Goal: Transaction & Acquisition: Book appointment/travel/reservation

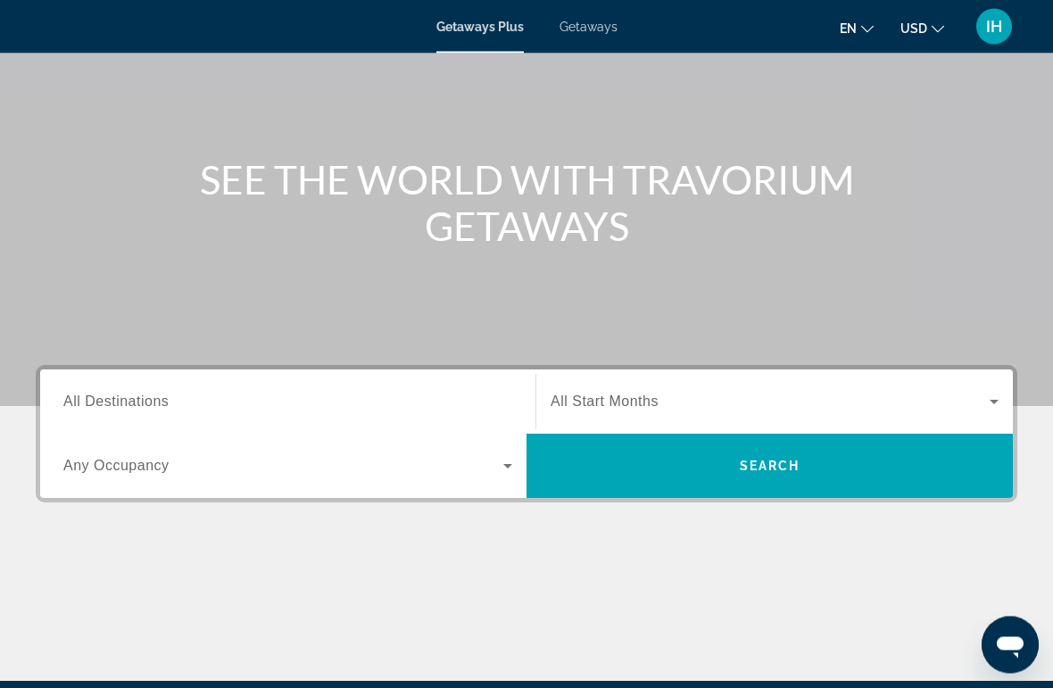
scroll to position [129, 0]
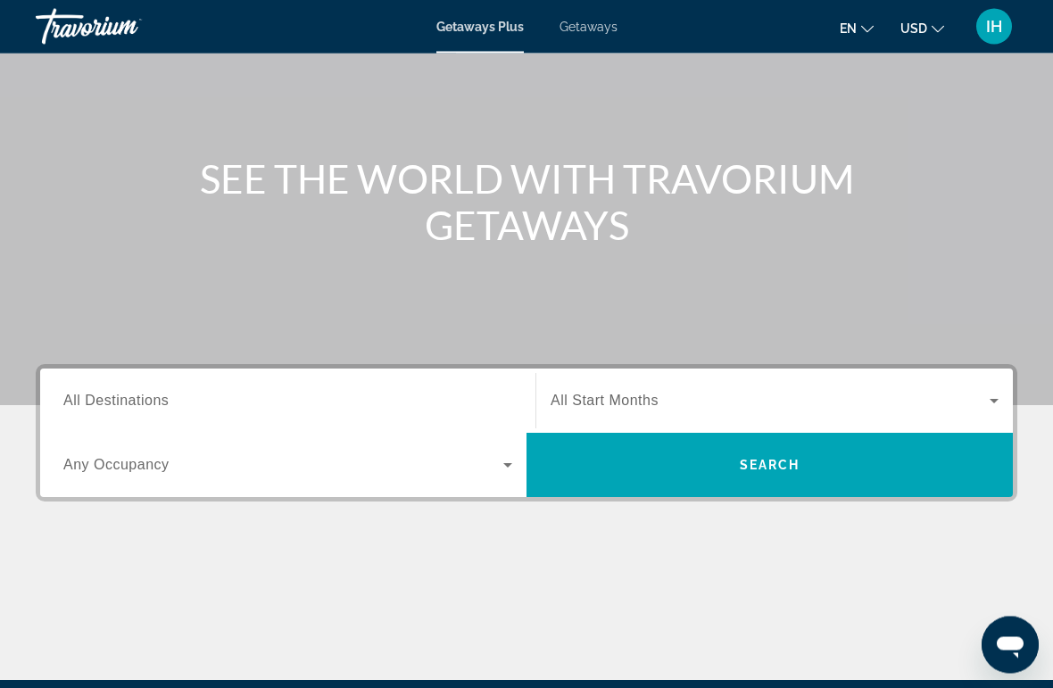
click at [346, 398] on input "Destination All Destinations" at bounding box center [287, 402] width 449 height 21
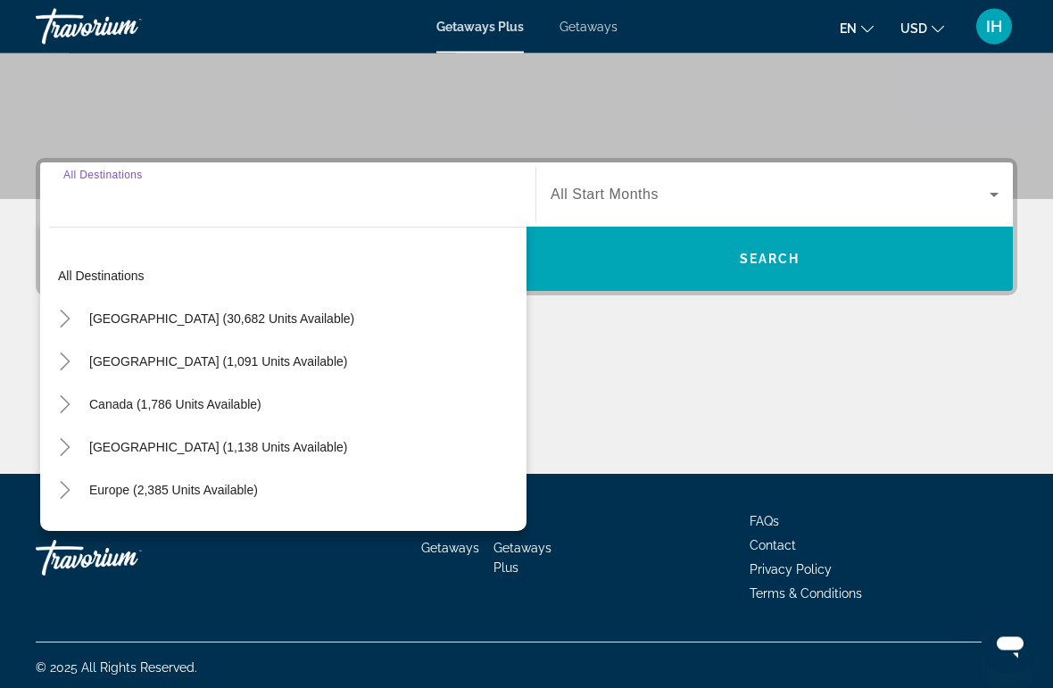
scroll to position [336, 0]
click at [243, 410] on span "Canada (1,786 units available)" at bounding box center [175, 404] width 172 height 14
type input "**********"
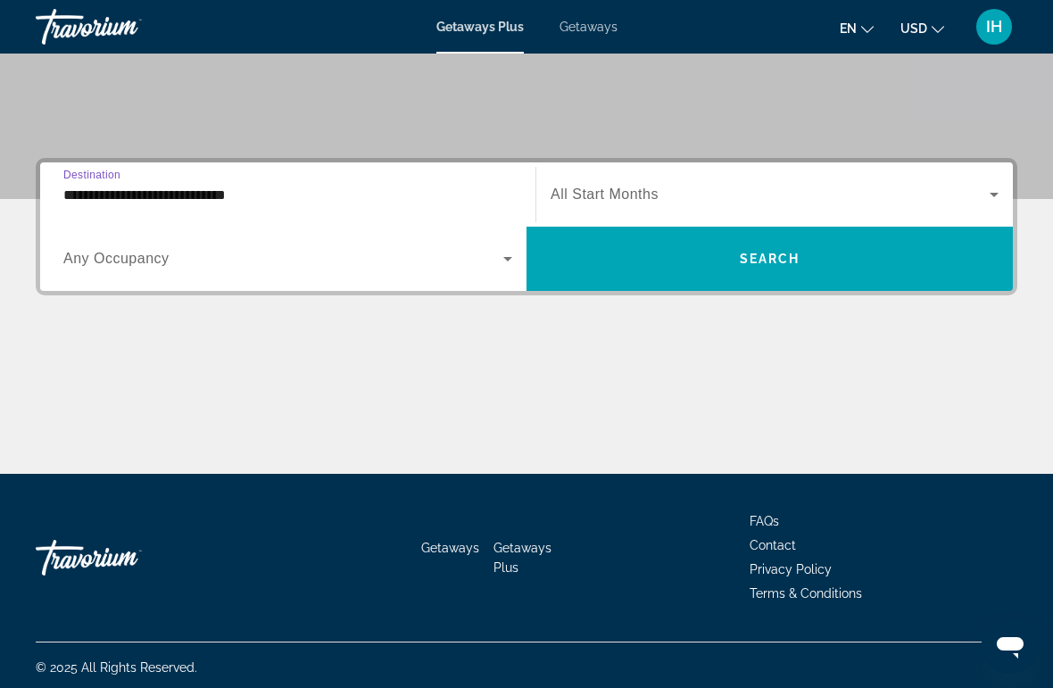
click at [504, 260] on icon "Search widget" at bounding box center [507, 258] width 21 height 21
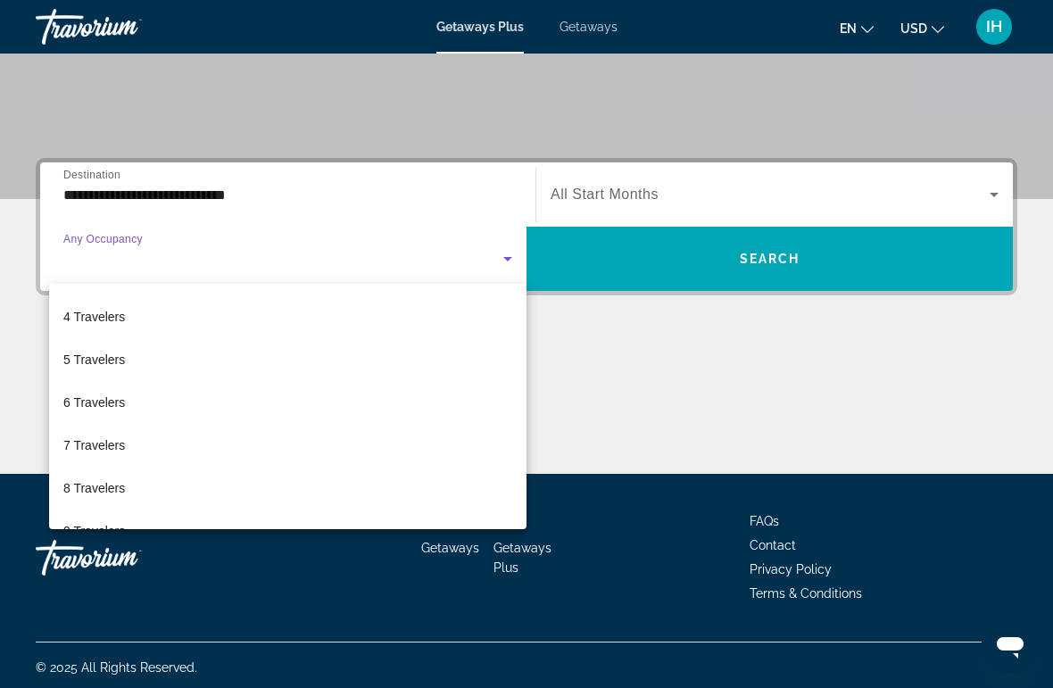
scroll to position [125, 0]
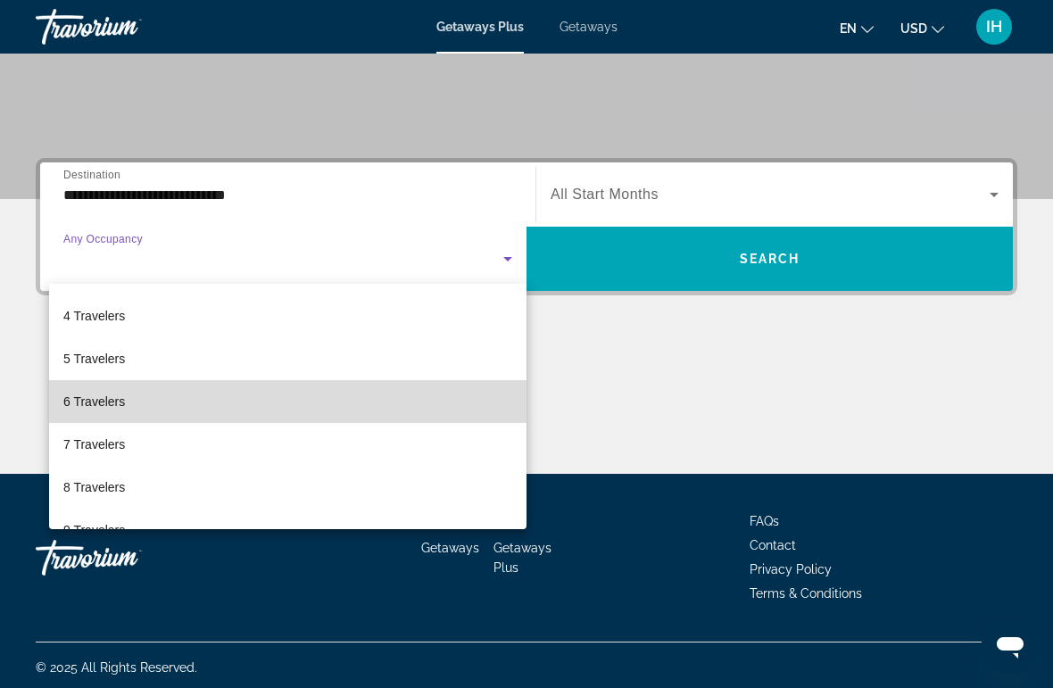
click at [331, 409] on mat-option "6 Travelers" at bounding box center [287, 401] width 477 height 43
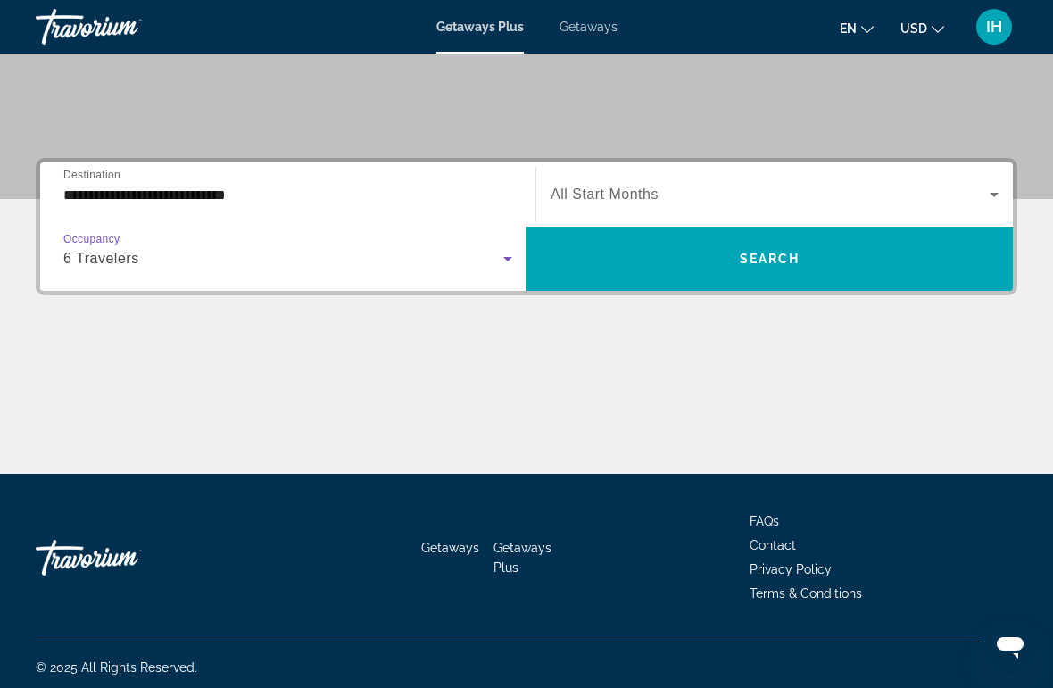
click at [500, 269] on icon "Search widget" at bounding box center [507, 258] width 21 height 21
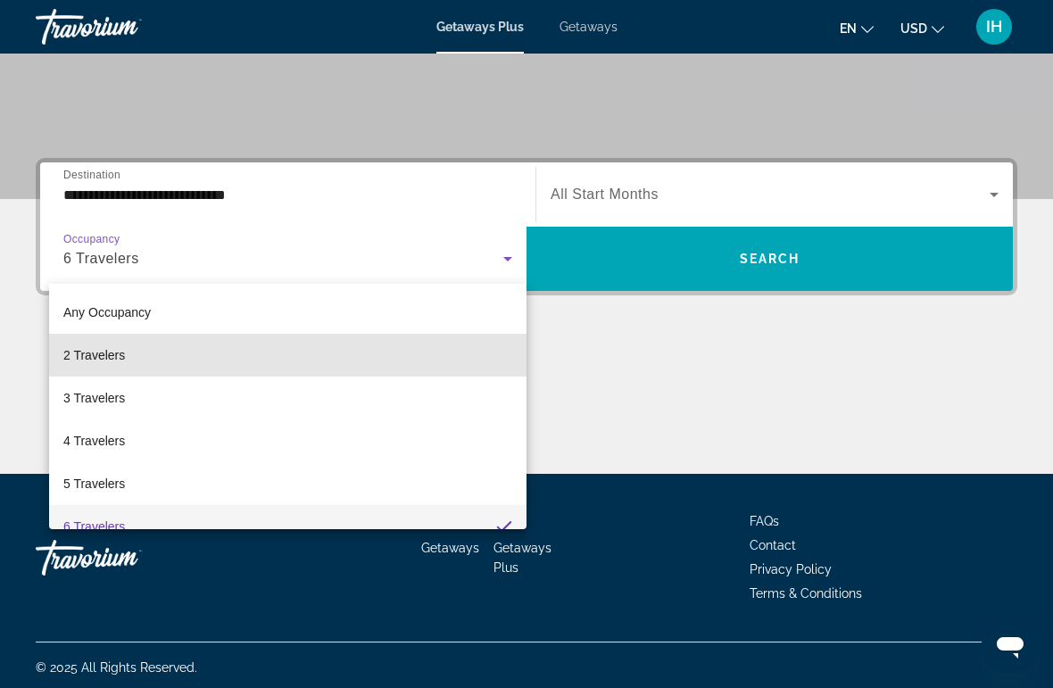
scroll to position [0, 0]
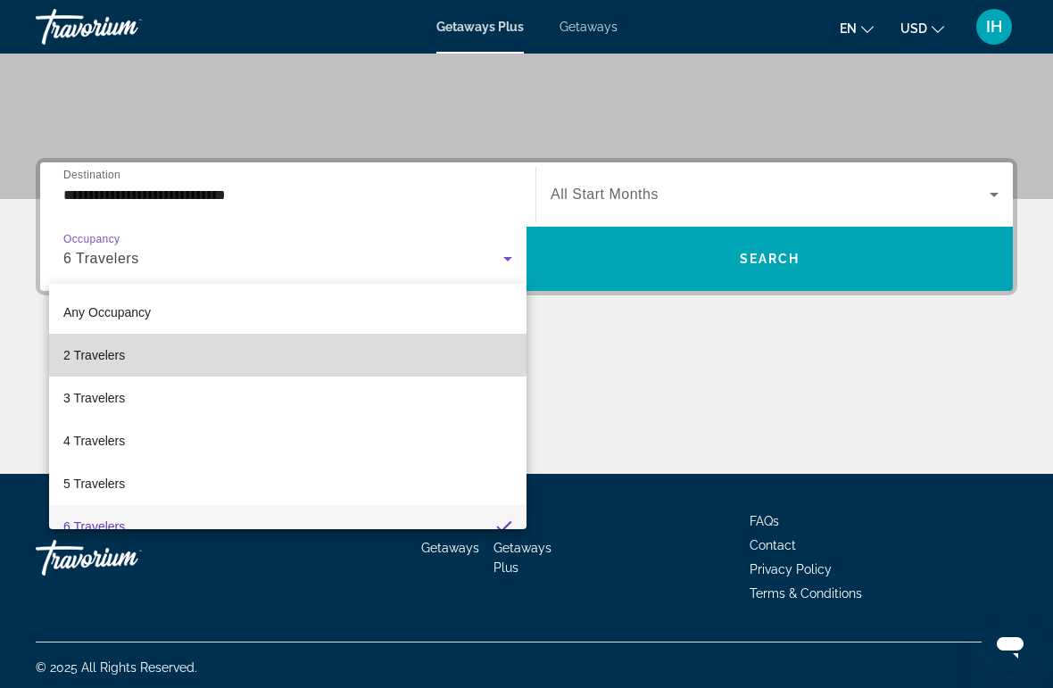
click at [368, 350] on mat-option "2 Travelers" at bounding box center [287, 355] width 477 height 43
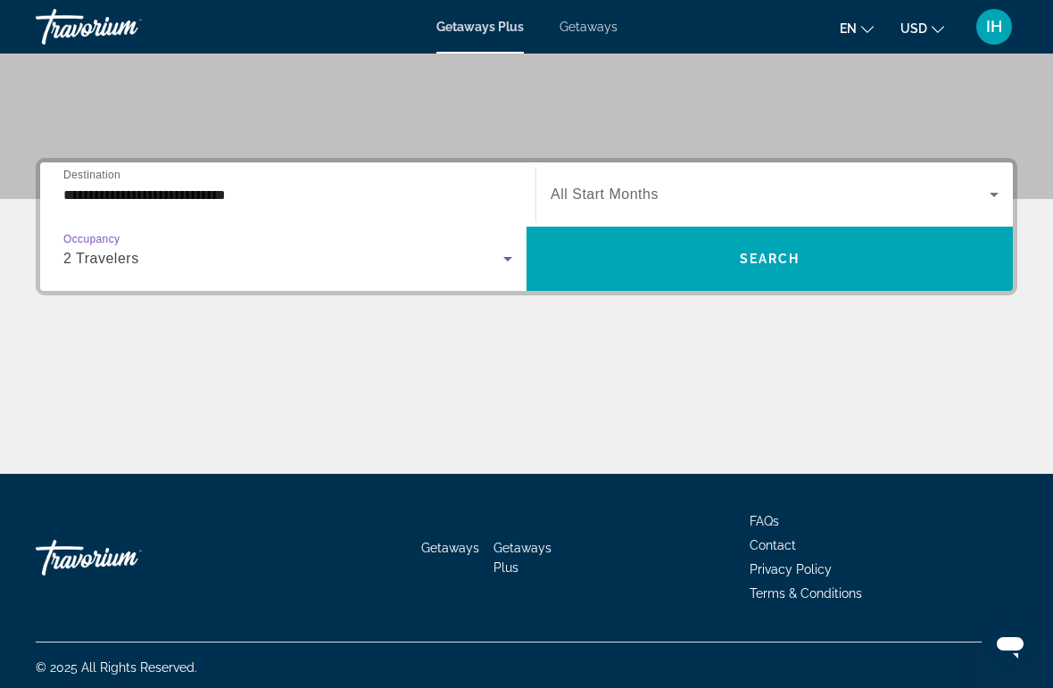
click at [982, 190] on span "Search widget" at bounding box center [770, 194] width 439 height 21
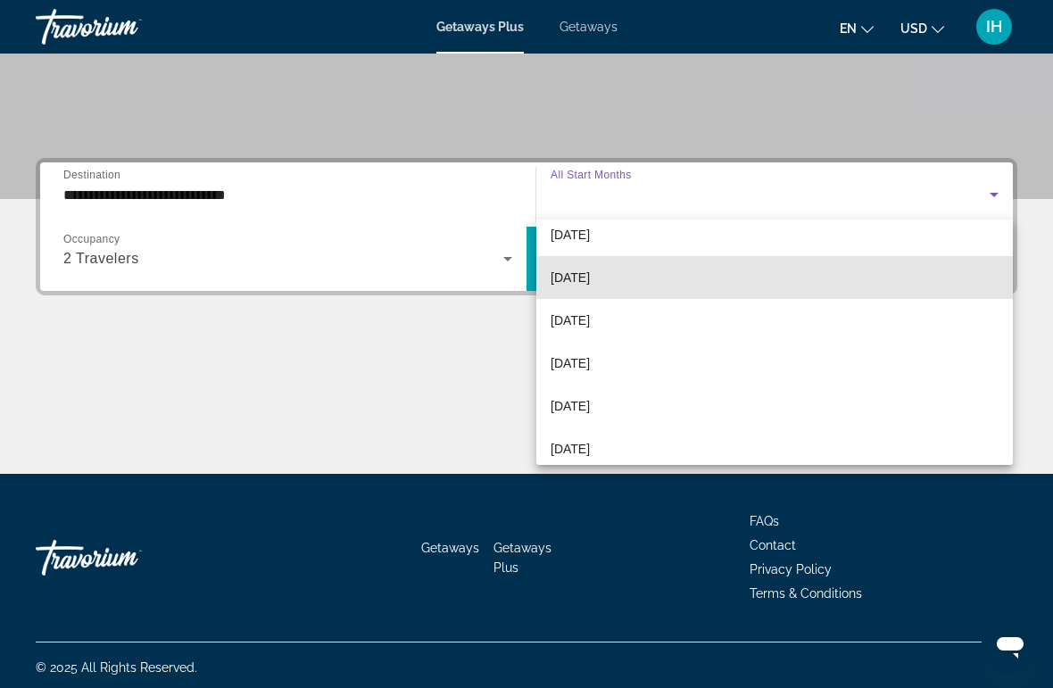
scroll to position [187, 0]
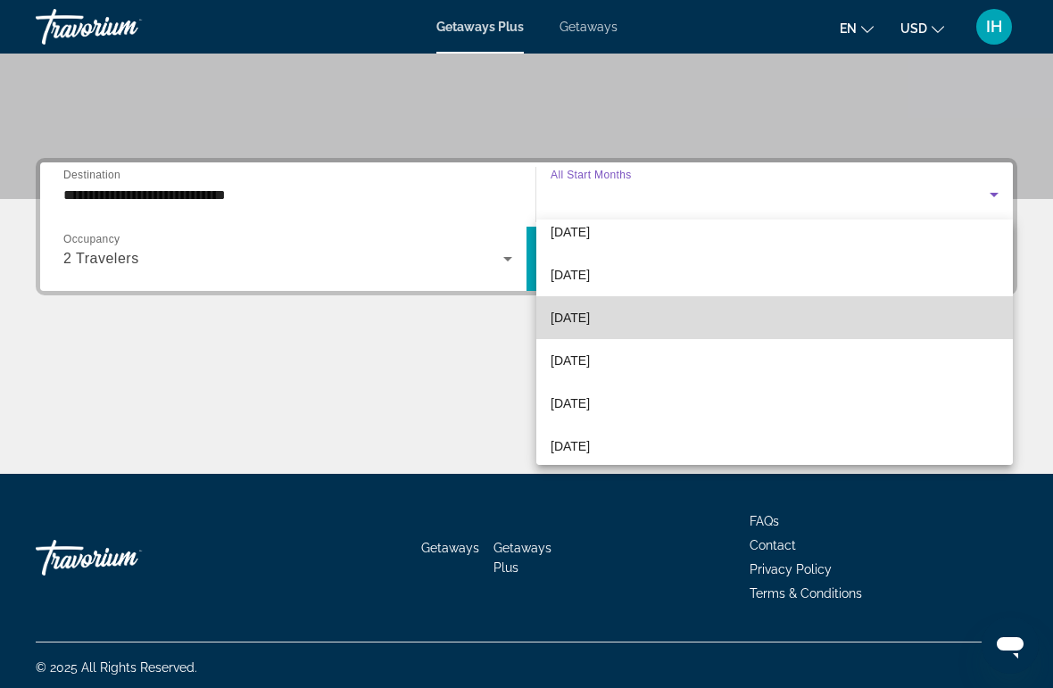
click at [656, 321] on mat-option "[DATE]" at bounding box center [774, 317] width 477 height 43
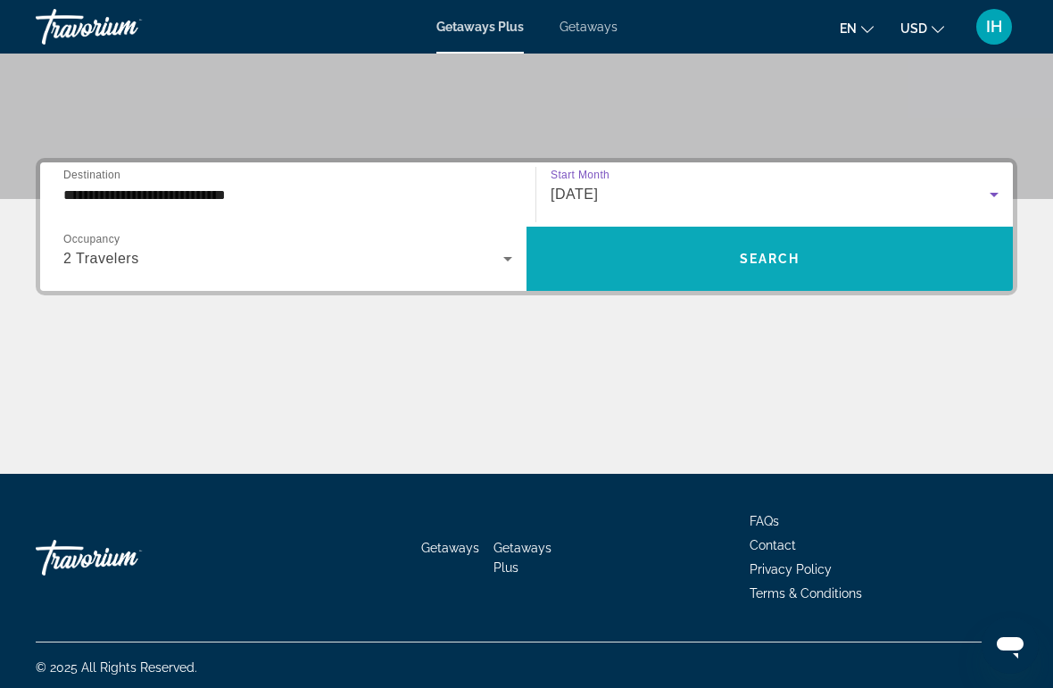
click at [776, 266] on span "Search" at bounding box center [770, 259] width 61 height 14
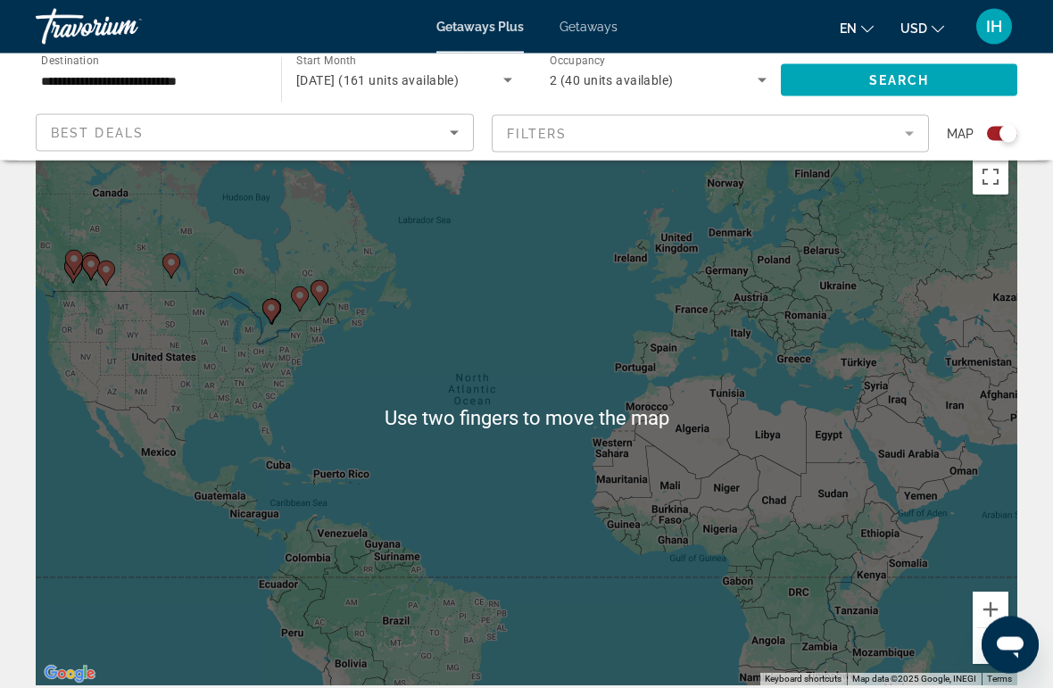
scroll to position [26, 0]
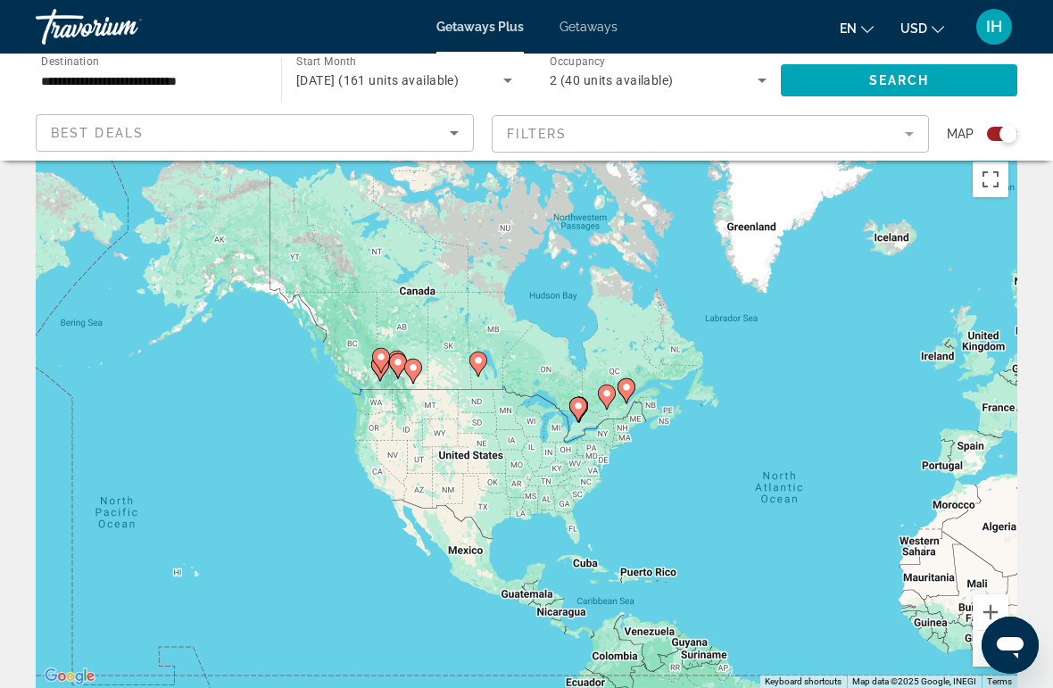
click at [459, 137] on icon "Sort by" at bounding box center [454, 132] width 21 height 21
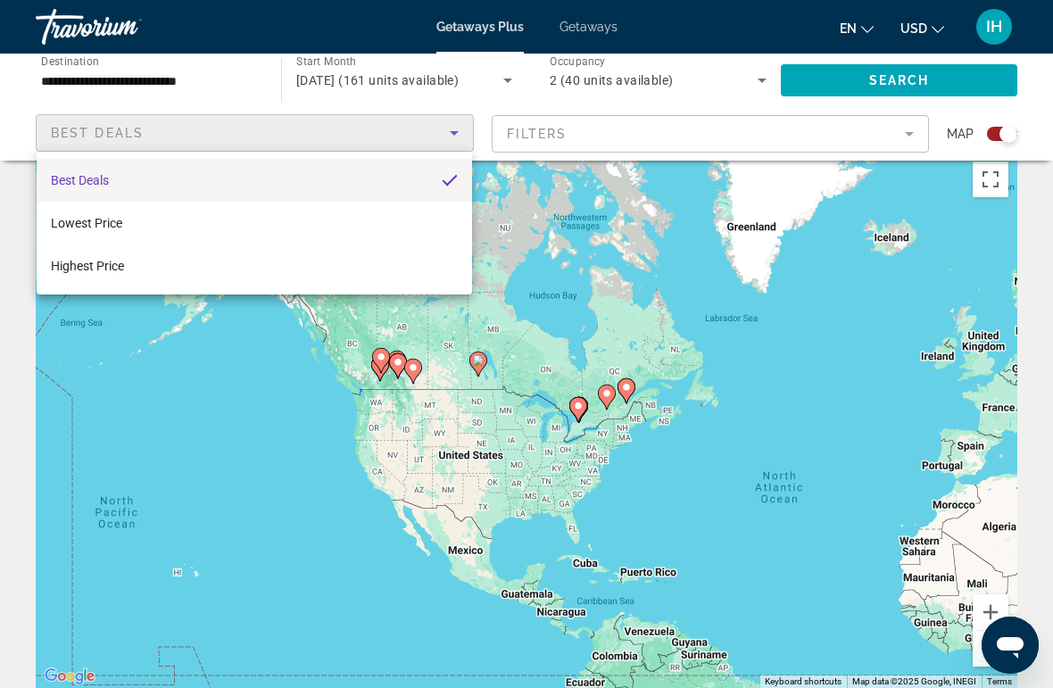
click at [738, 306] on div at bounding box center [526, 344] width 1053 height 688
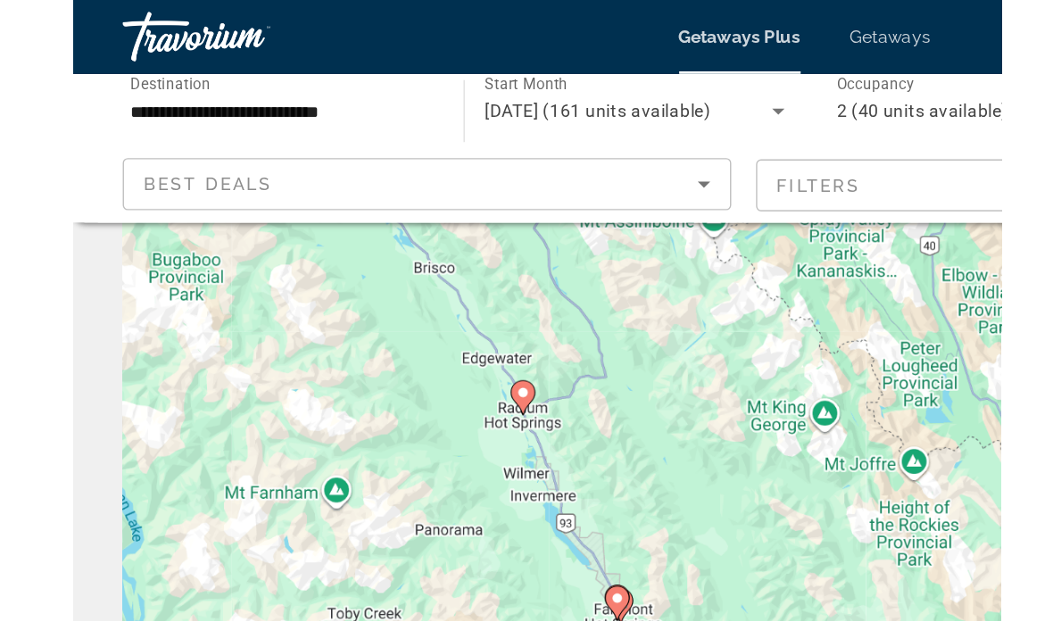
scroll to position [0, 0]
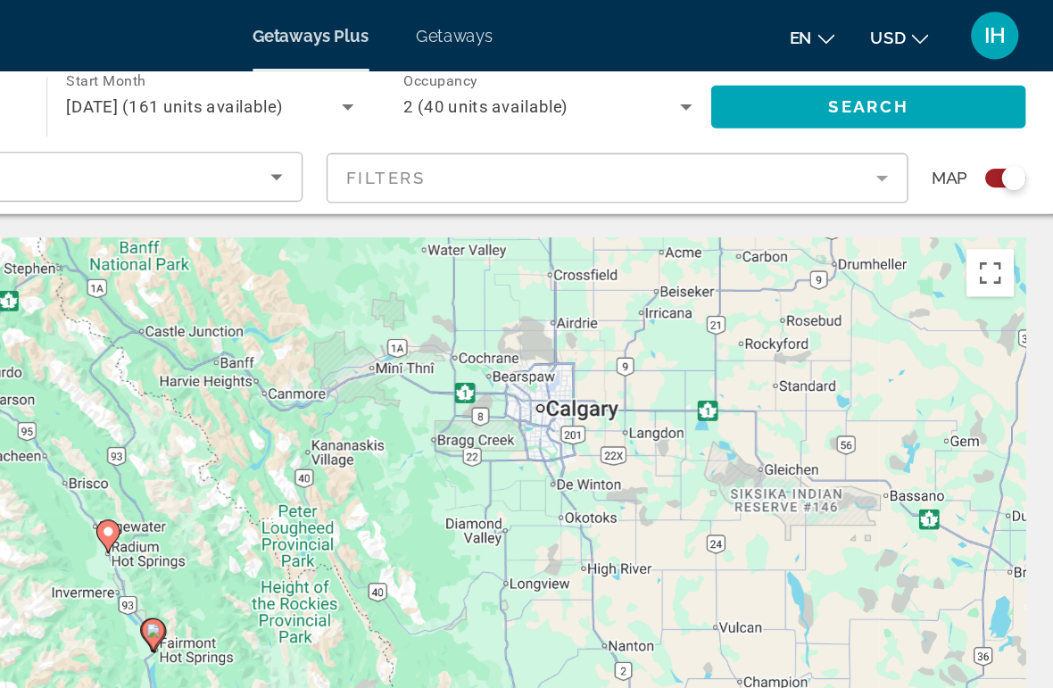
click at [662, 132] on mat-form-field "Filters" at bounding box center [711, 133] width 438 height 37
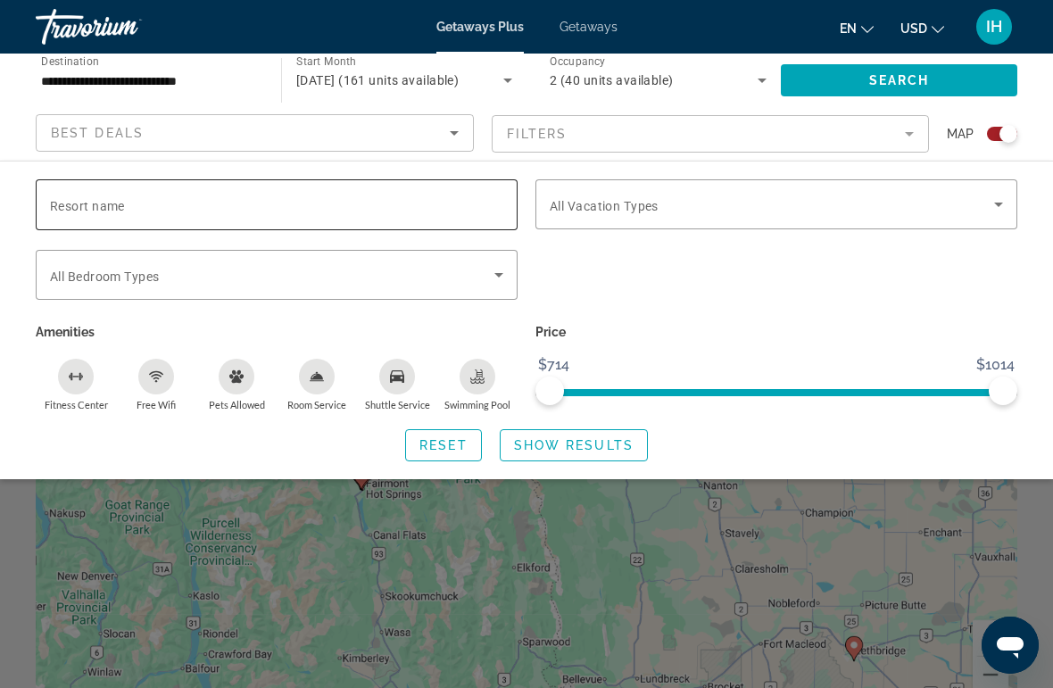
click at [230, 205] on input "Resort name" at bounding box center [276, 205] width 453 height 21
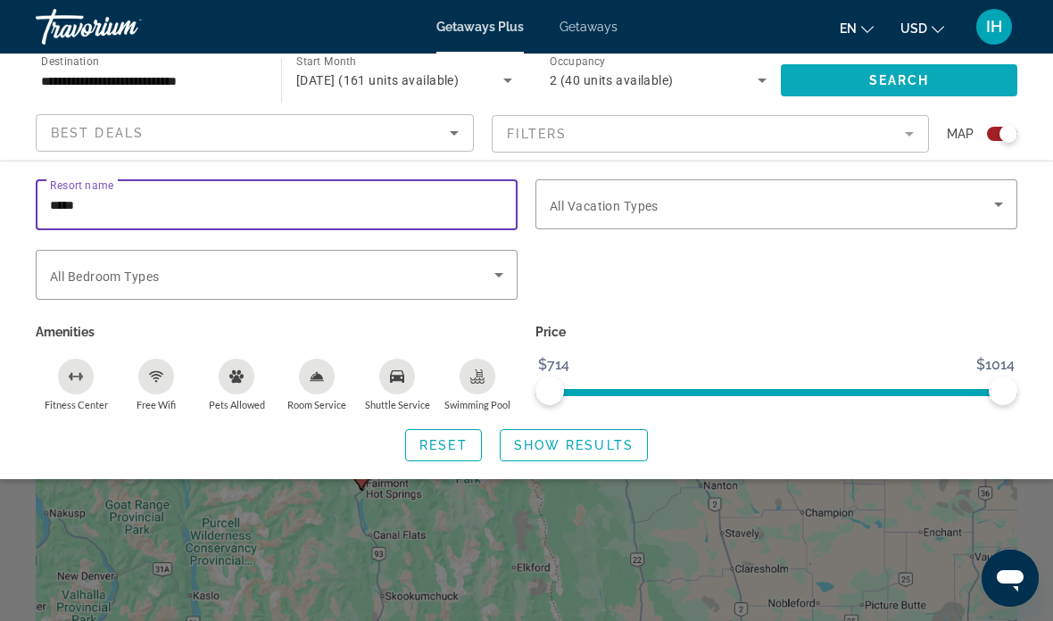
type input "*****"
click at [919, 82] on span "Search" at bounding box center [899, 80] width 61 height 14
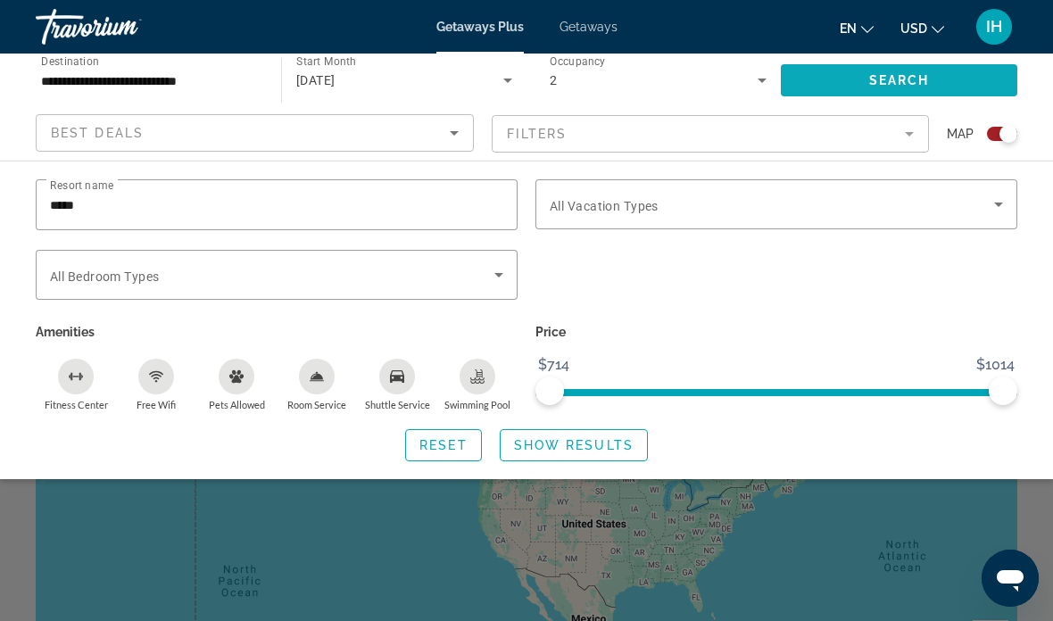
click at [917, 80] on span "Search" at bounding box center [899, 80] width 61 height 14
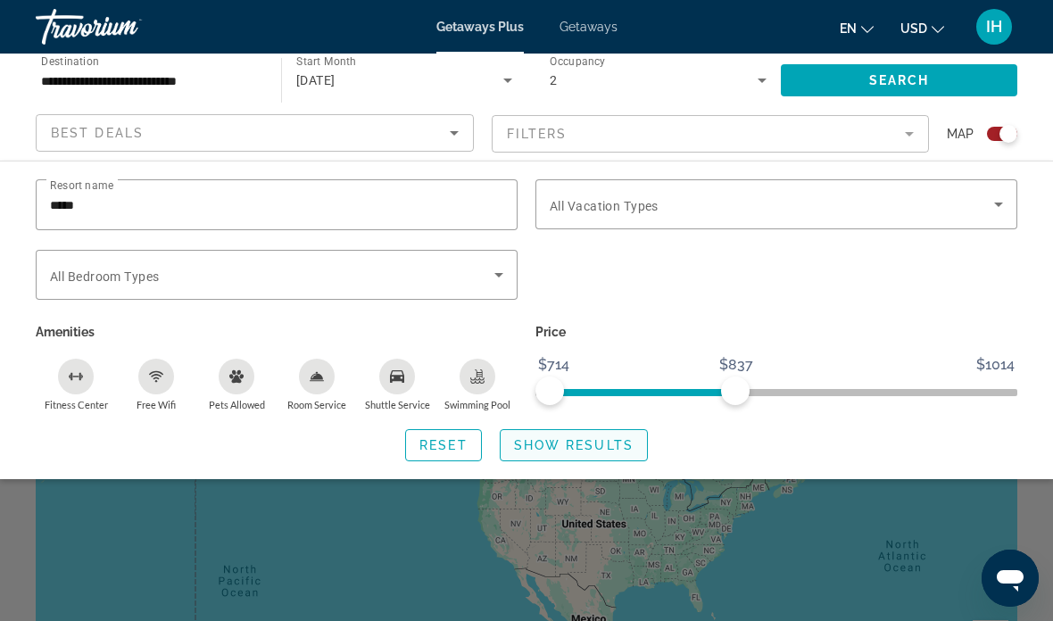
click at [593, 448] on span "Show Results" at bounding box center [574, 445] width 120 height 14
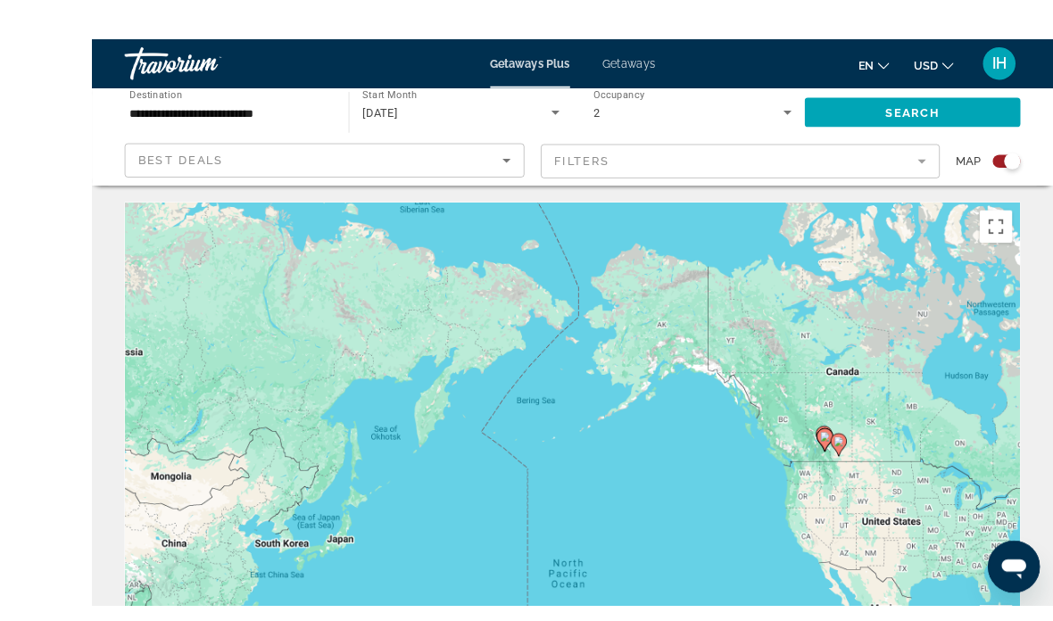
scroll to position [63, 0]
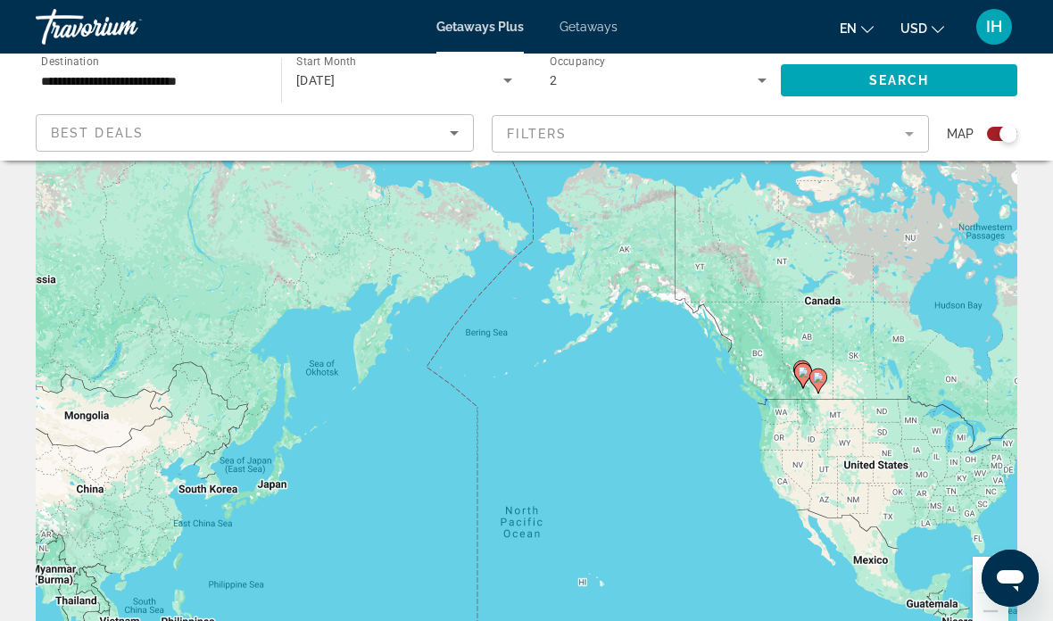
click at [908, 129] on mat-form-field "Filters" at bounding box center [711, 133] width 438 height 37
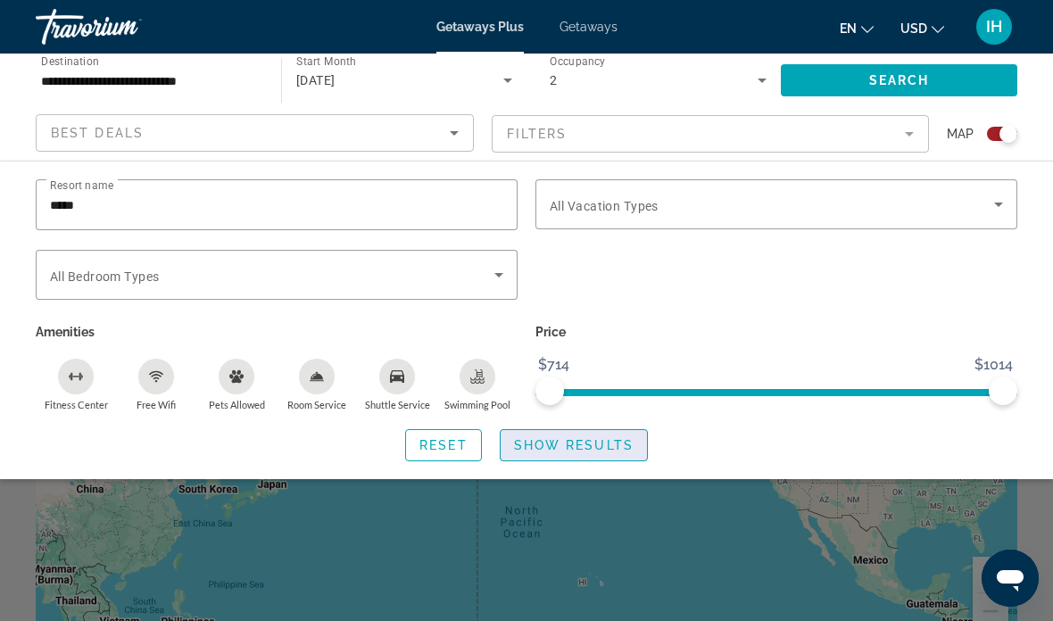
click at [577, 443] on span "Show Results" at bounding box center [574, 445] width 120 height 14
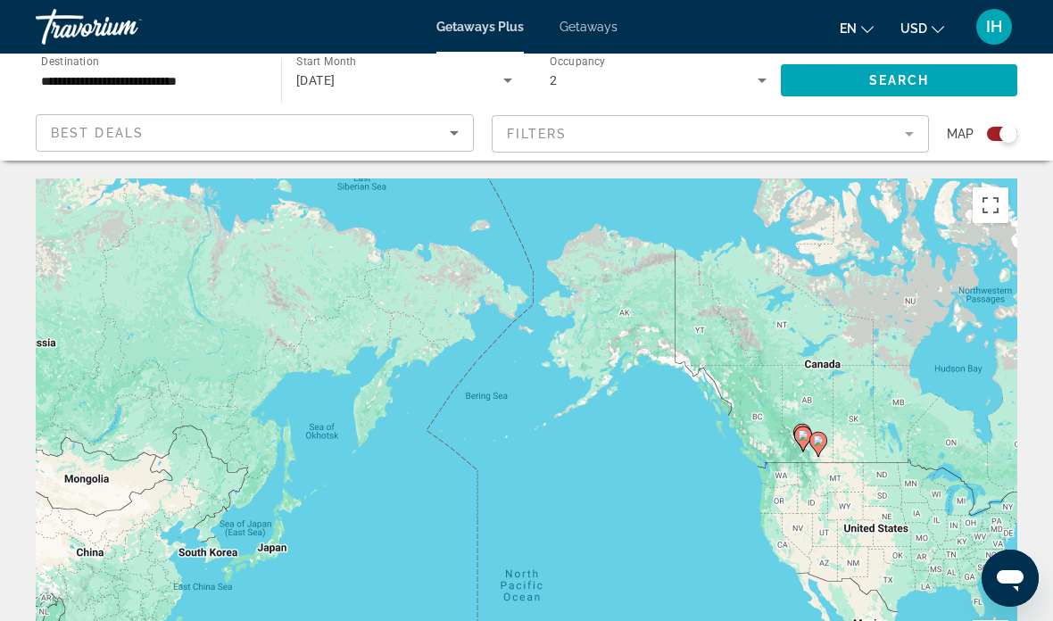
click at [1014, 198] on div "To activate drag with keyboard, press Alt + Enter. Once in keyboard drag state,…" at bounding box center [527, 445] width 982 height 535
click at [1009, 192] on div "To activate drag with keyboard, press Alt + Enter. Once in keyboard drag state,…" at bounding box center [527, 445] width 982 height 535
click at [1015, 195] on div "To activate drag with keyboard, press Alt + Enter. Once in keyboard drag state,…" at bounding box center [527, 445] width 982 height 535
click at [1015, 193] on div "To activate drag with keyboard, press Alt + Enter. Once in keyboard drag state,…" at bounding box center [527, 445] width 982 height 535
click at [1007, 199] on button "Toggle fullscreen view" at bounding box center [991, 205] width 36 height 36
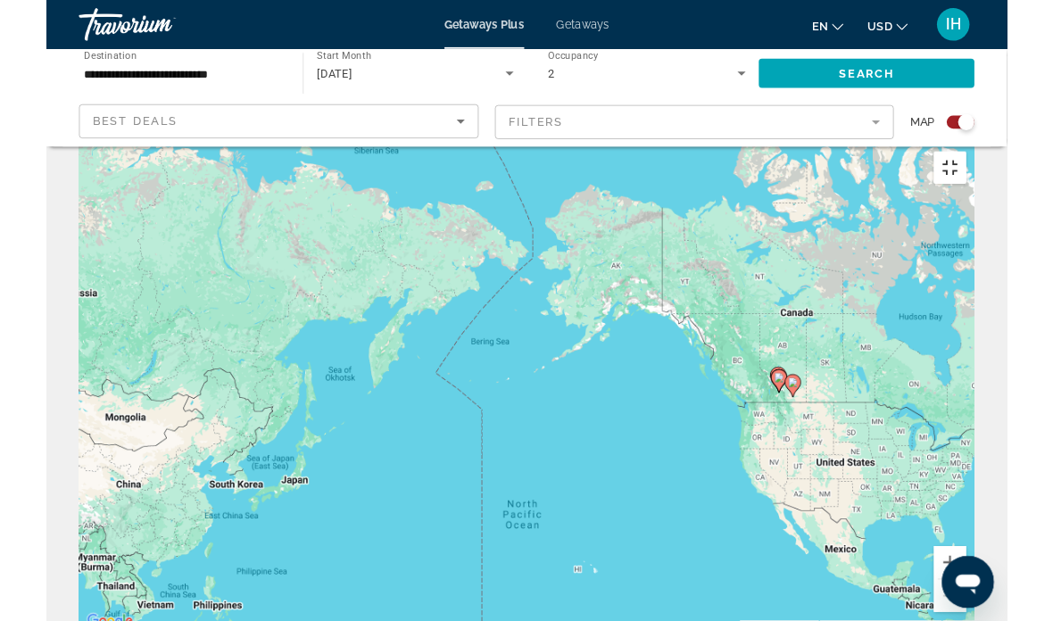
scroll to position [63, 0]
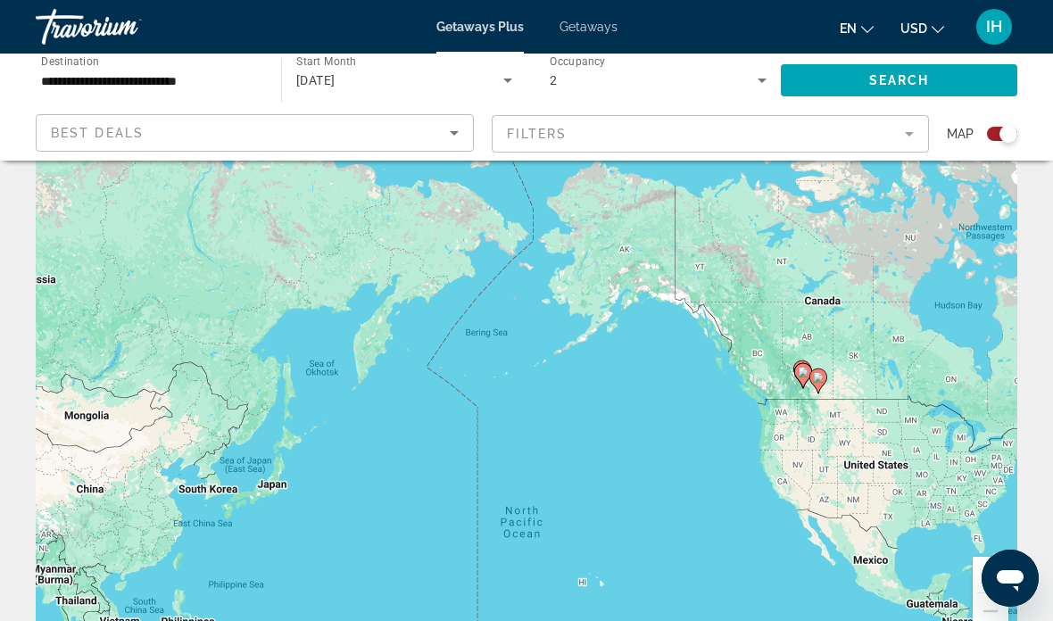
click at [575, 50] on mat-toolbar "Getaways Plus Getaways en English Español Français Italiano Português русский U…" at bounding box center [526, 27] width 1053 height 54
click at [602, 32] on span "Getaways" at bounding box center [589, 27] width 58 height 14
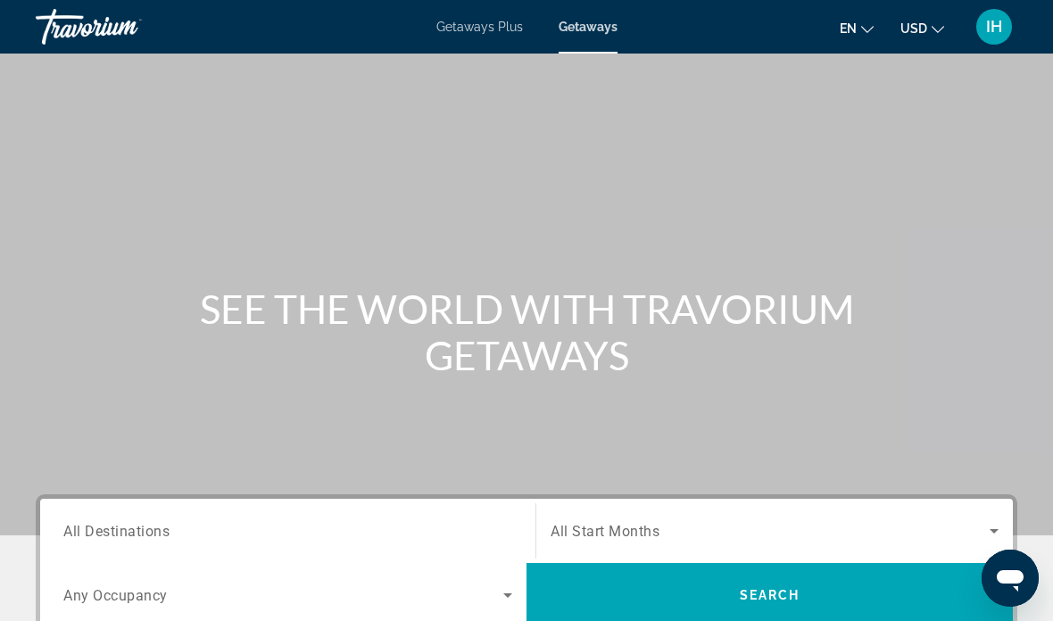
click at [323, 528] on input "Destination All Destinations" at bounding box center [287, 531] width 449 height 21
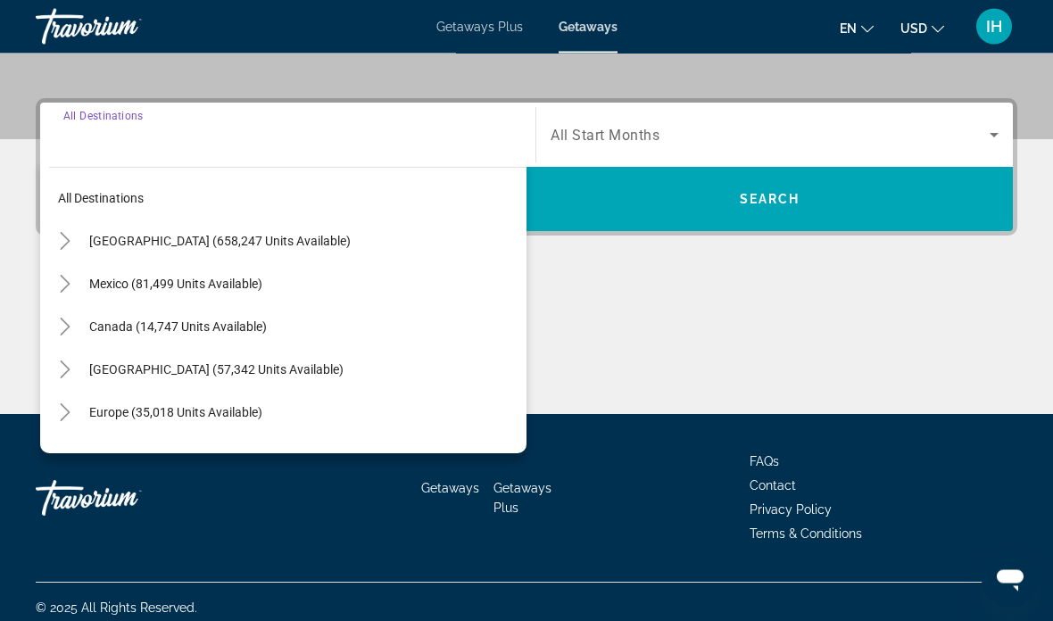
scroll to position [408, 0]
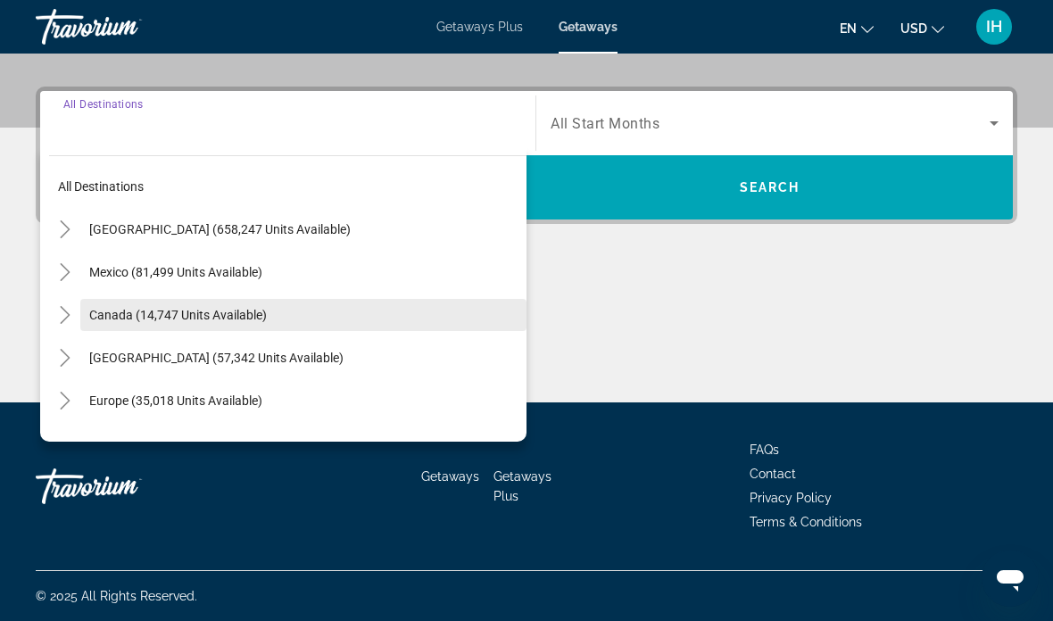
click at [239, 320] on span "Canada (14,747 units available)" at bounding box center [178, 315] width 178 height 14
type input "**********"
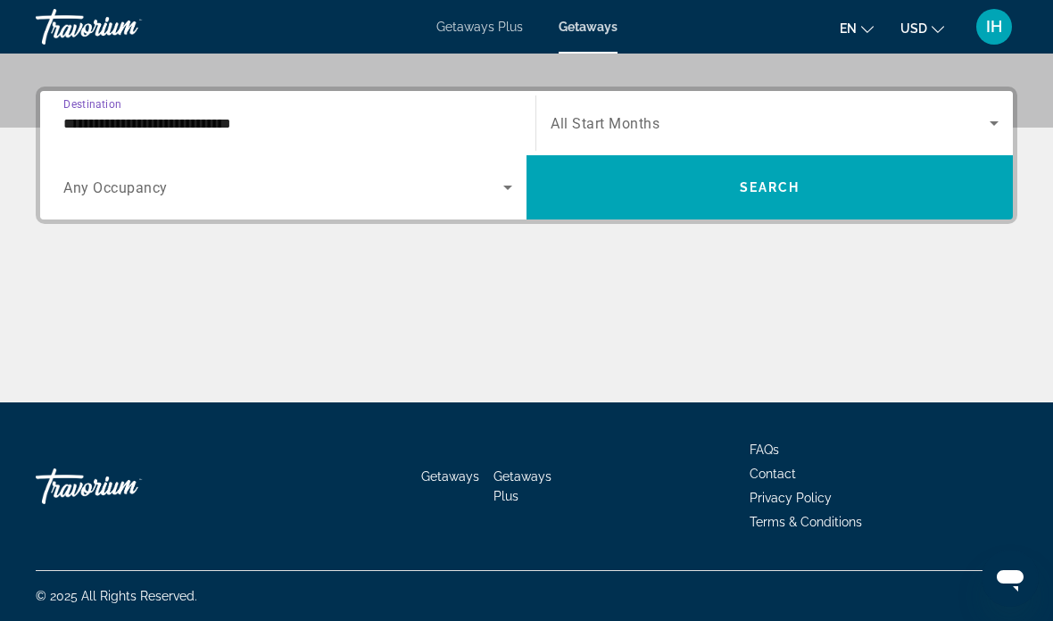
click at [501, 195] on icon "Search widget" at bounding box center [507, 187] width 21 height 21
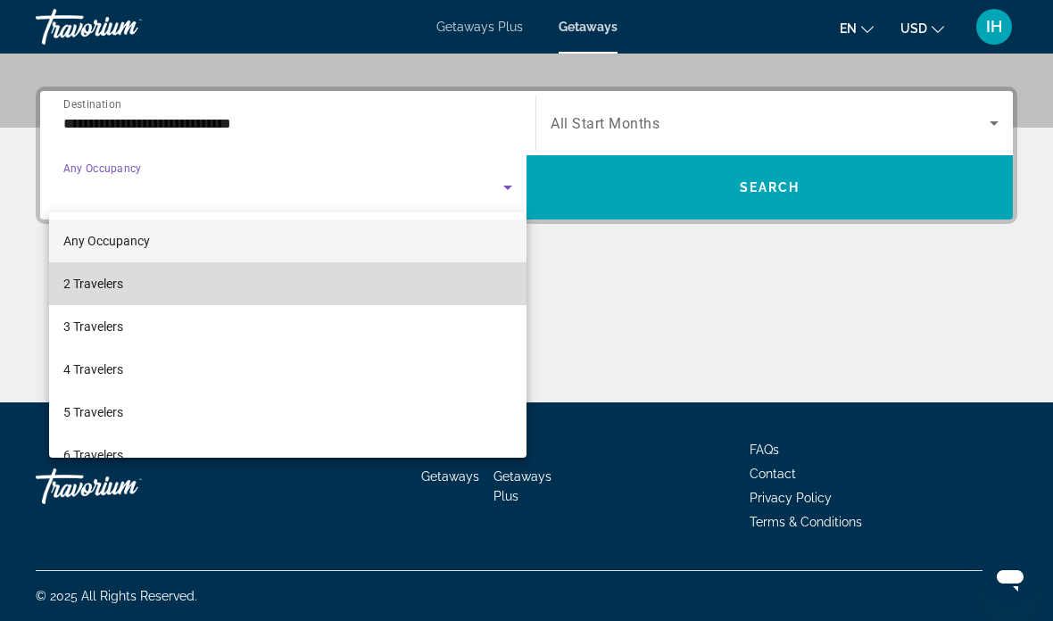
click at [286, 285] on mat-option "2 Travelers" at bounding box center [287, 283] width 477 height 43
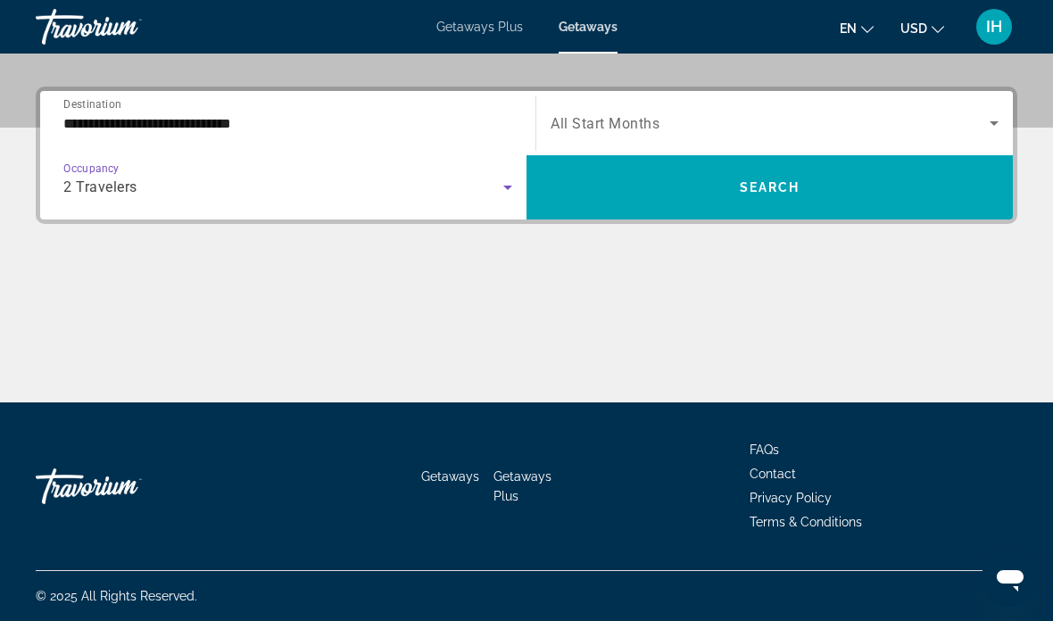
click at [977, 133] on span "Search widget" at bounding box center [770, 122] width 439 height 21
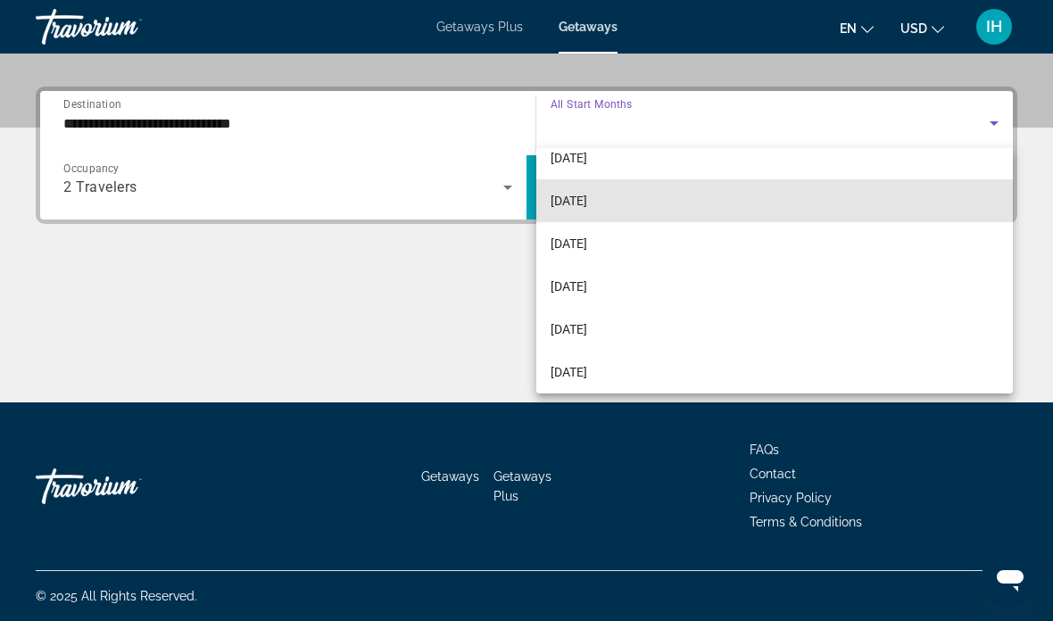
scroll to position [153, 0]
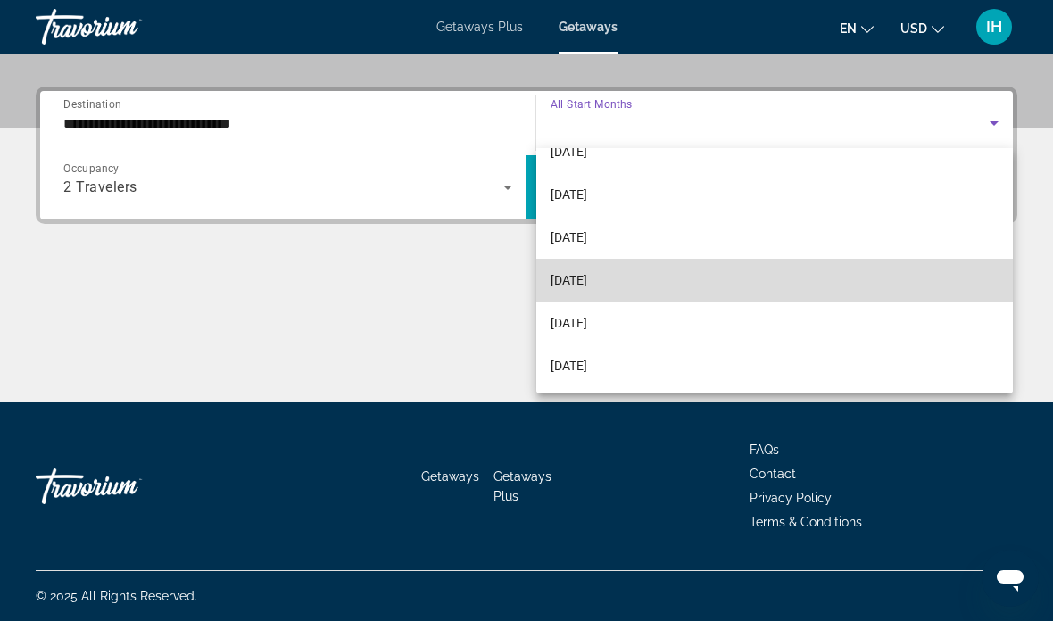
click at [587, 278] on span "[DATE]" at bounding box center [569, 279] width 37 height 21
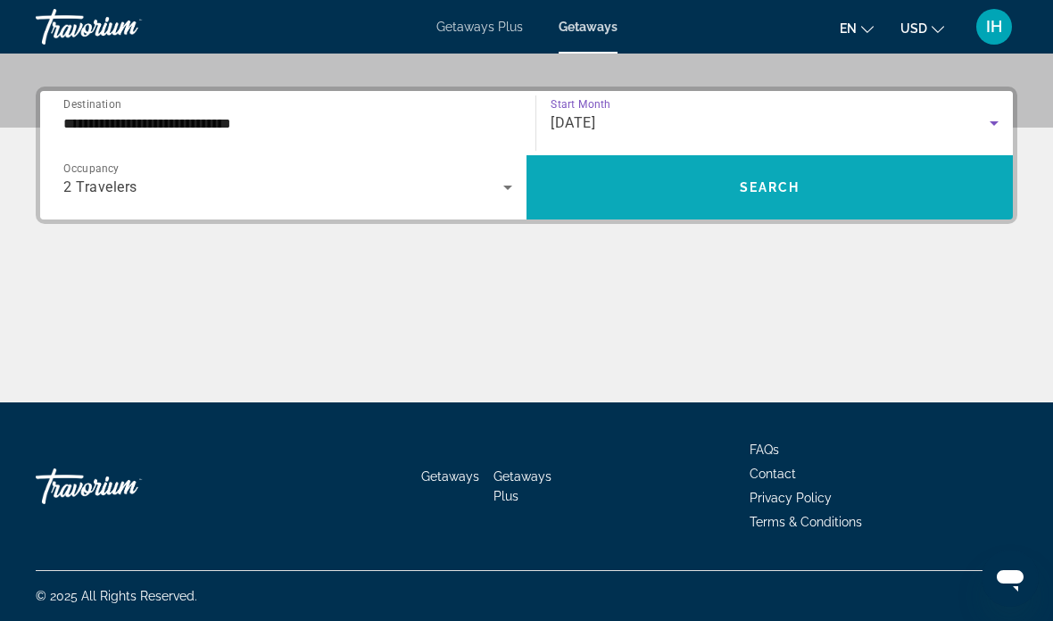
click at [827, 199] on span "Search widget" at bounding box center [769, 187] width 486 height 43
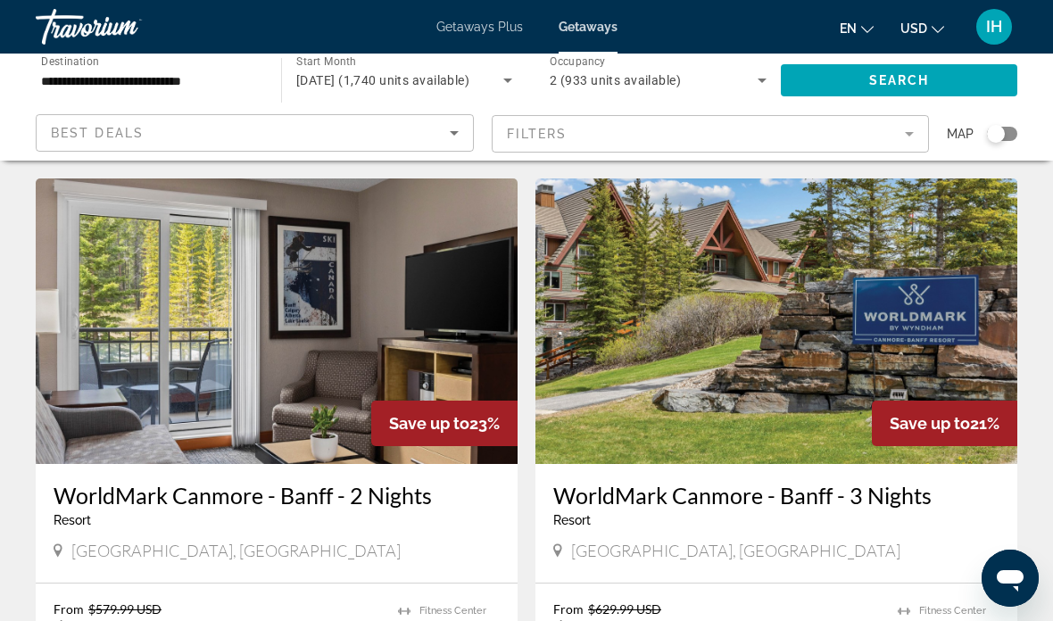
scroll to position [43, 0]
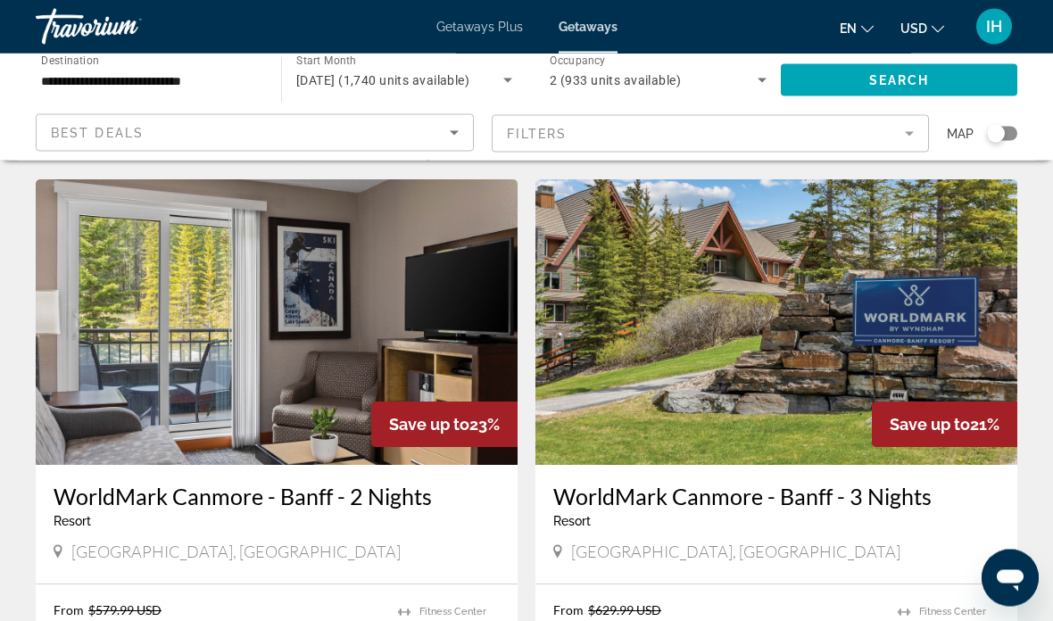
click at [896, 137] on mat-form-field "Filters" at bounding box center [711, 133] width 438 height 37
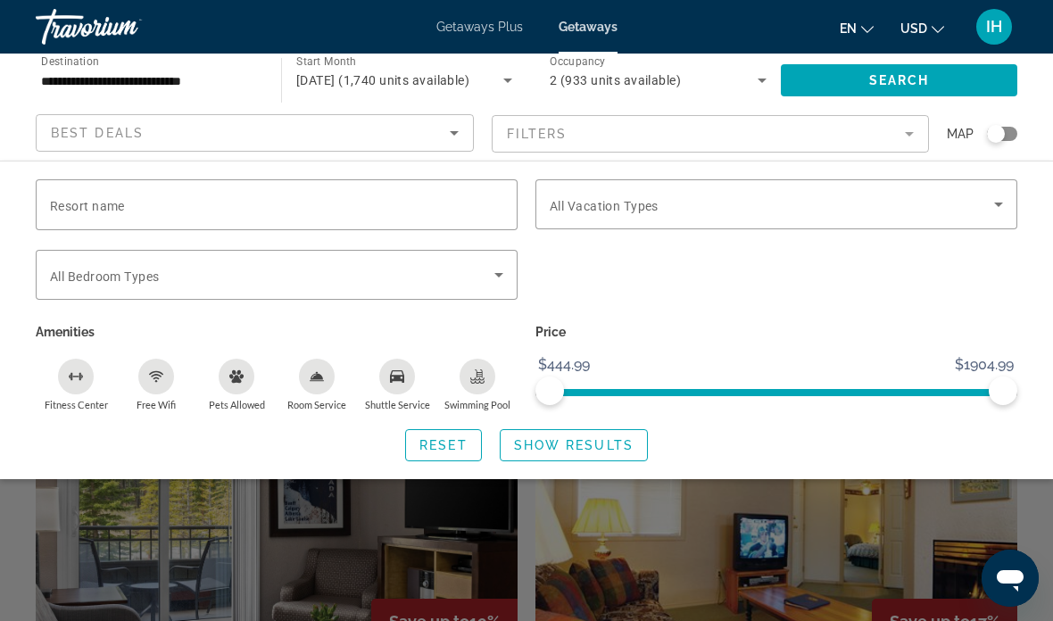
scroll to position [452, 0]
click at [929, 80] on span "Search" at bounding box center [899, 80] width 61 height 14
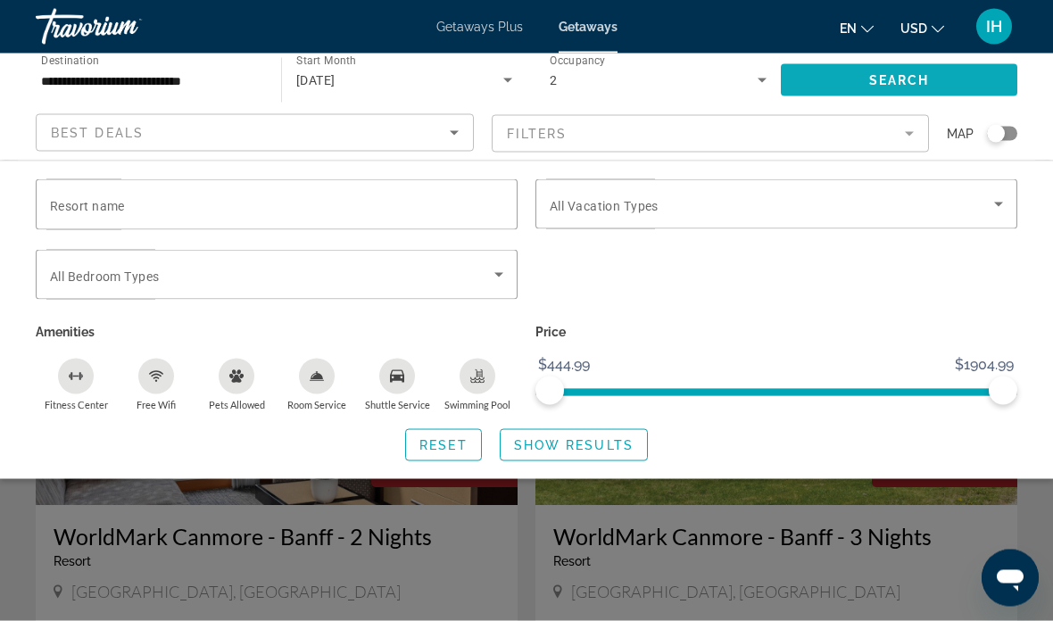
scroll to position [0, 0]
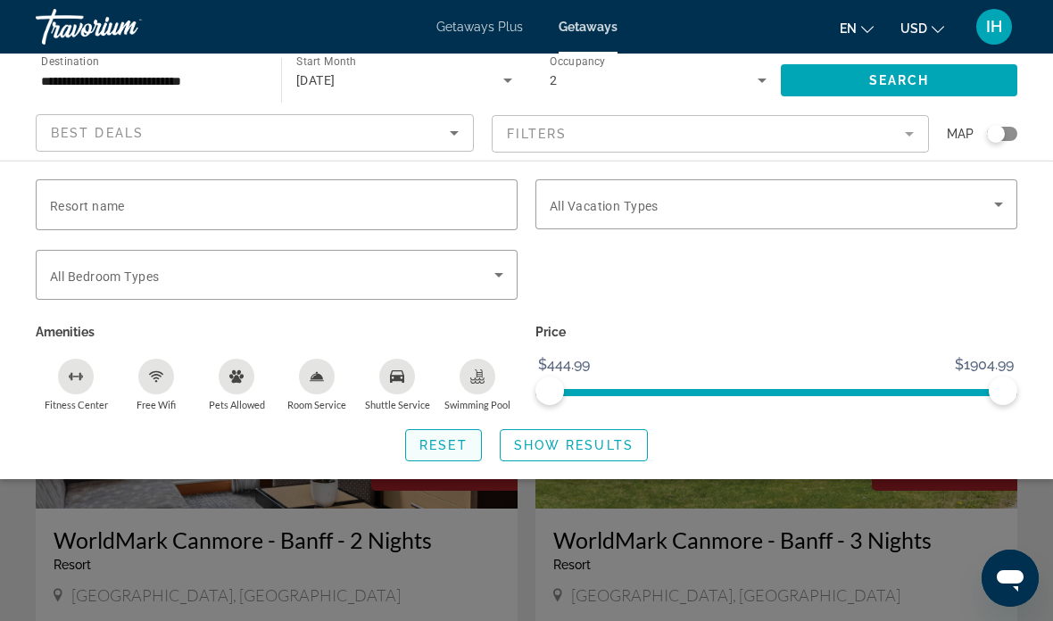
click at [455, 426] on span "Search widget" at bounding box center [443, 445] width 75 height 43
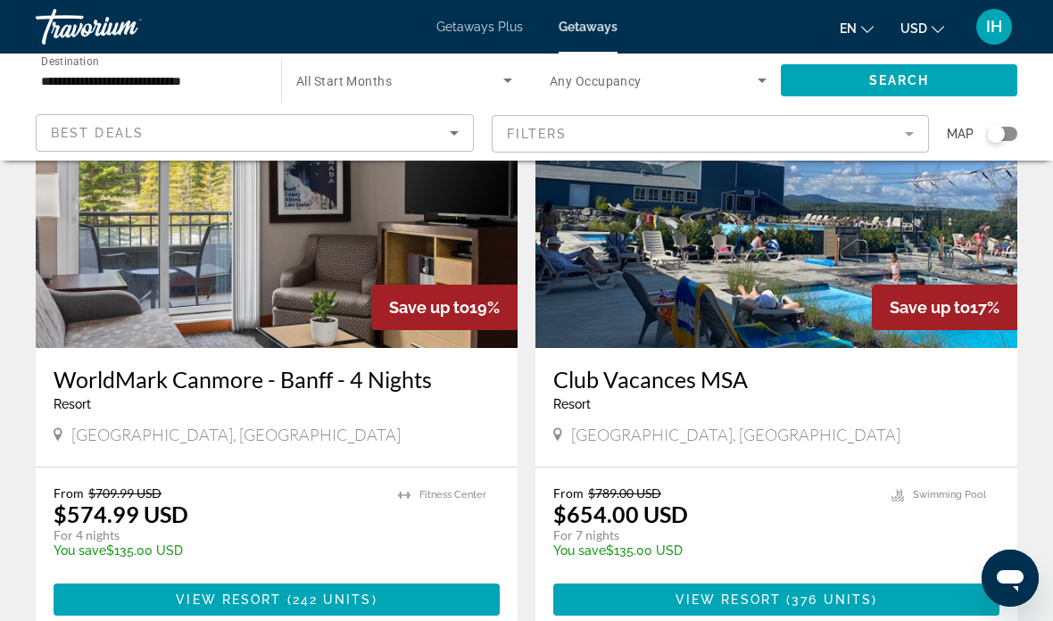
scroll to position [761, 0]
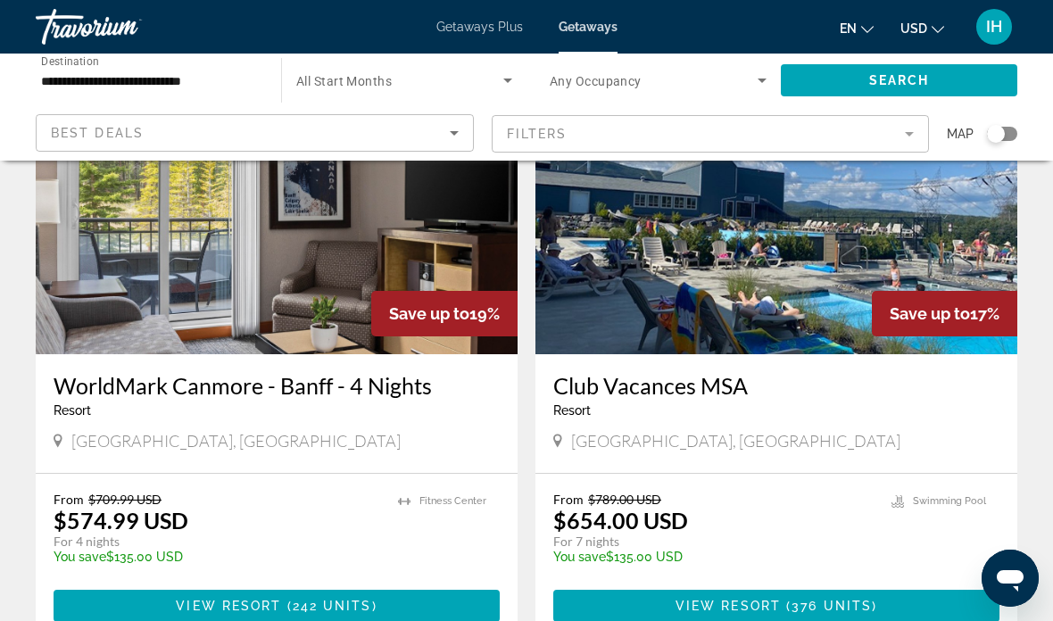
click at [934, 25] on icon "Change currency" at bounding box center [938, 29] width 12 height 12
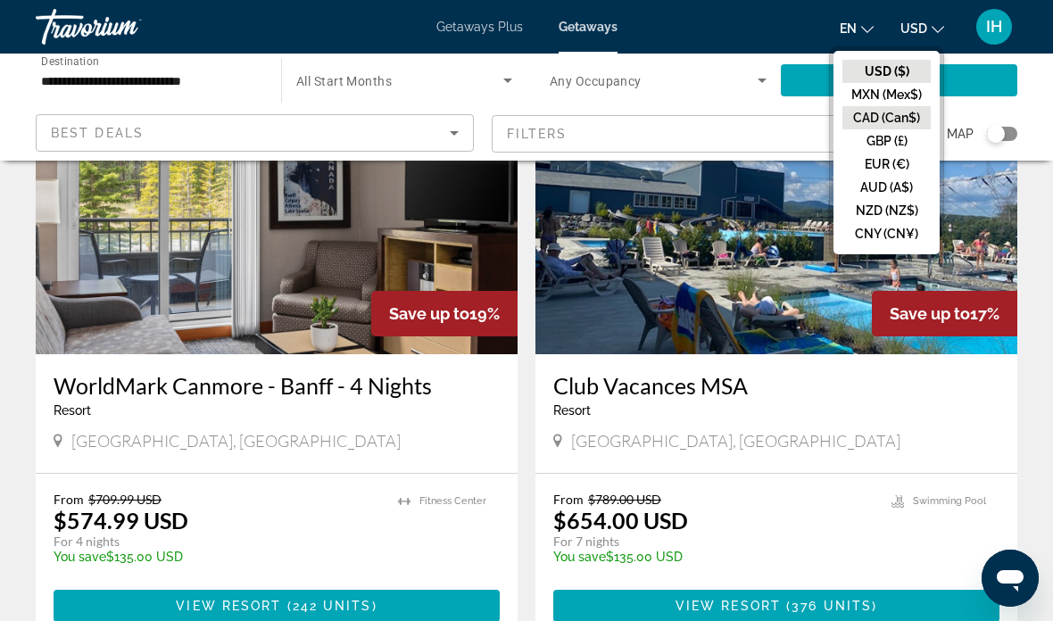
click at [905, 118] on button "CAD (Can$)" at bounding box center [886, 117] width 88 height 23
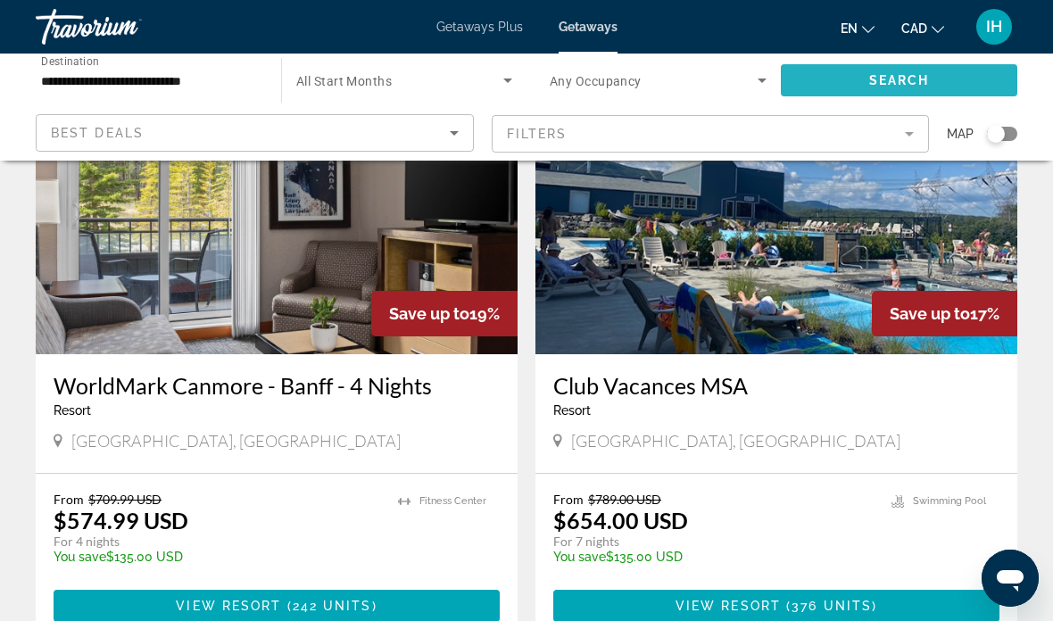
click at [924, 80] on span "Search" at bounding box center [899, 80] width 61 height 14
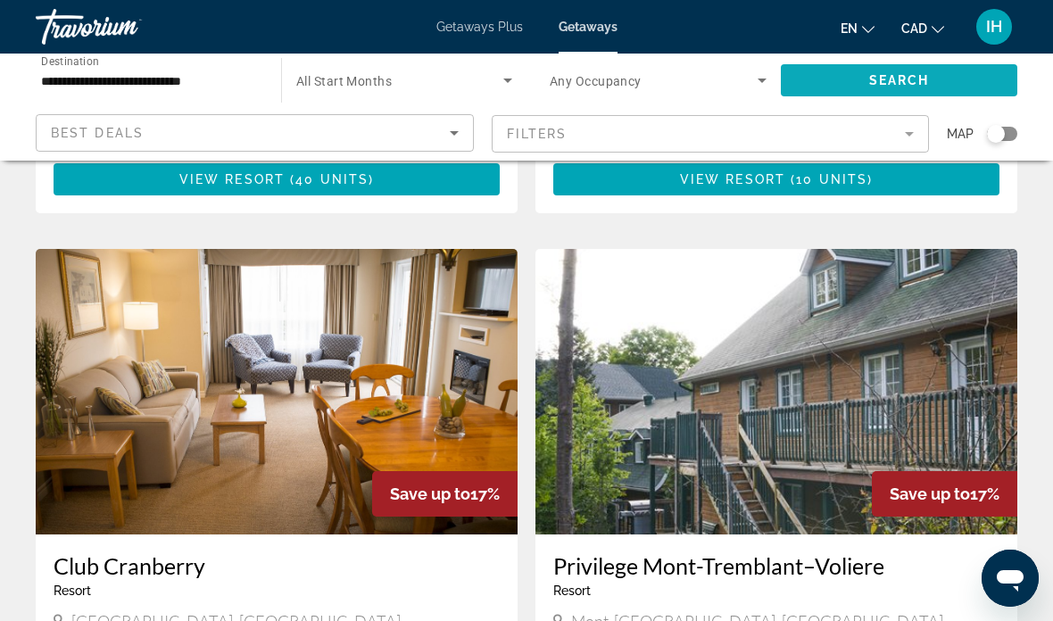
scroll to position [1794, 0]
click at [903, 132] on mat-form-field "Filters" at bounding box center [711, 133] width 438 height 37
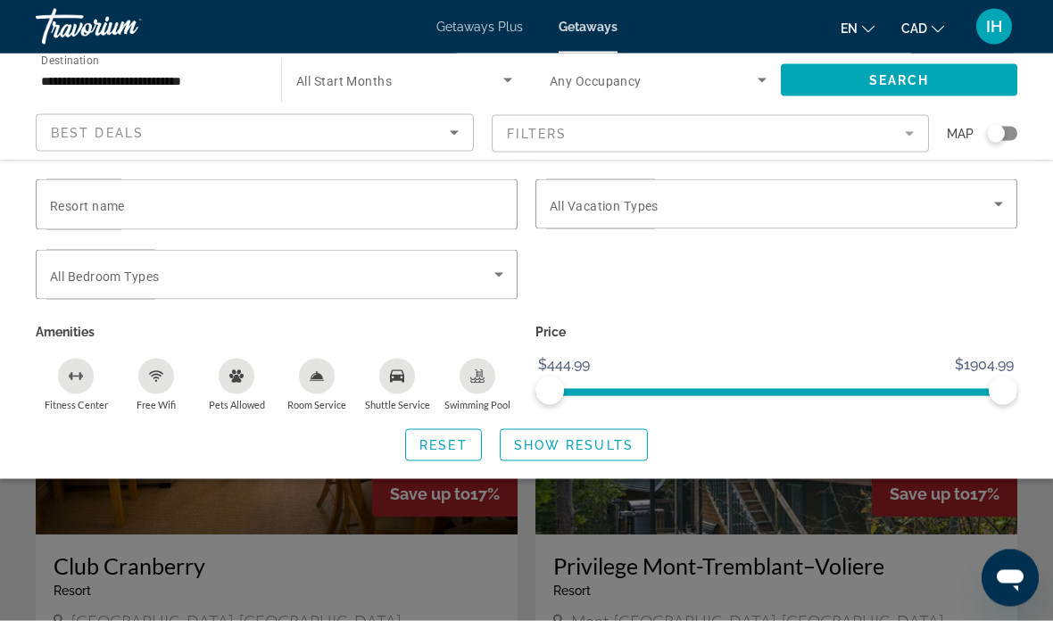
scroll to position [1795, 0]
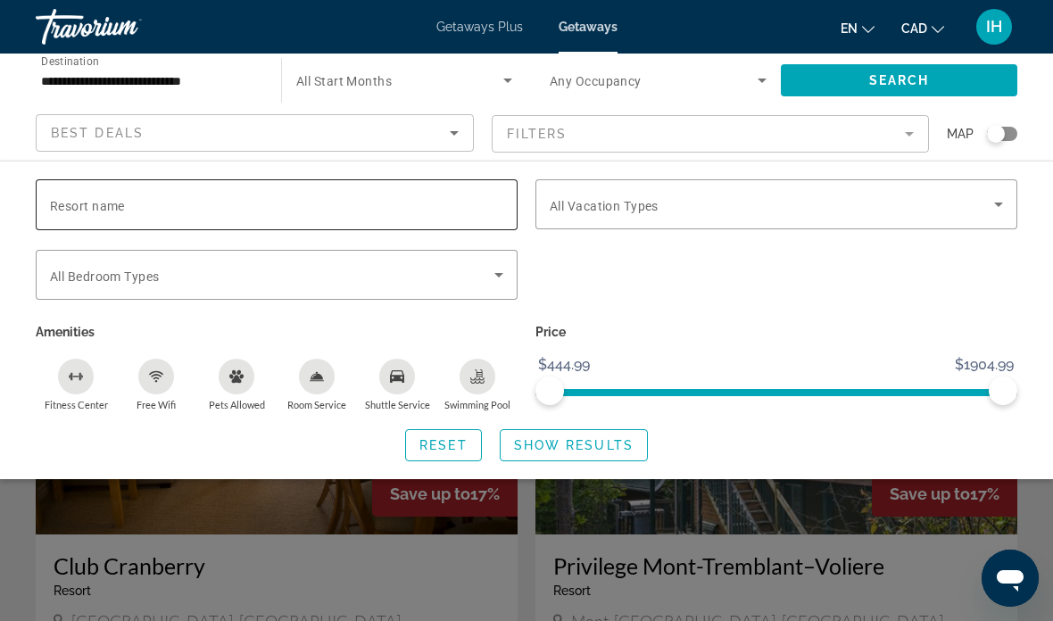
click at [440, 204] on input "Resort name" at bounding box center [276, 205] width 453 height 21
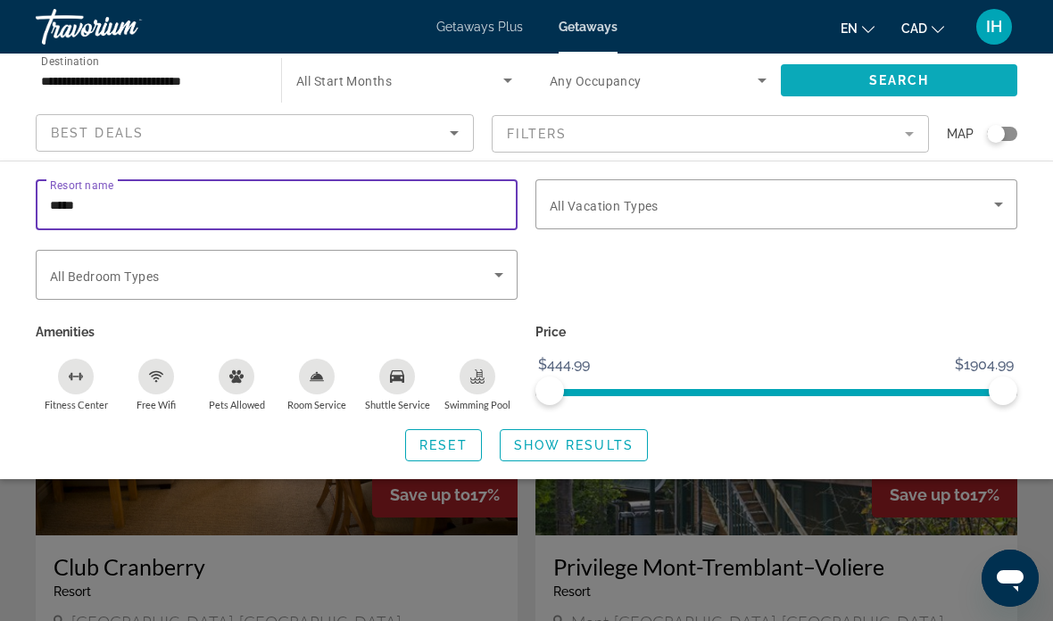
type input "*****"
click at [913, 79] on span "Search" at bounding box center [899, 80] width 61 height 14
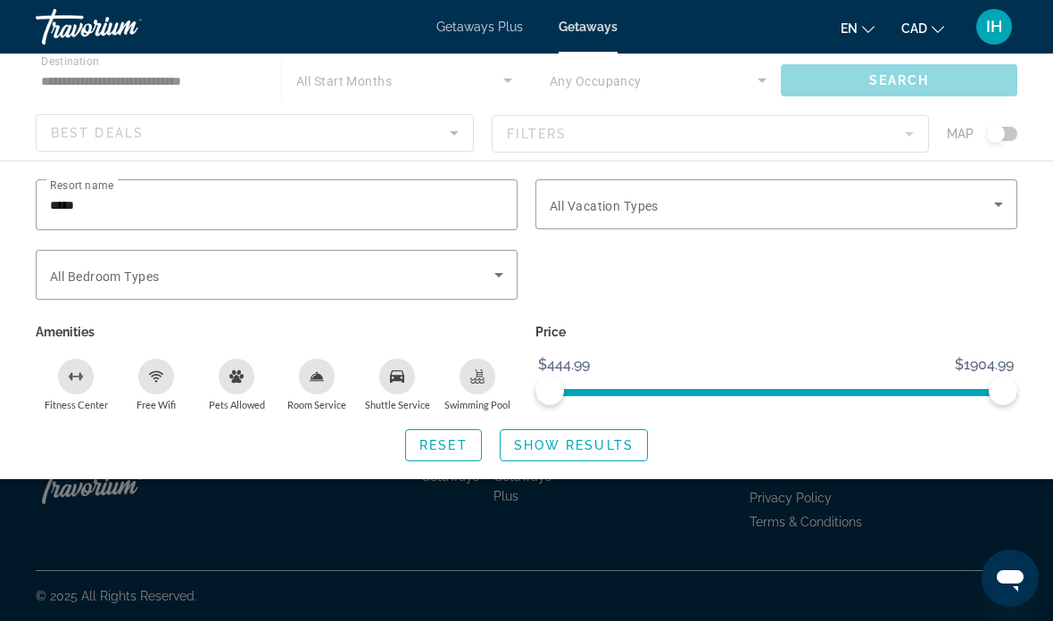
scroll to position [71, 0]
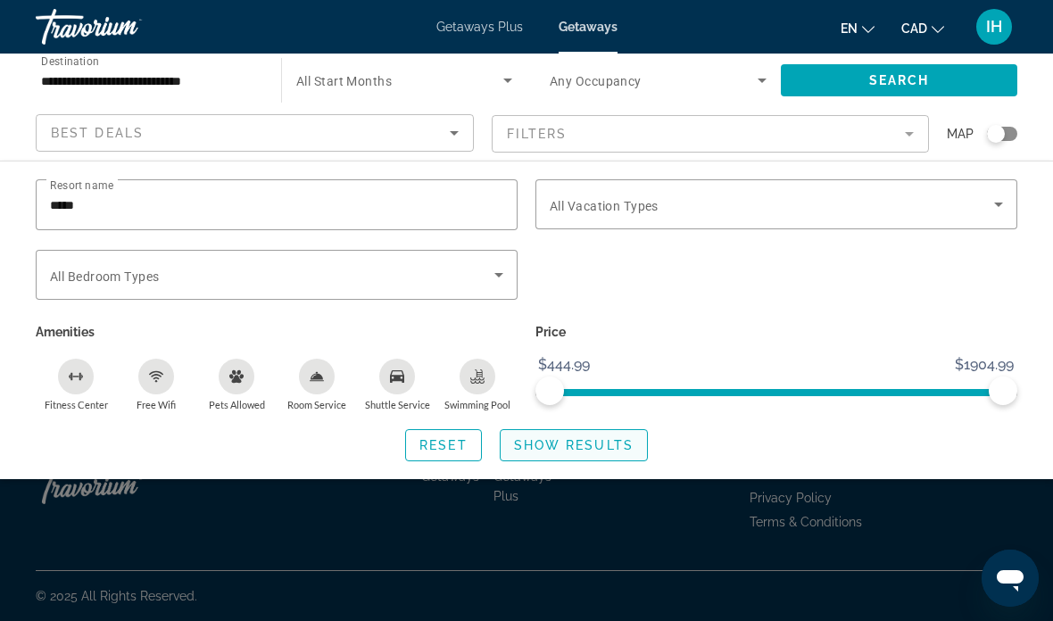
click at [593, 438] on span "Show Results" at bounding box center [574, 445] width 120 height 14
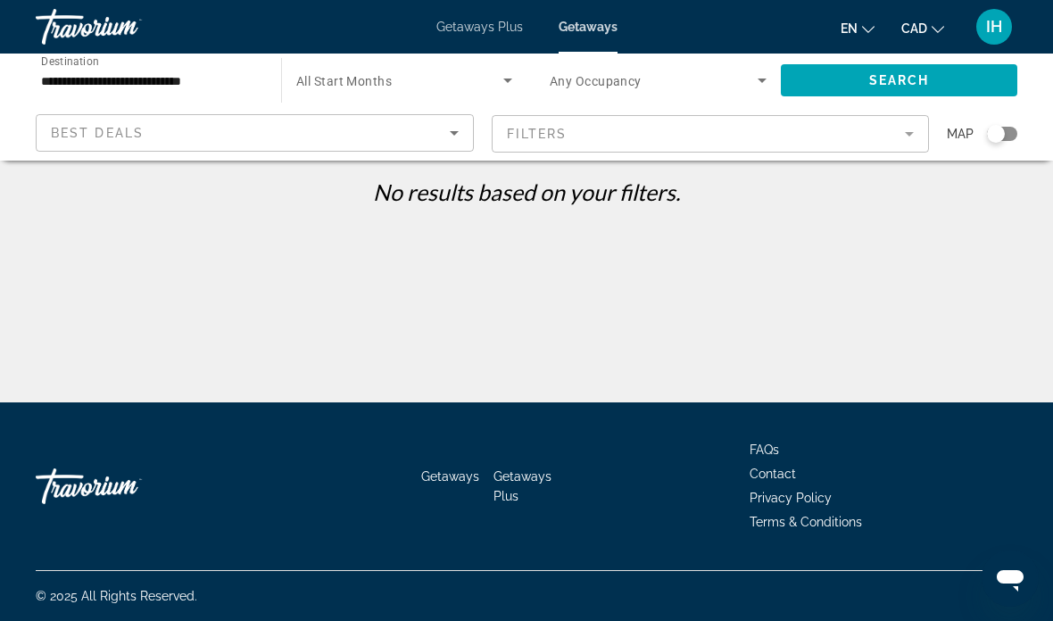
scroll to position [0, 0]
click at [759, 73] on icon "Search widget" at bounding box center [761, 80] width 21 height 21
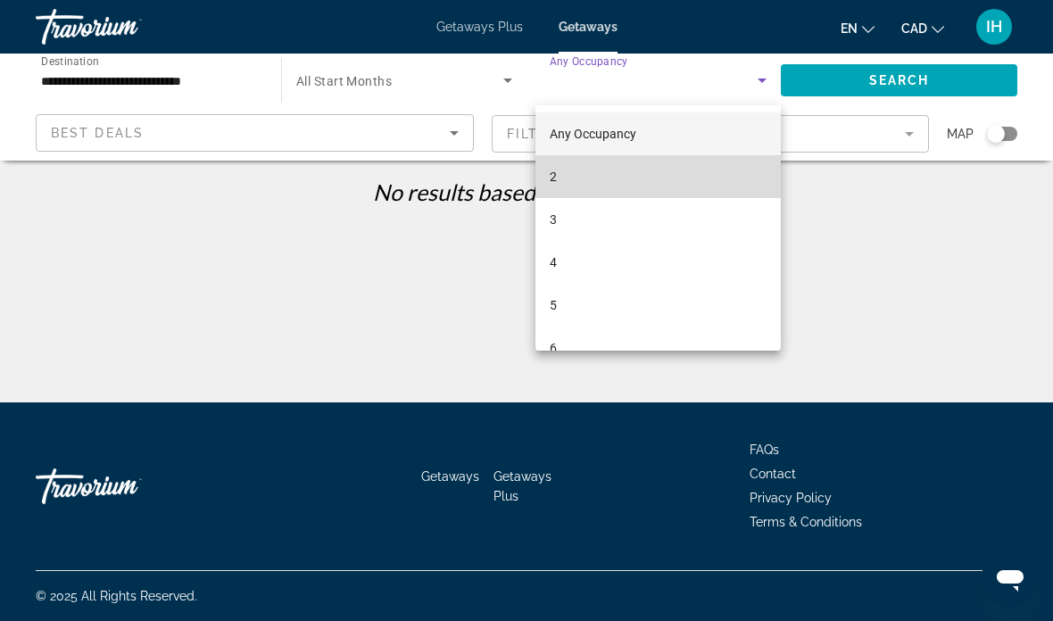
click at [622, 184] on mat-option "2" at bounding box center [657, 176] width 245 height 43
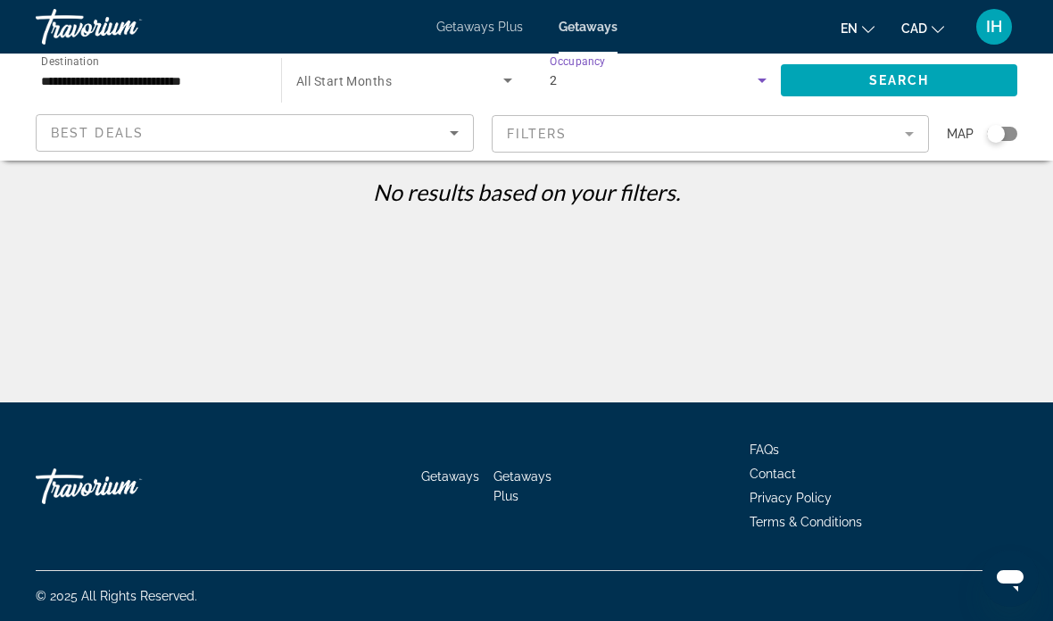
click at [907, 134] on mat-form-field "Filters" at bounding box center [711, 133] width 438 height 37
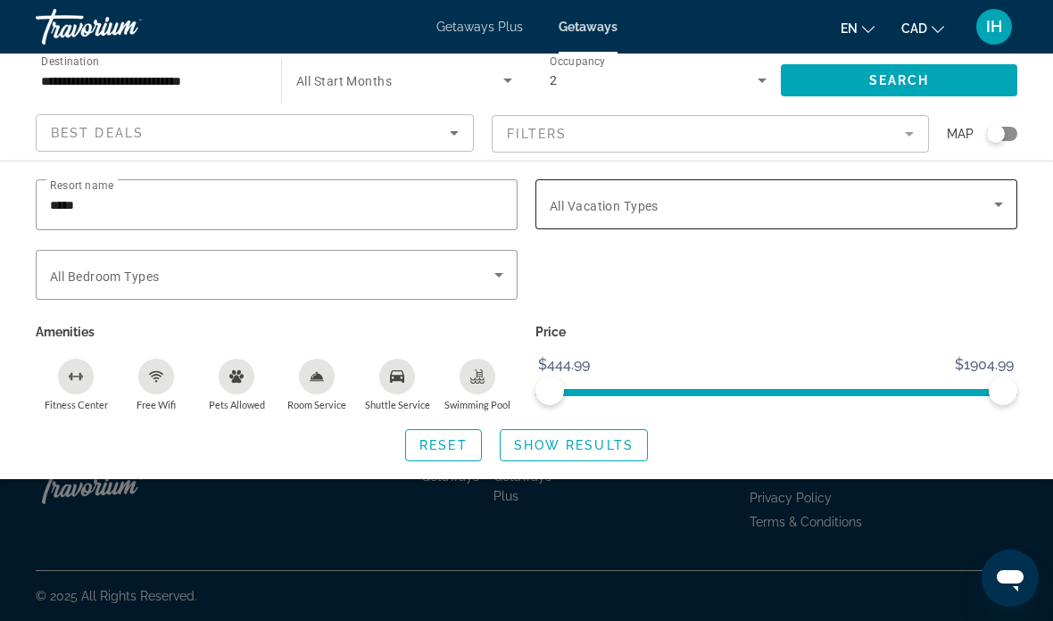
click at [979, 208] on span "Search widget" at bounding box center [772, 204] width 444 height 21
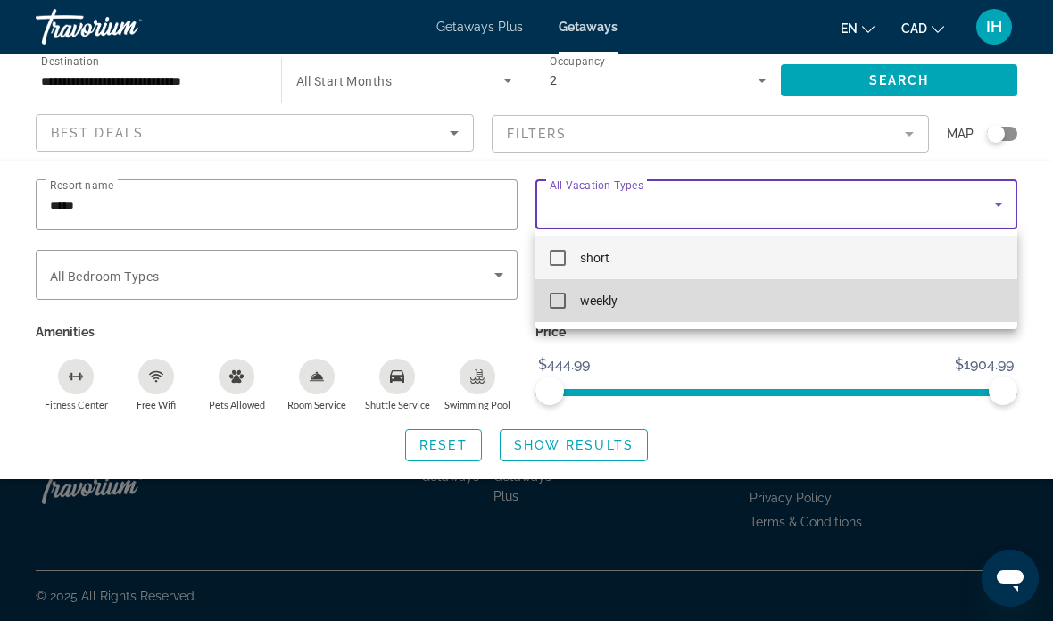
click at [773, 299] on mat-option "weekly" at bounding box center [776, 300] width 482 height 43
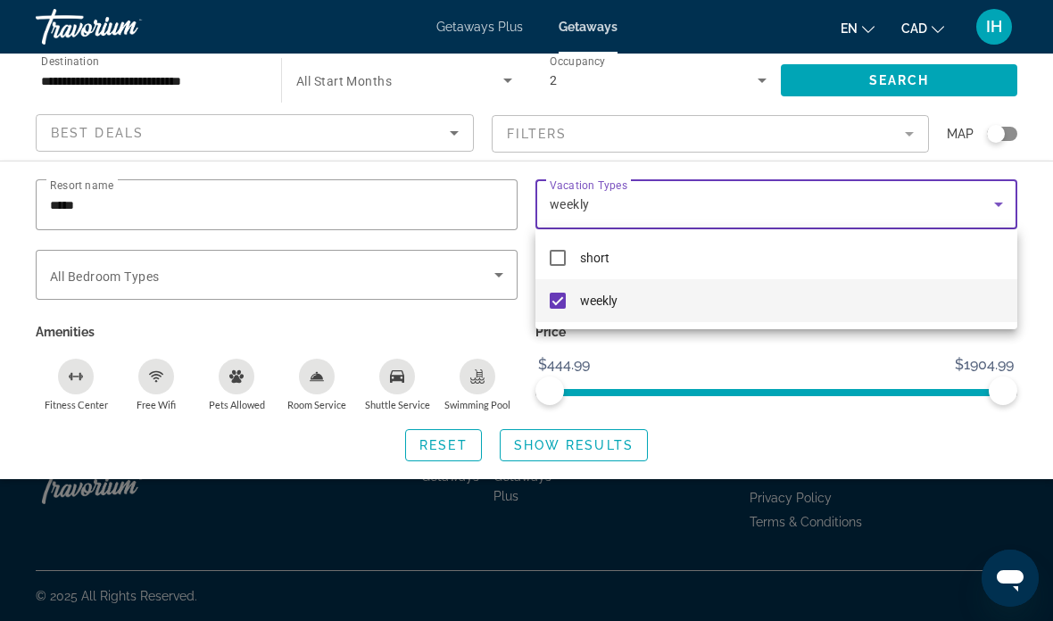
click at [935, 87] on div at bounding box center [526, 310] width 1053 height 621
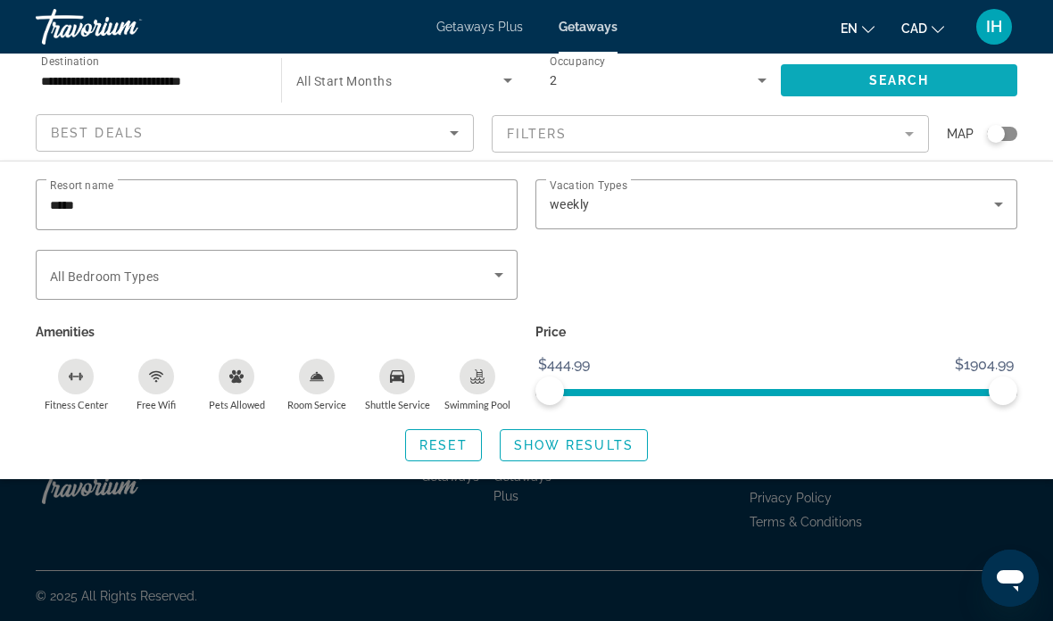
click at [937, 86] on span "Search widget" at bounding box center [899, 80] width 236 height 43
click at [491, 210] on input "*****" at bounding box center [276, 205] width 453 height 21
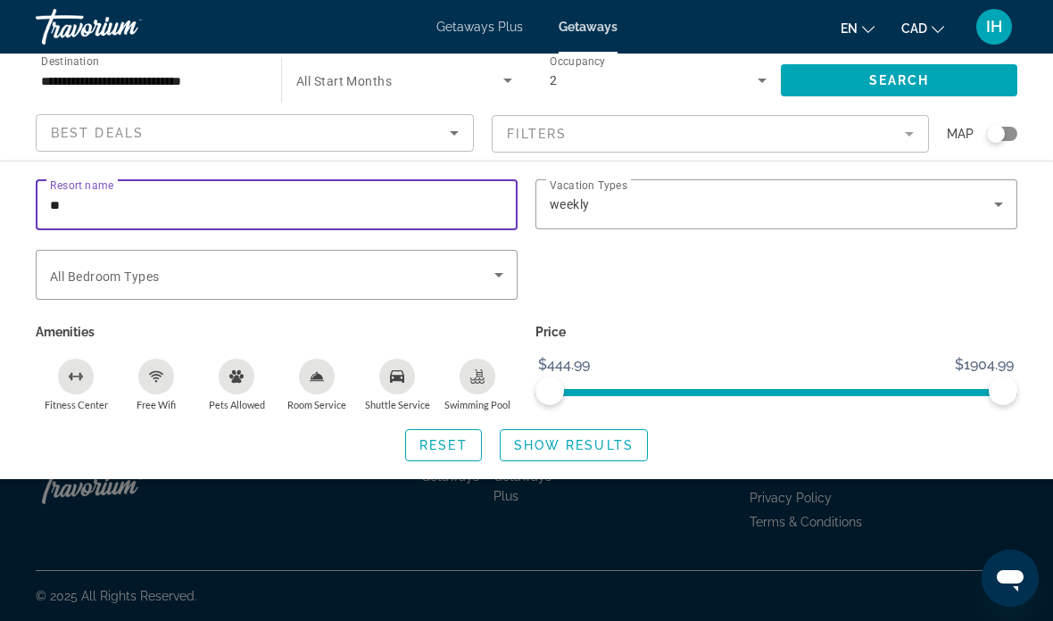
type input "*"
click at [937, 82] on span "Search widget" at bounding box center [899, 80] width 236 height 43
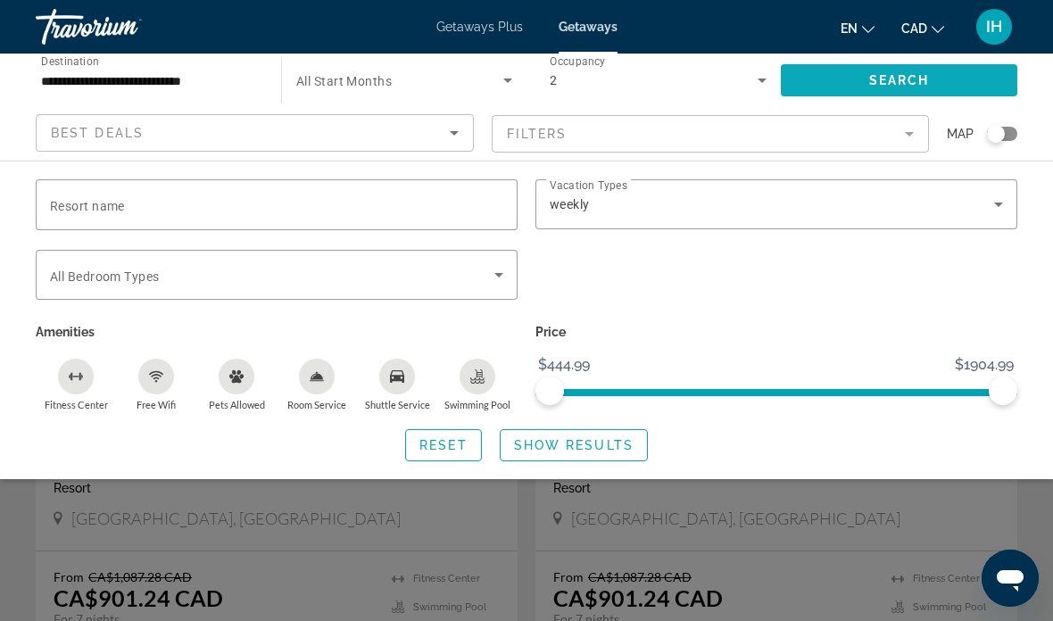
scroll to position [76, 0]
click at [457, 439] on span "Reset" at bounding box center [443, 445] width 48 height 14
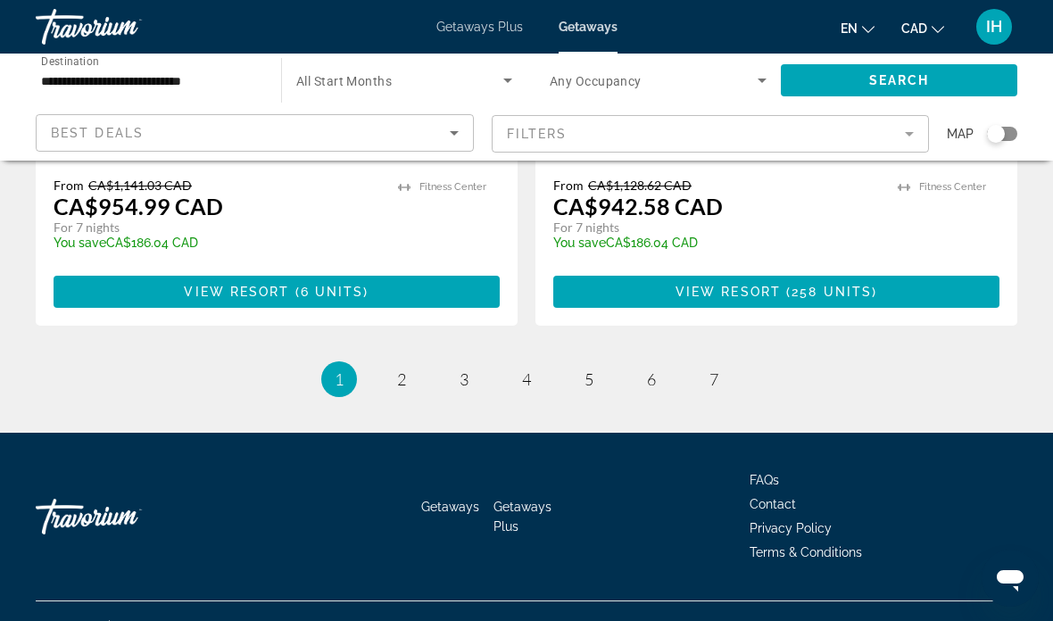
scroll to position [3524, 0]
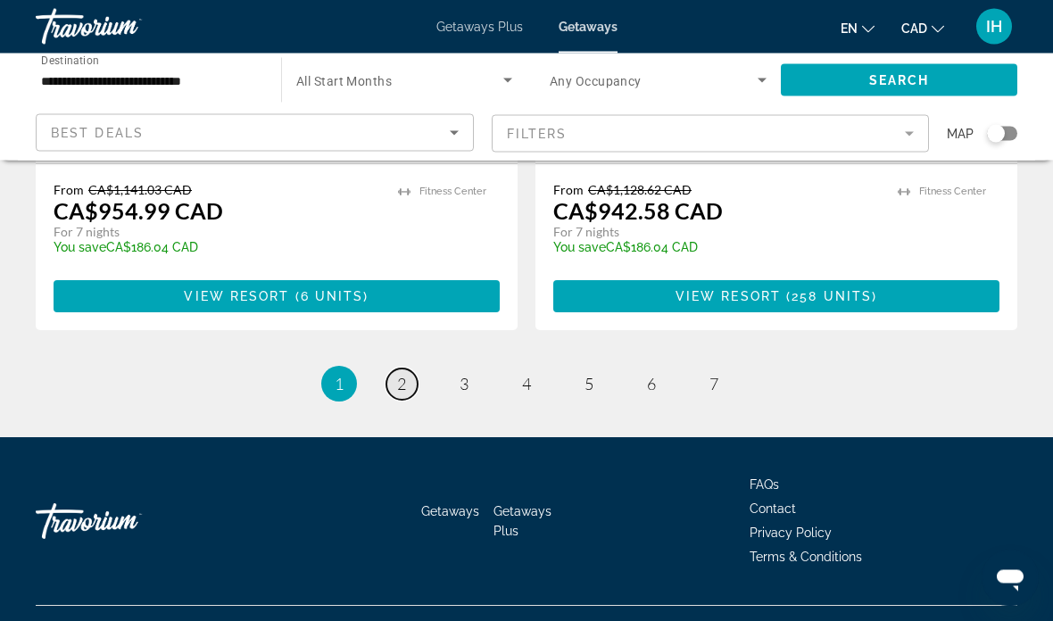
click at [407, 369] on link "page 2" at bounding box center [401, 384] width 31 height 31
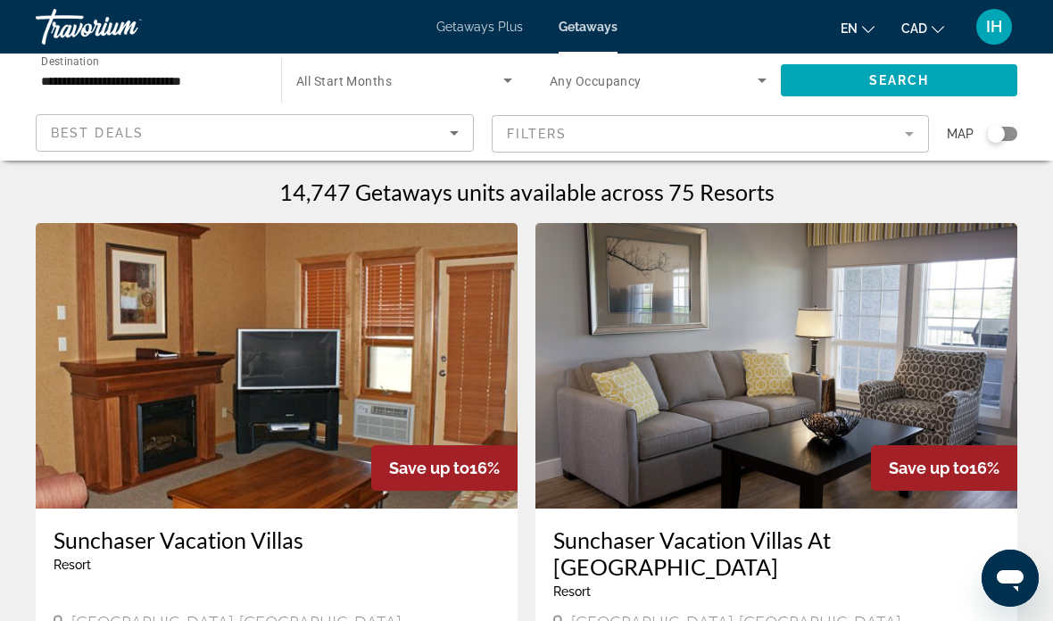
click at [450, 132] on icon "Sort by" at bounding box center [454, 132] width 21 height 21
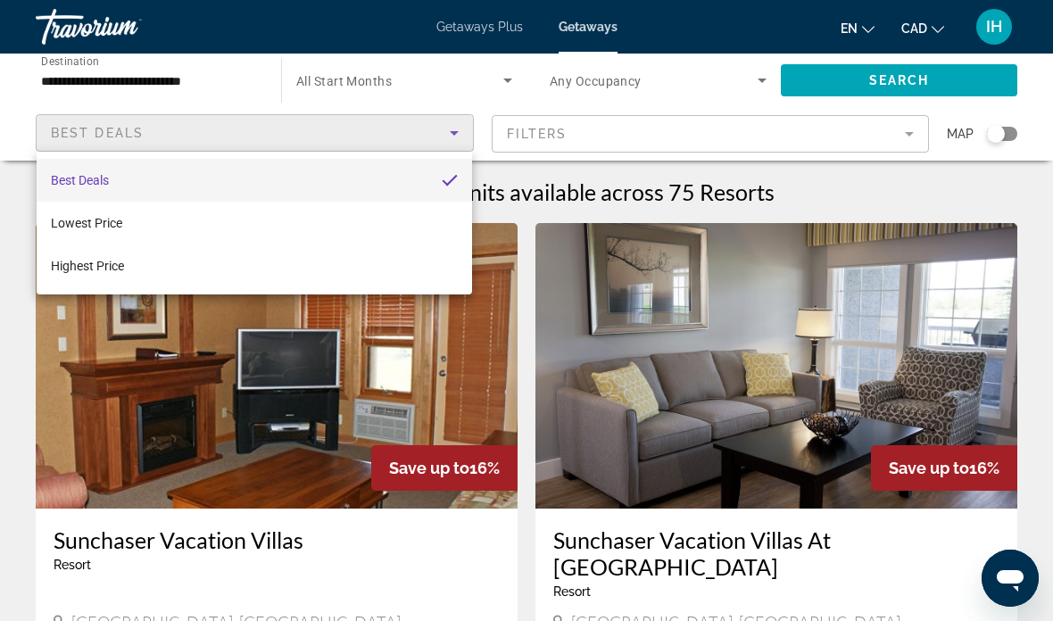
click at [532, 264] on div at bounding box center [526, 310] width 1053 height 621
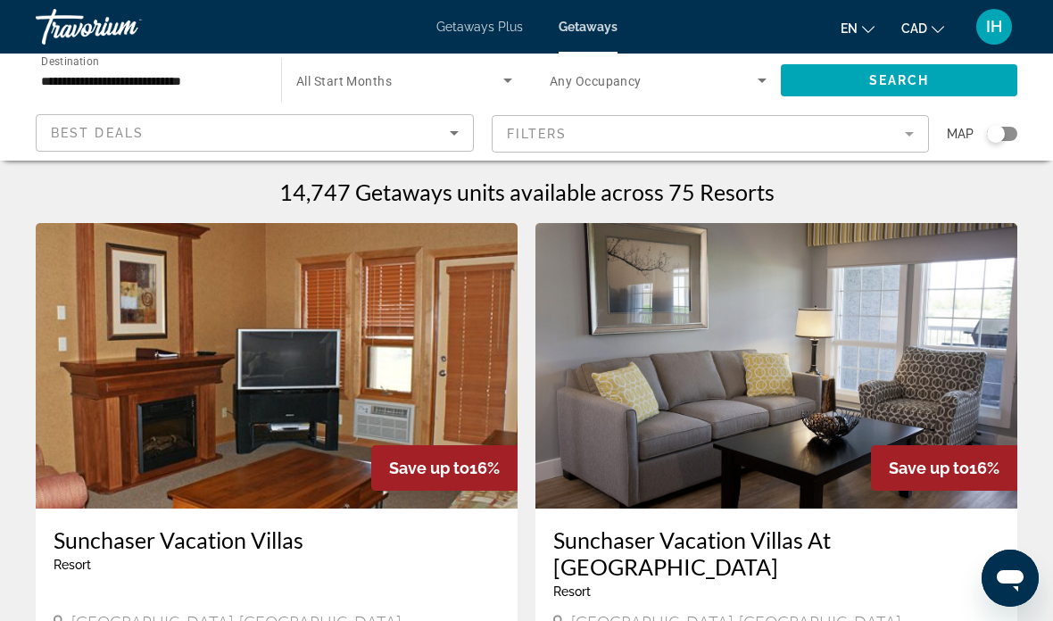
click at [484, 189] on h1 "14,747 Getaways units available across 75 Resorts" at bounding box center [526, 191] width 495 height 27
click at [901, 137] on mat-form-field "Filters" at bounding box center [711, 133] width 438 height 37
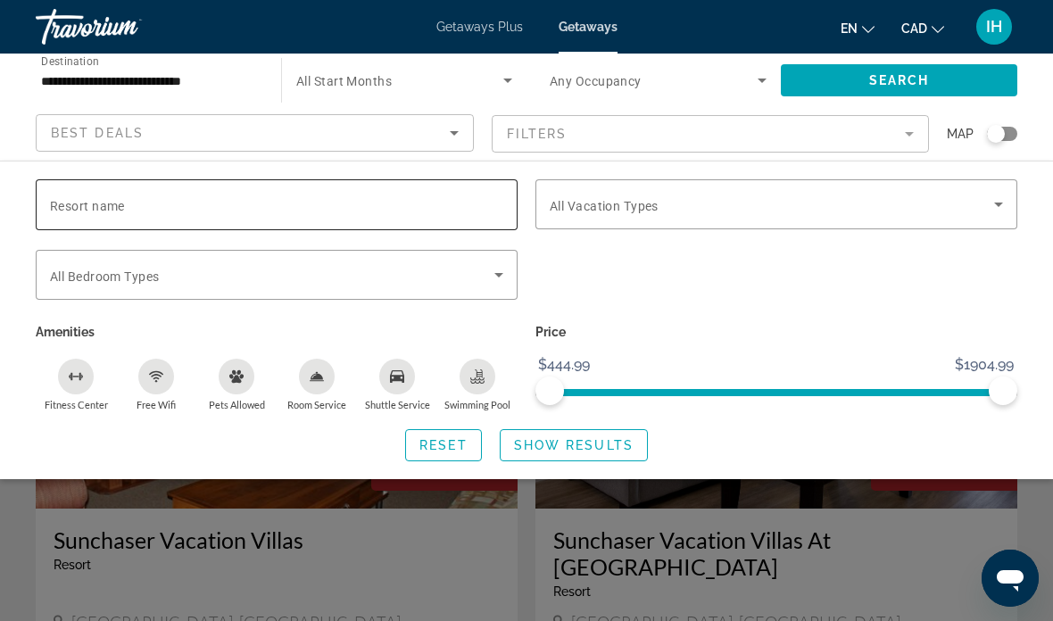
click at [400, 210] on input "Resort name" at bounding box center [276, 205] width 453 height 21
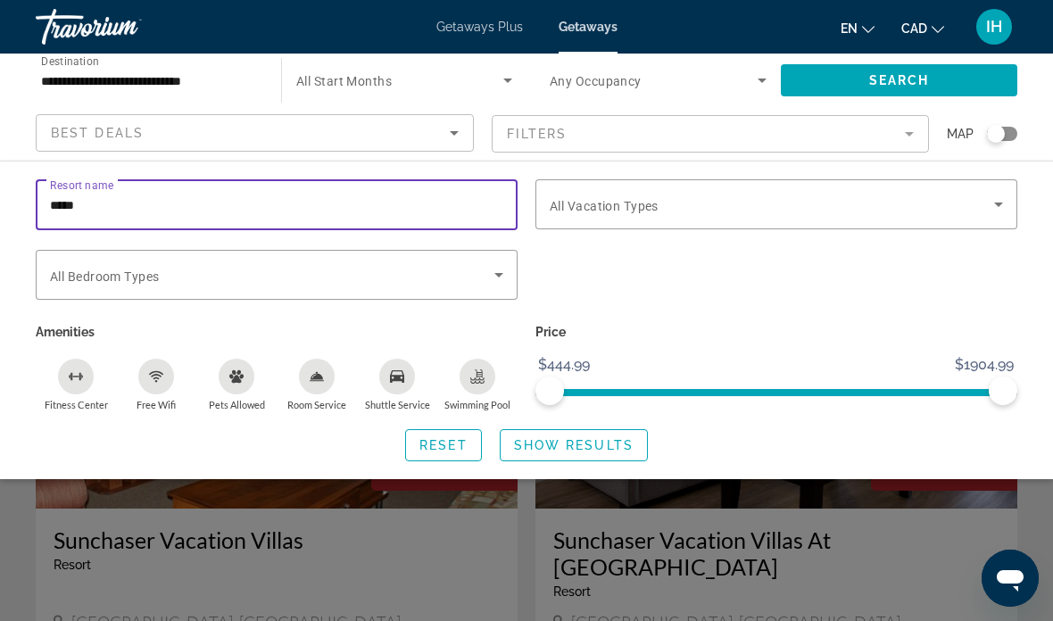
type input "*****"
click at [920, 76] on span "Search" at bounding box center [899, 80] width 61 height 14
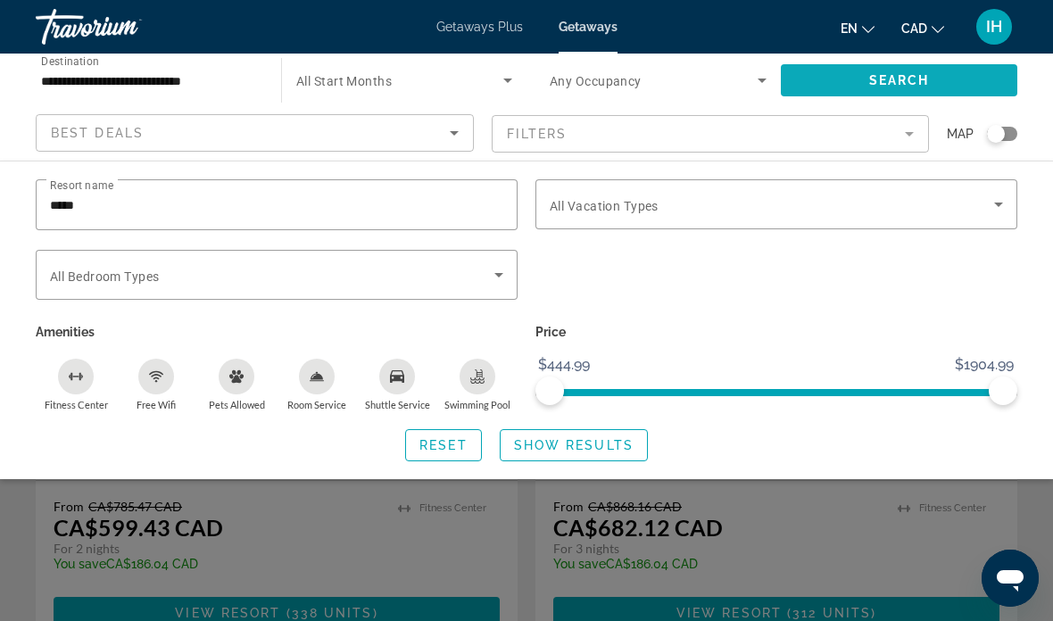
scroll to position [168, 0]
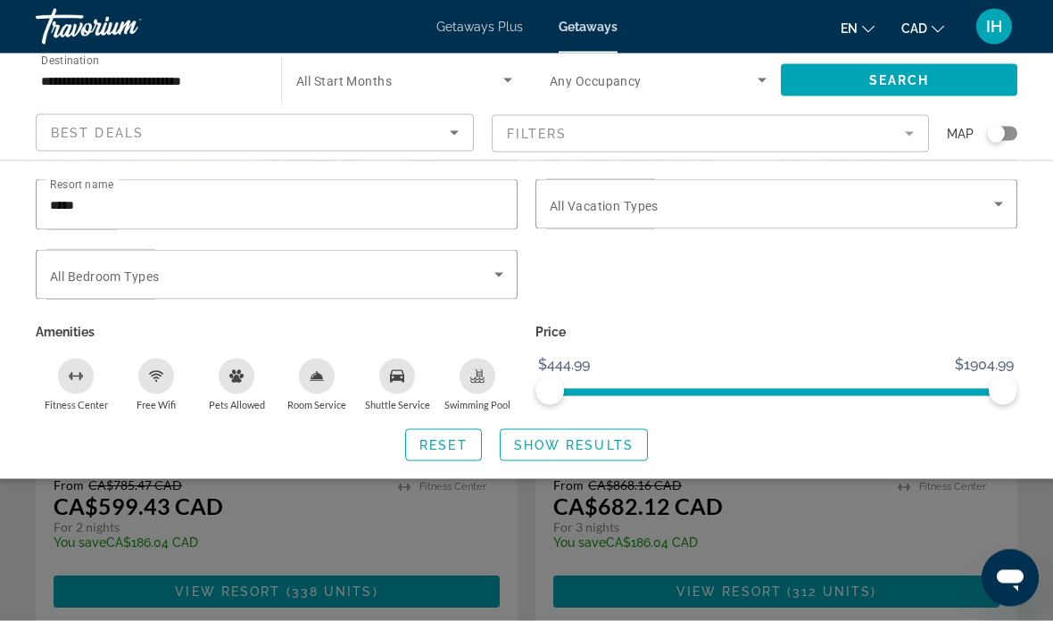
click at [388, 545] on div "Search widget" at bounding box center [526, 444] width 1053 height 353
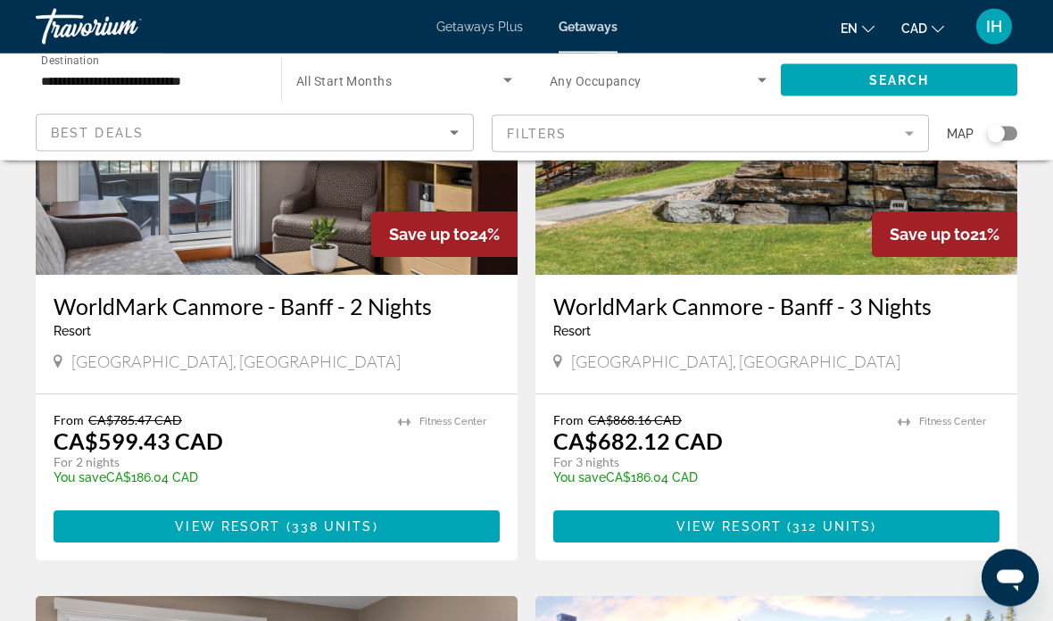
scroll to position [234, 0]
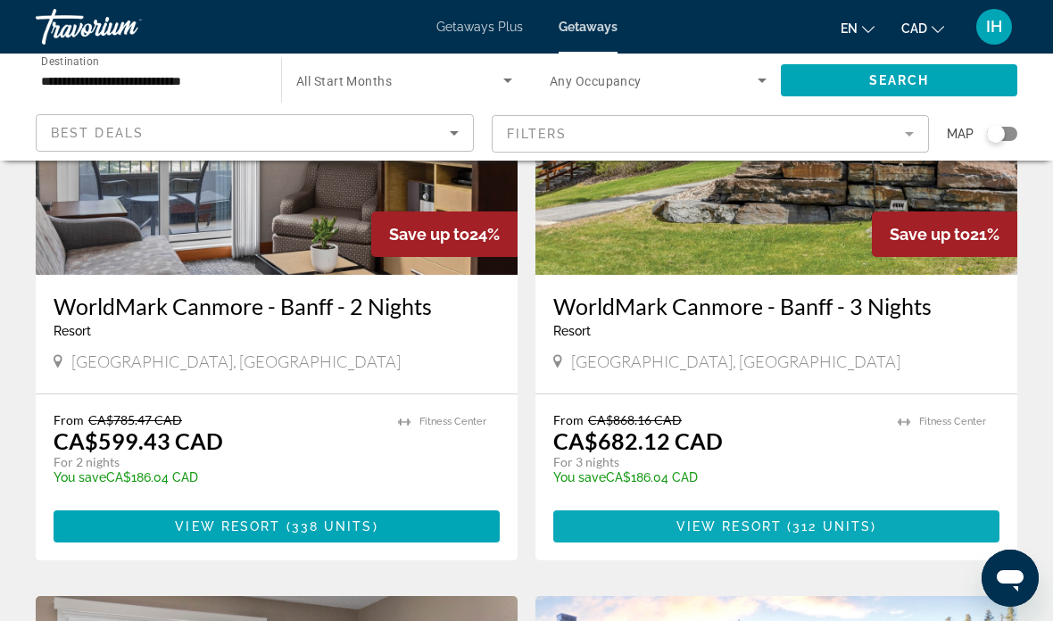
click at [847, 524] on span "312 units" at bounding box center [831, 526] width 79 height 14
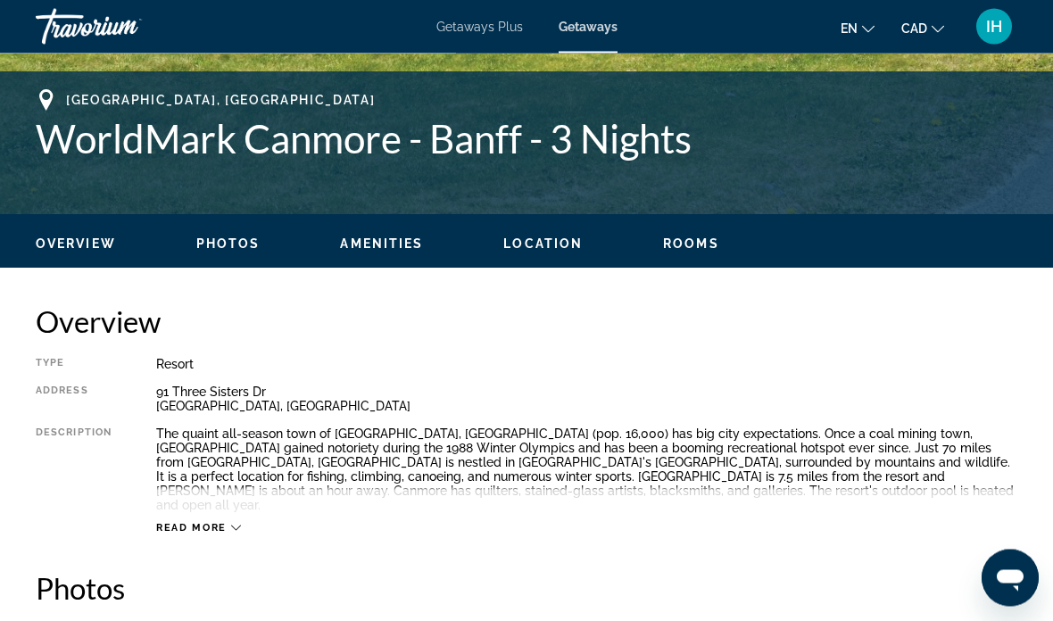
scroll to position [692, 0]
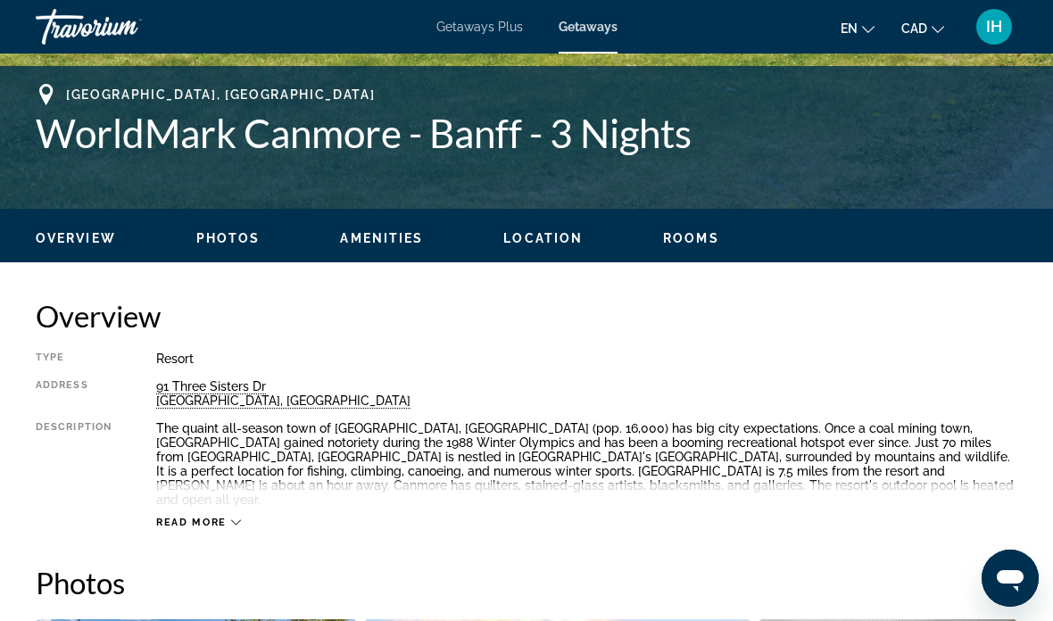
click at [211, 517] on span "Read more" at bounding box center [191, 523] width 70 height 12
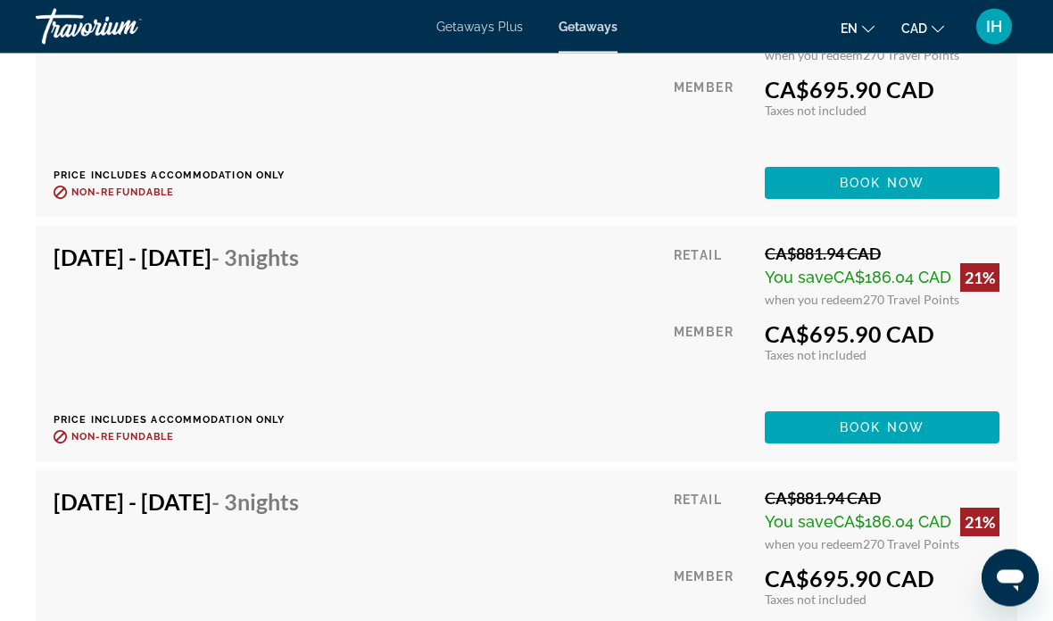
scroll to position [17137, 0]
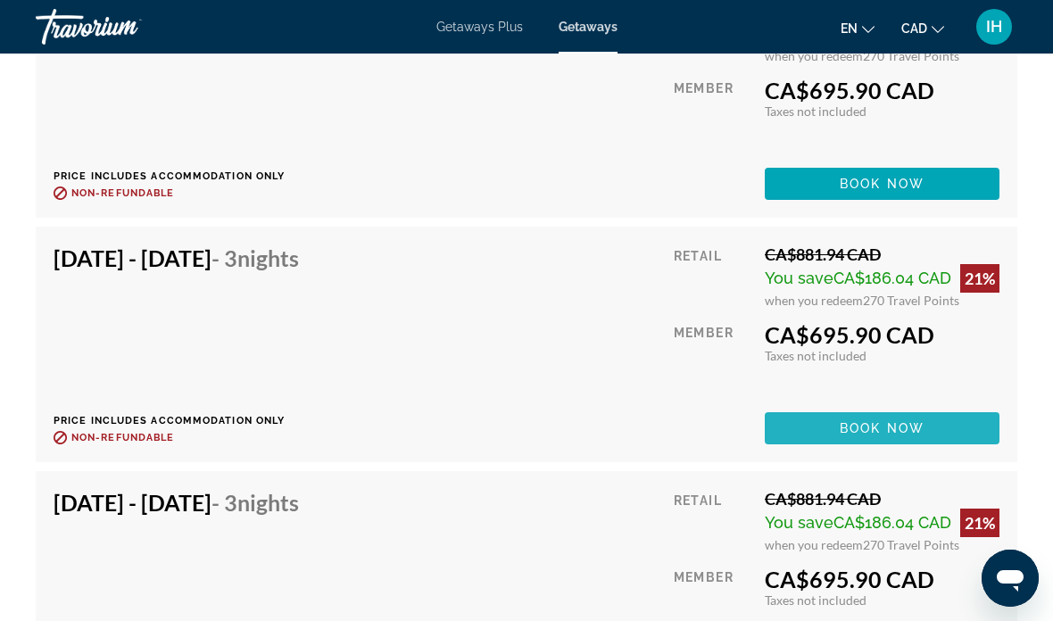
click at [901, 421] on span "Book now" at bounding box center [882, 428] width 85 height 14
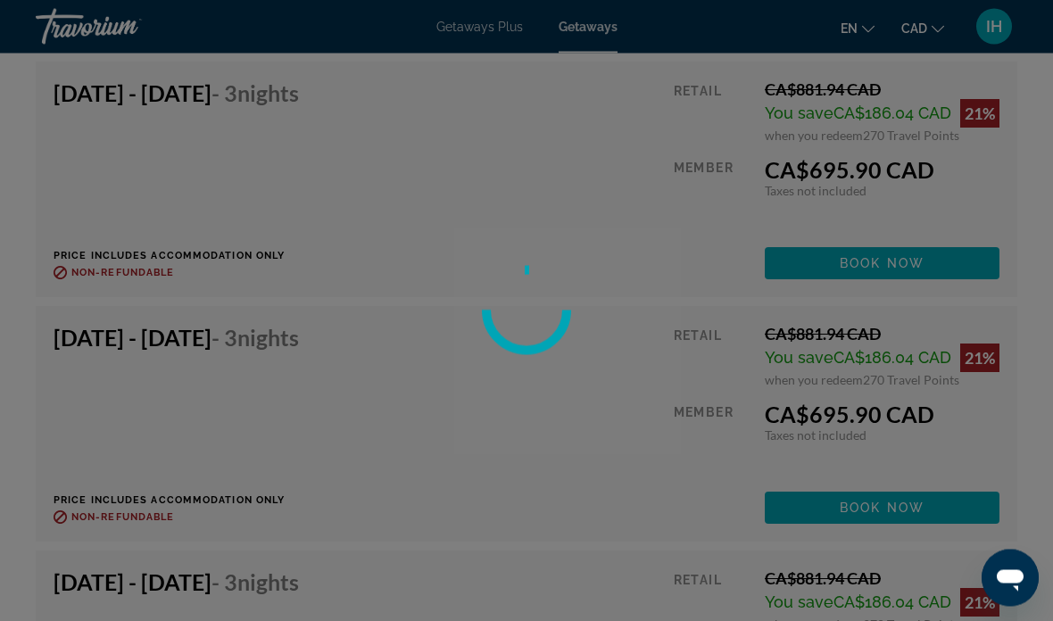
scroll to position [18782, 0]
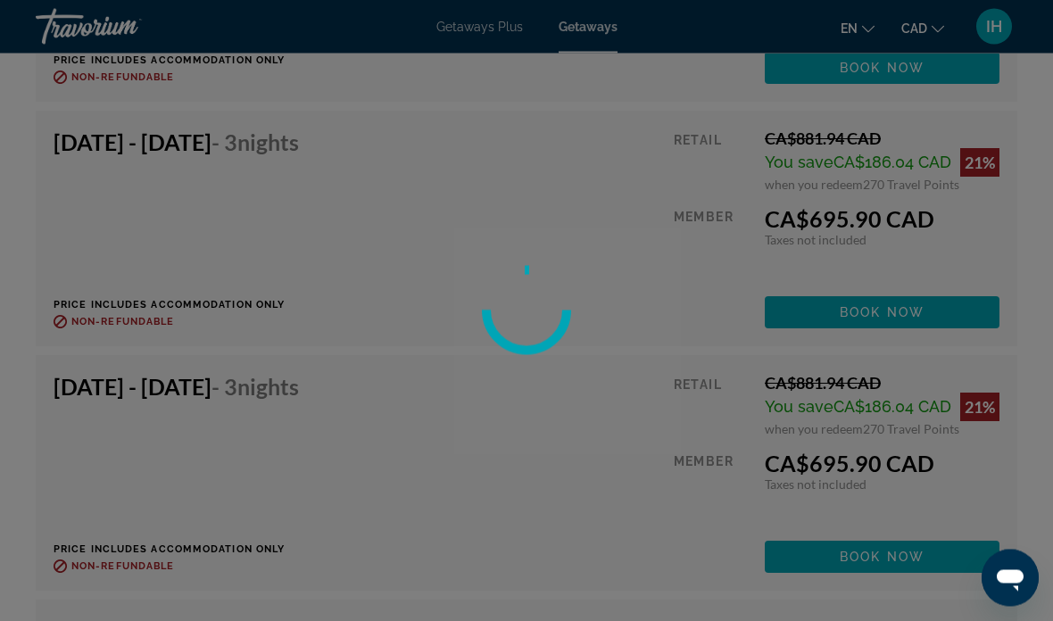
scroll to position [108, 0]
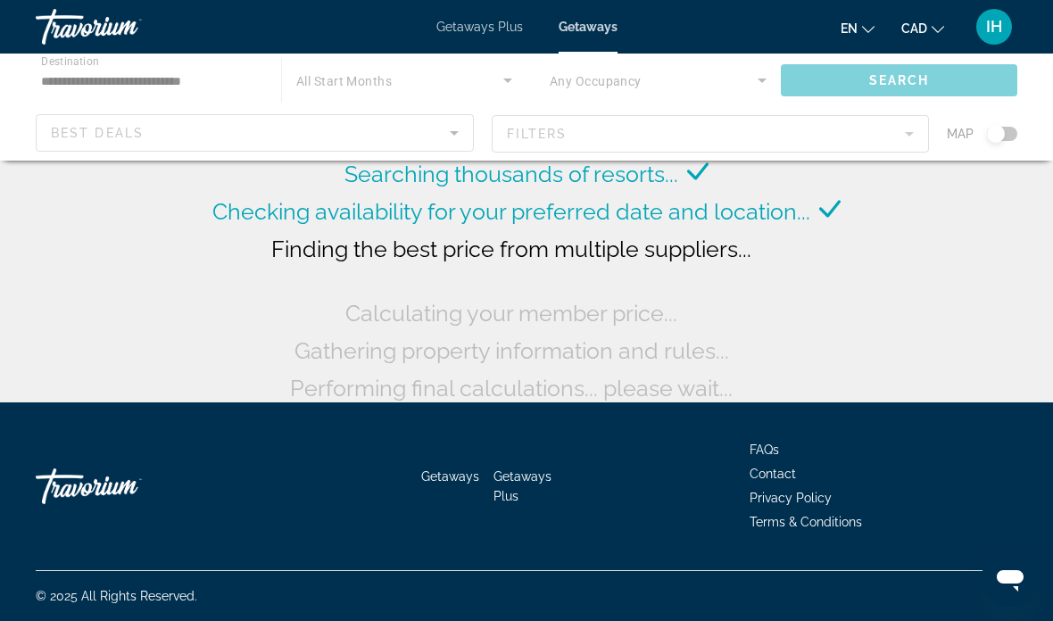
click at [942, 81] on div "Main content" at bounding box center [526, 107] width 1053 height 107
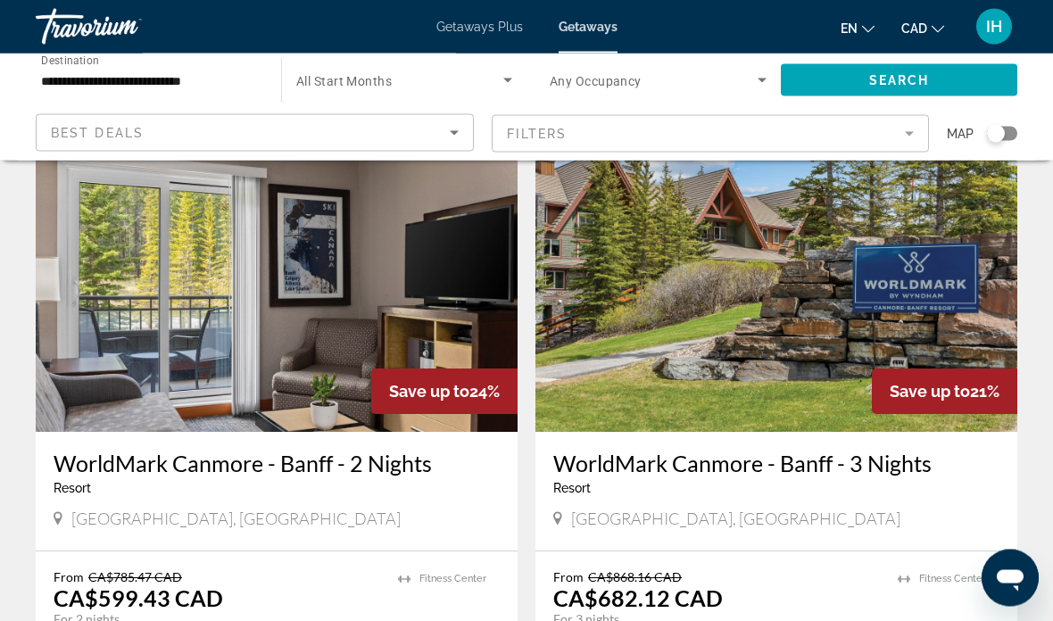
scroll to position [73, 0]
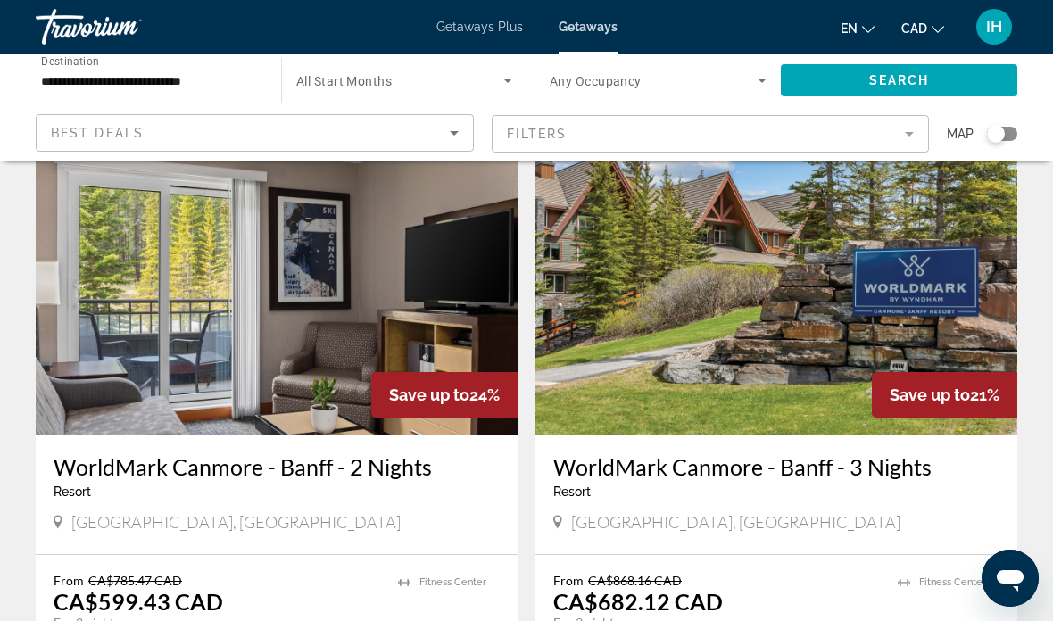
click at [505, 81] on icon "Search widget" at bounding box center [507, 80] width 21 height 21
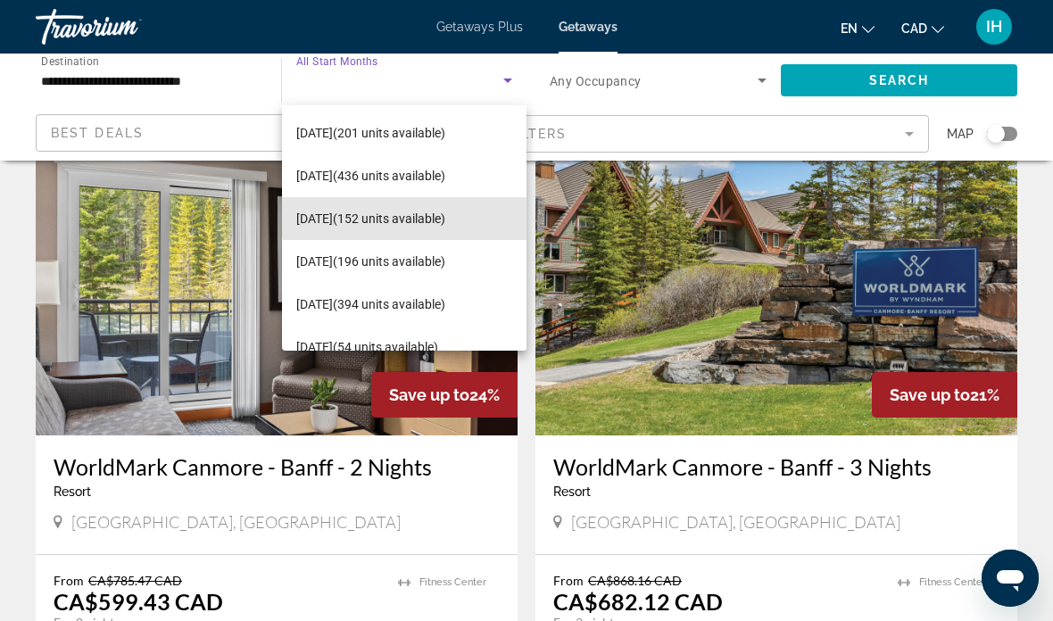
scroll to position [90, 0]
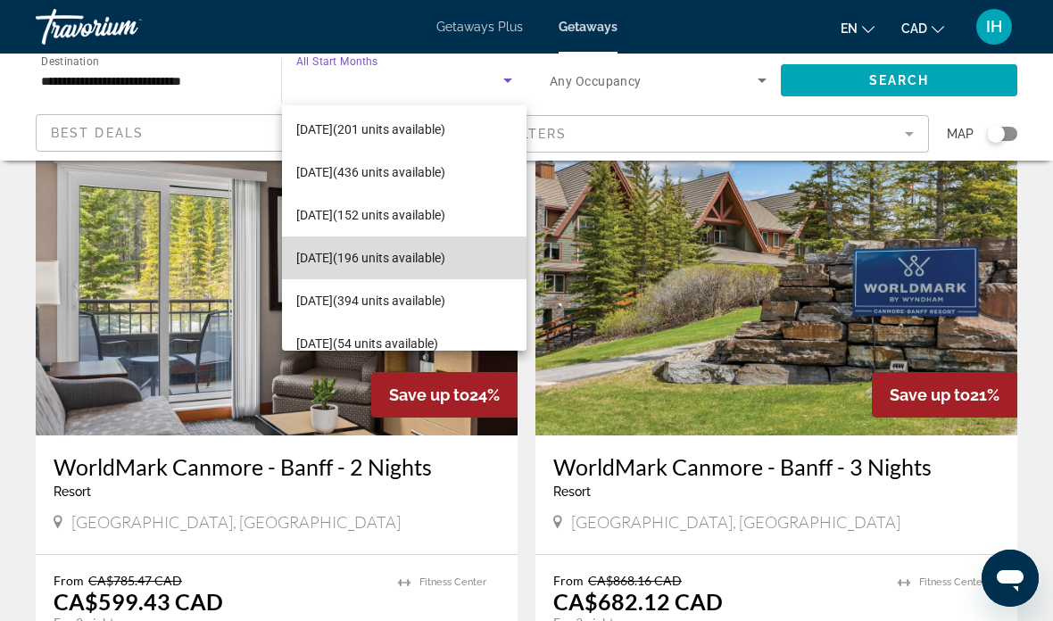
click at [405, 260] on span "[DATE] (196 units available)" at bounding box center [370, 257] width 149 height 21
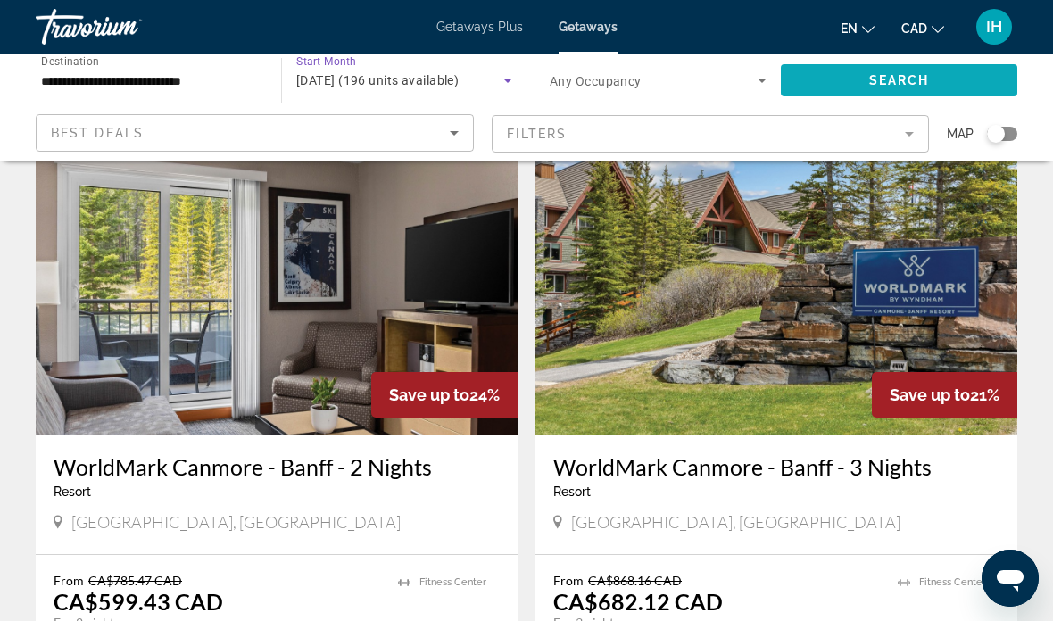
click at [934, 85] on span "Search widget" at bounding box center [899, 80] width 236 height 43
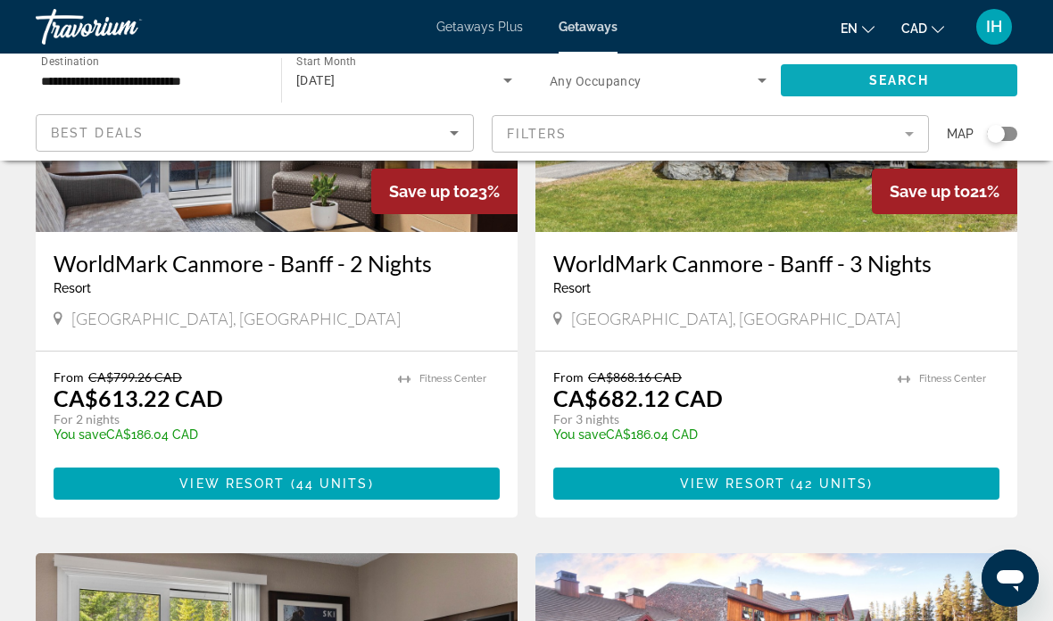
scroll to position [271, 0]
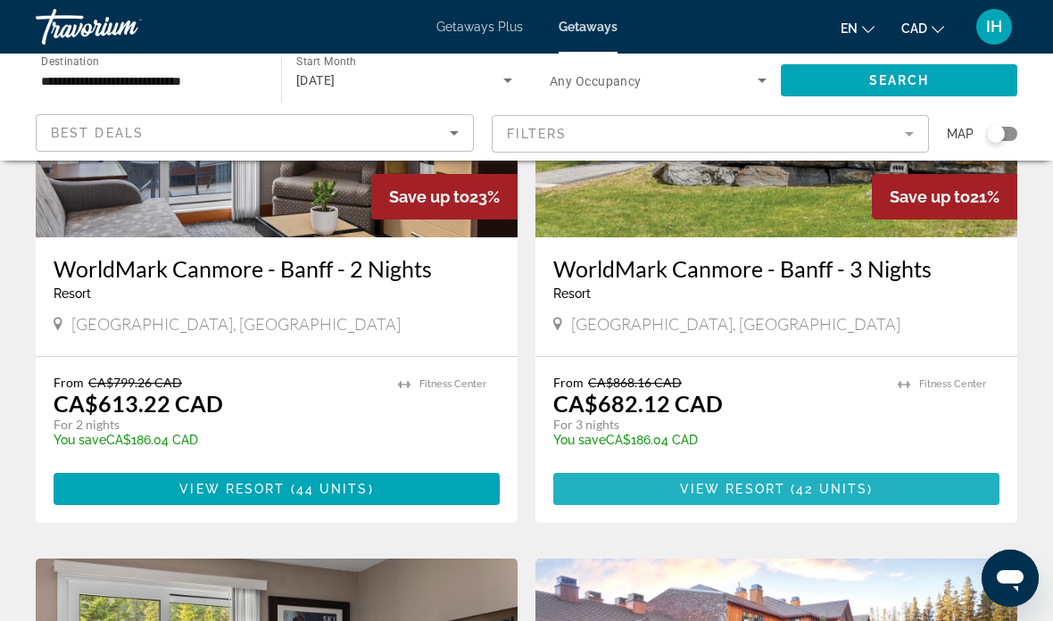
click at [883, 493] on span "Main content" at bounding box center [776, 489] width 446 height 43
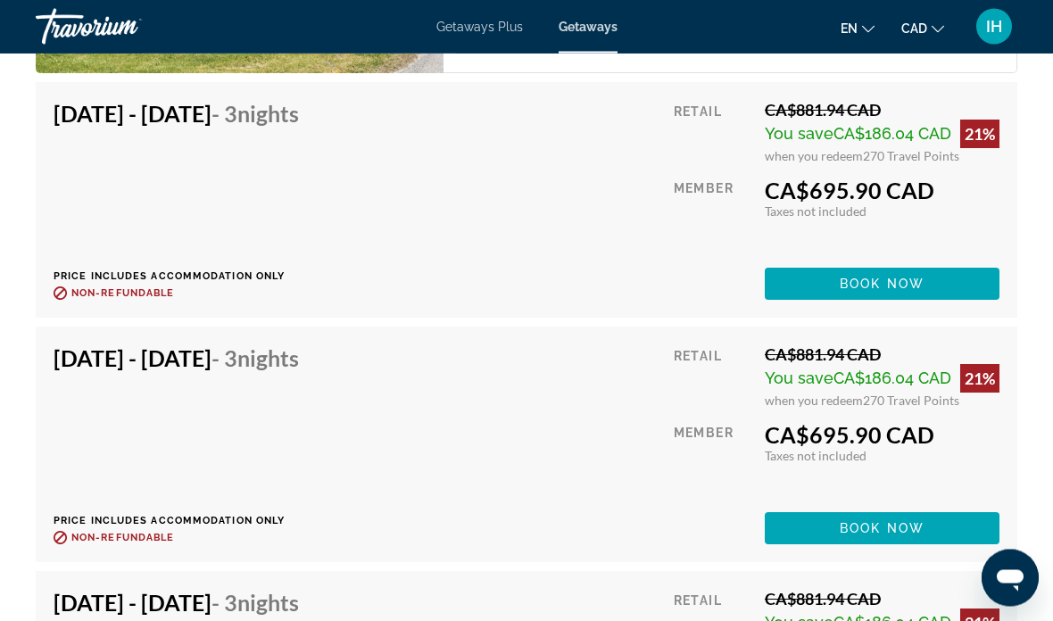
scroll to position [4078, 0]
click at [905, 521] on span "Book now" at bounding box center [882, 528] width 85 height 14
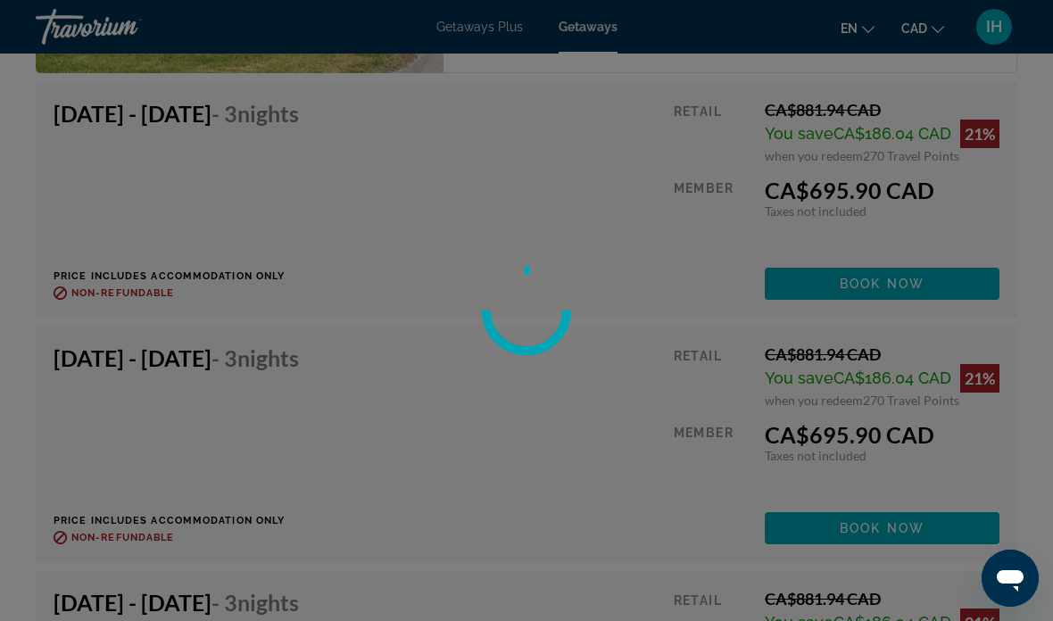
click at [878, 386] on div at bounding box center [526, 310] width 1053 height 621
click at [885, 383] on div at bounding box center [526, 310] width 1053 height 621
click at [889, 392] on div at bounding box center [526, 310] width 1053 height 621
click at [541, 419] on div at bounding box center [526, 310] width 1053 height 621
click at [663, 464] on div at bounding box center [526, 310] width 1053 height 621
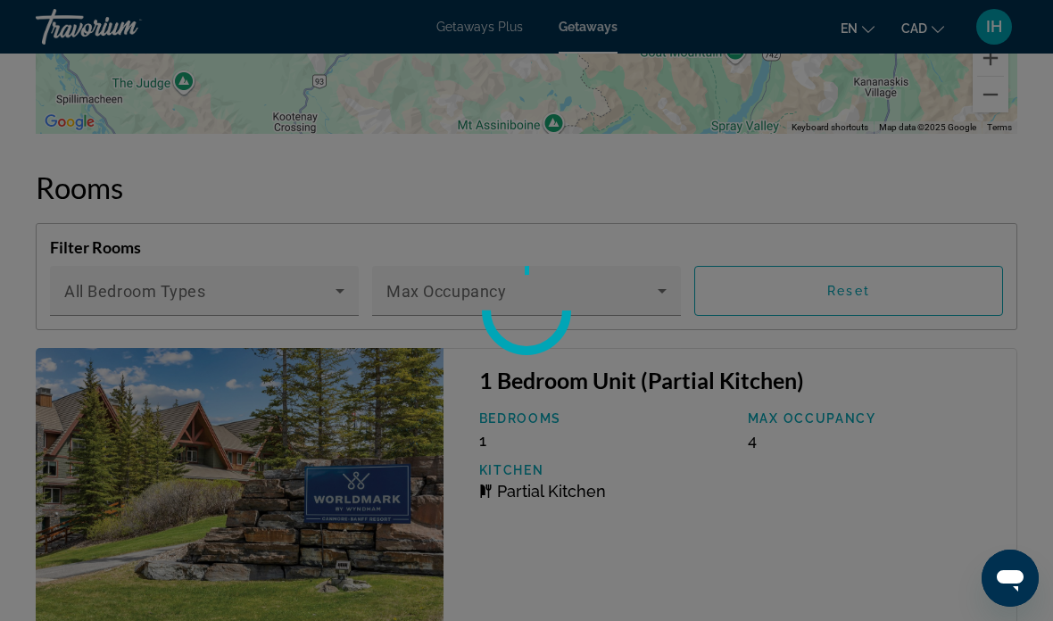
scroll to position [3486, 0]
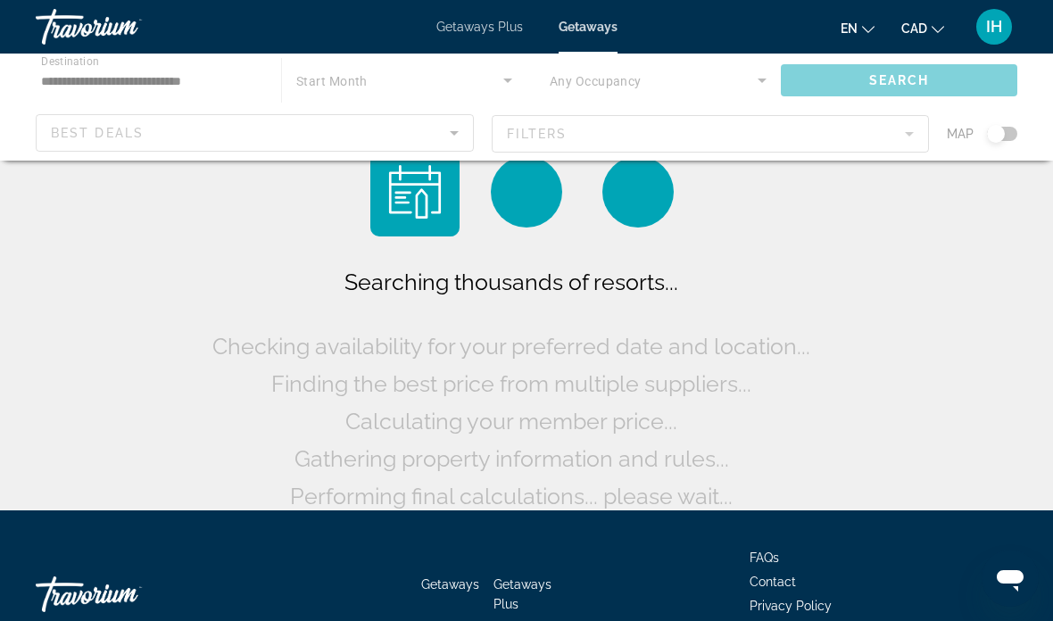
scroll to position [108, 0]
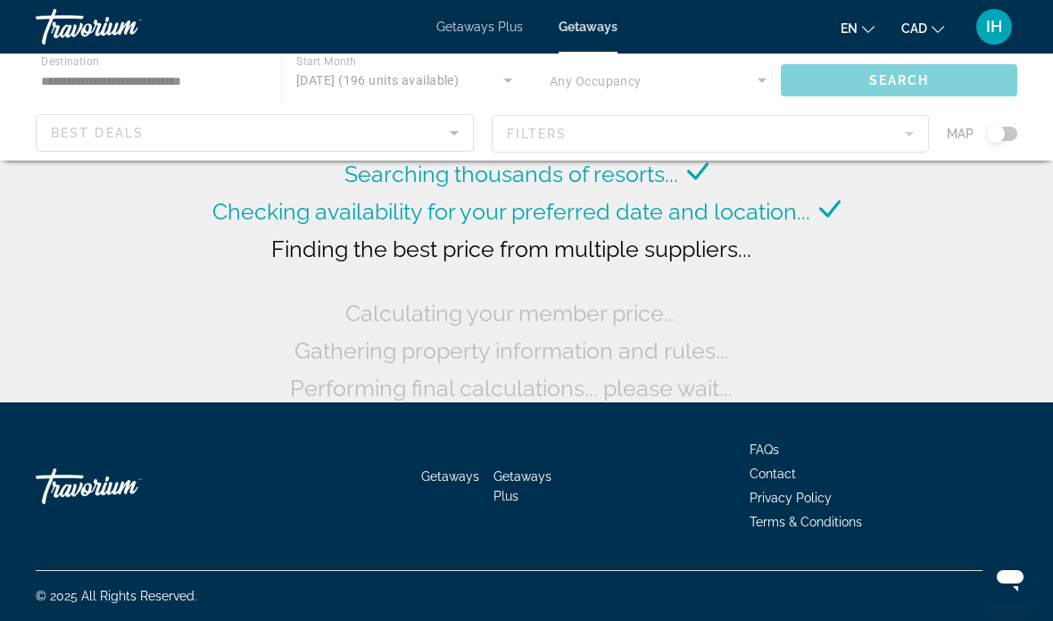
click at [489, 30] on span "Getaways Plus" at bounding box center [479, 27] width 87 height 14
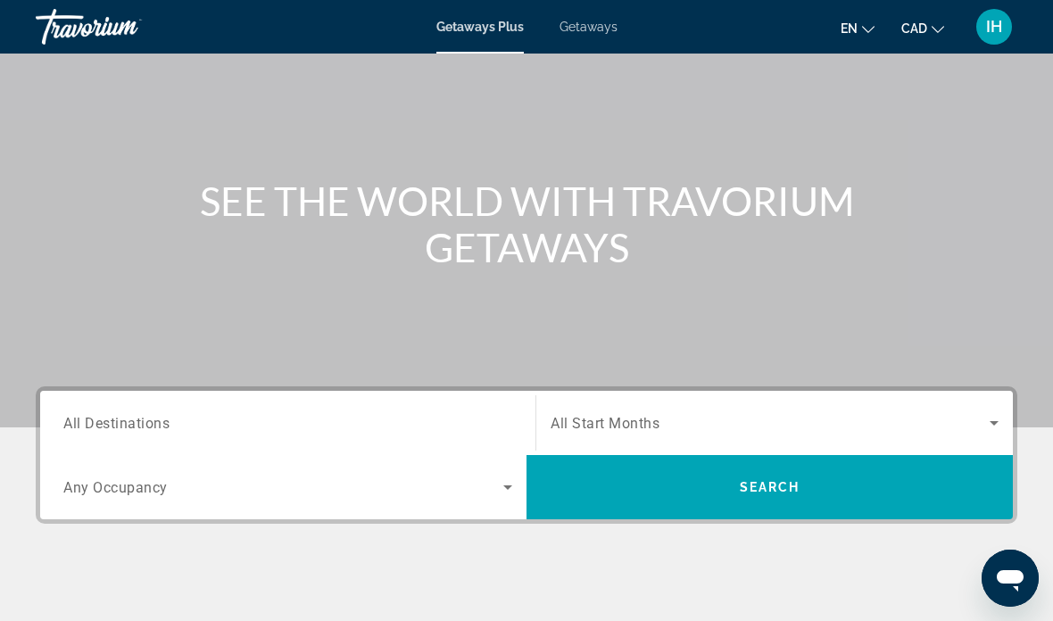
click at [497, 496] on icon "Search widget" at bounding box center [507, 487] width 21 height 21
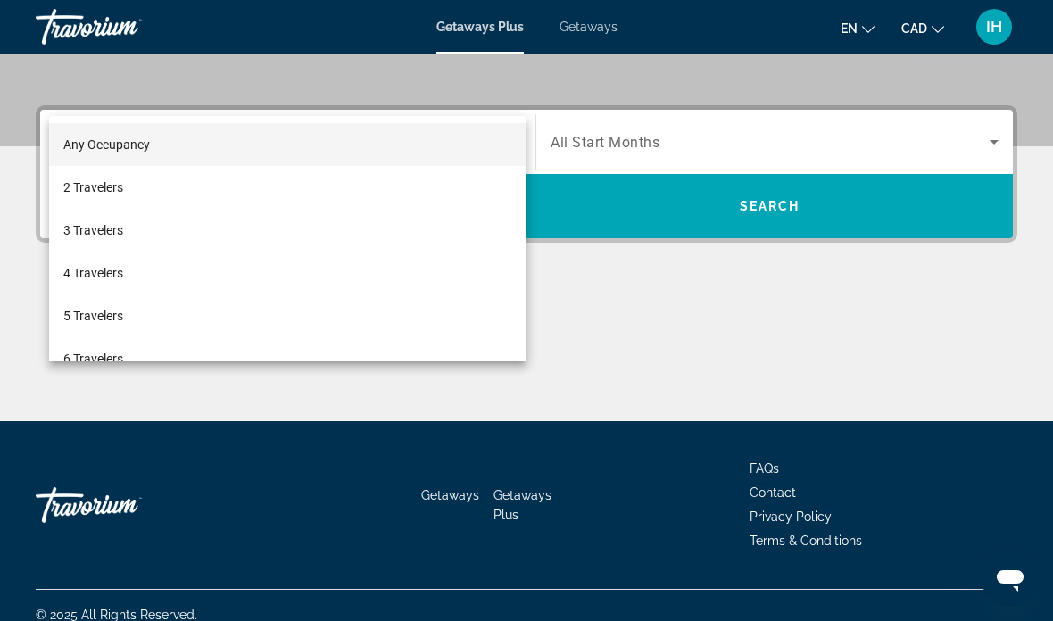
scroll to position [408, 0]
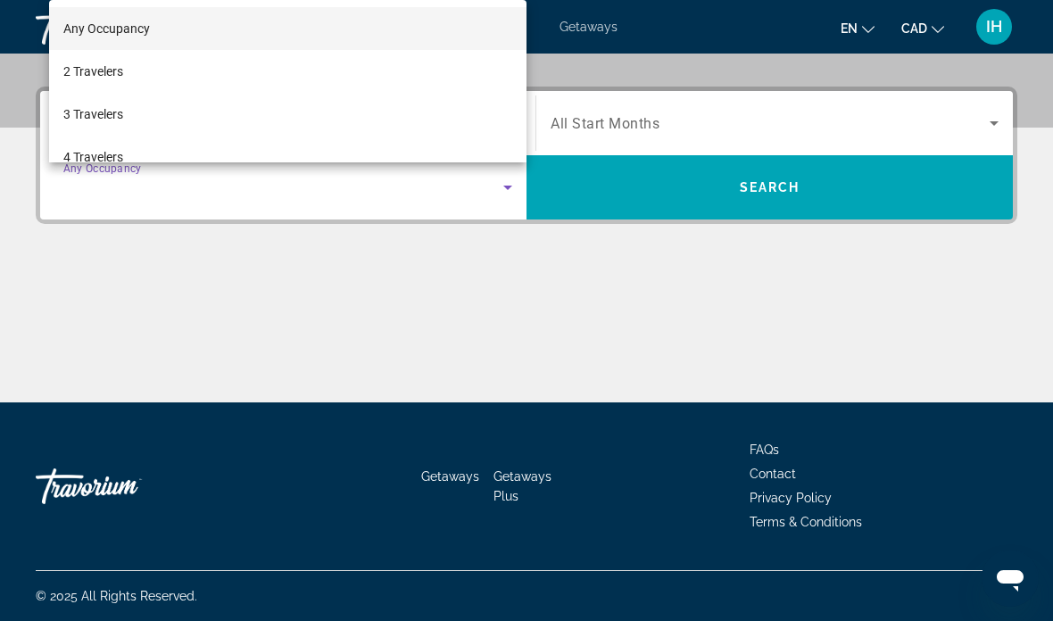
click at [452, 319] on div at bounding box center [526, 310] width 1053 height 621
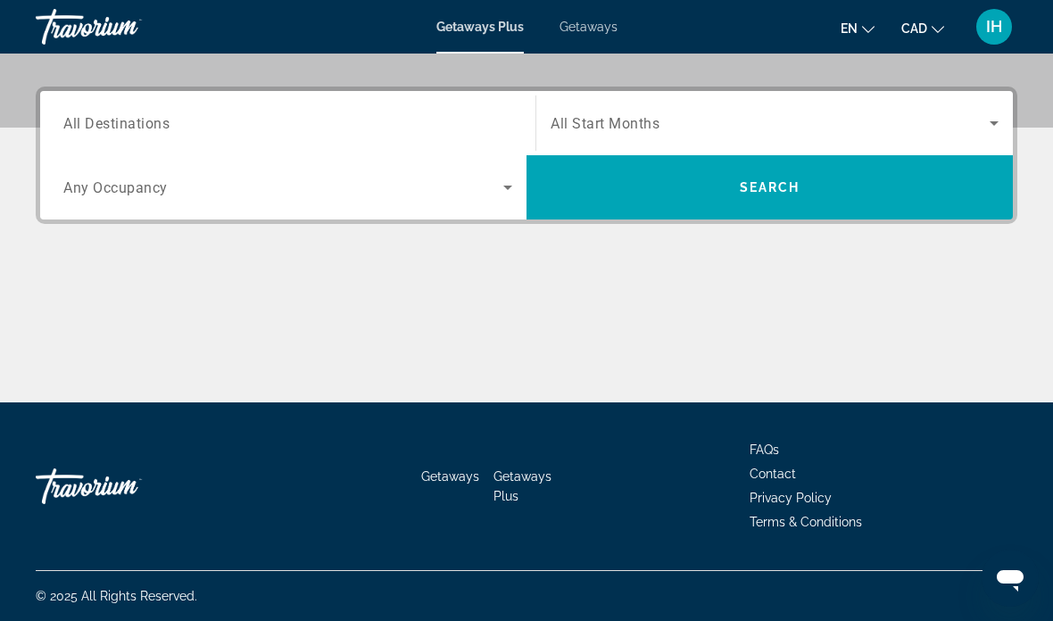
click at [486, 122] on input "Destination All Destinations" at bounding box center [287, 123] width 449 height 21
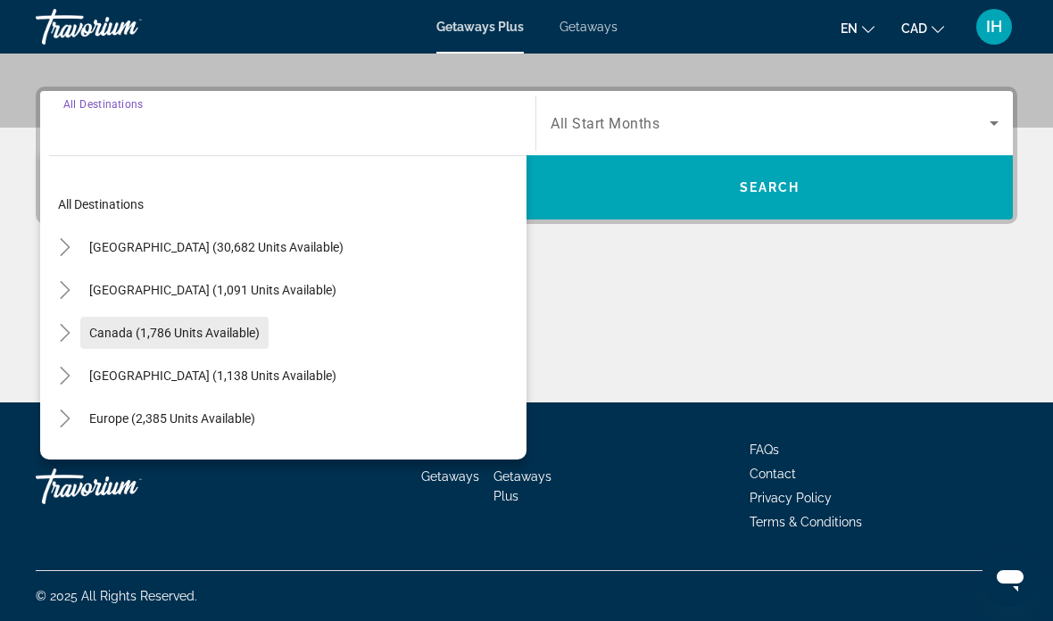
click at [162, 344] on span "Search widget" at bounding box center [174, 332] width 188 height 43
type input "**********"
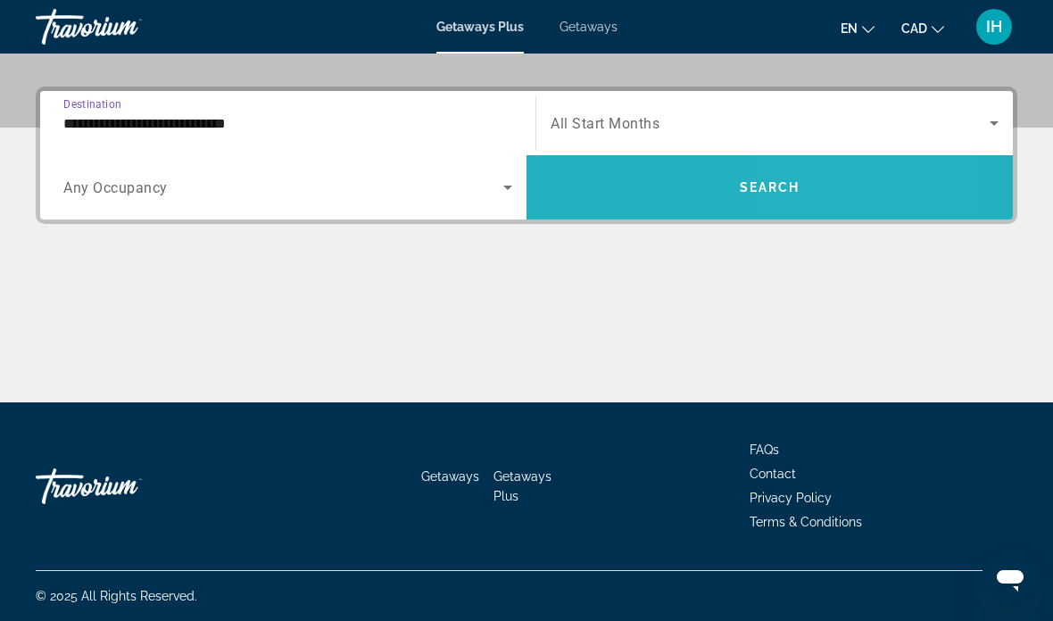
click at [846, 196] on span "Search widget" at bounding box center [769, 187] width 486 height 43
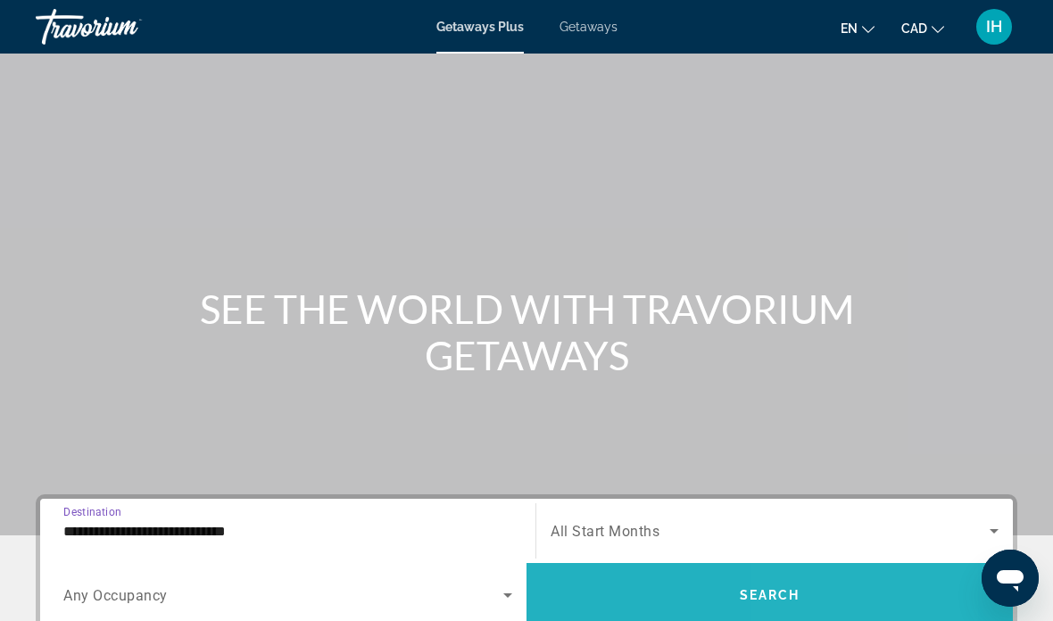
scroll to position [71, 0]
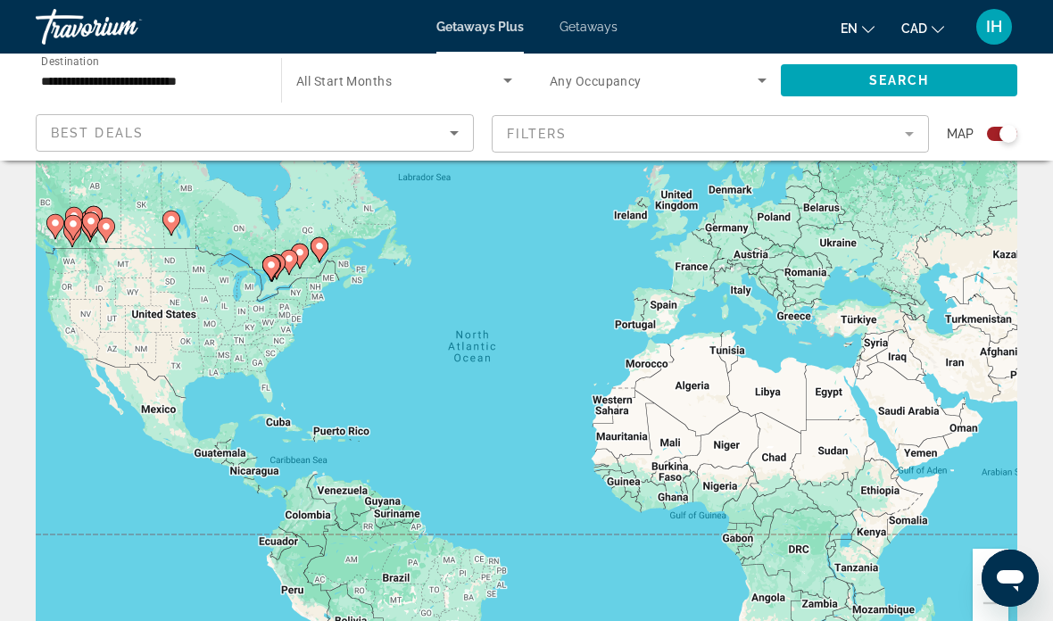
click at [907, 140] on mat-form-field "Filters" at bounding box center [711, 133] width 438 height 37
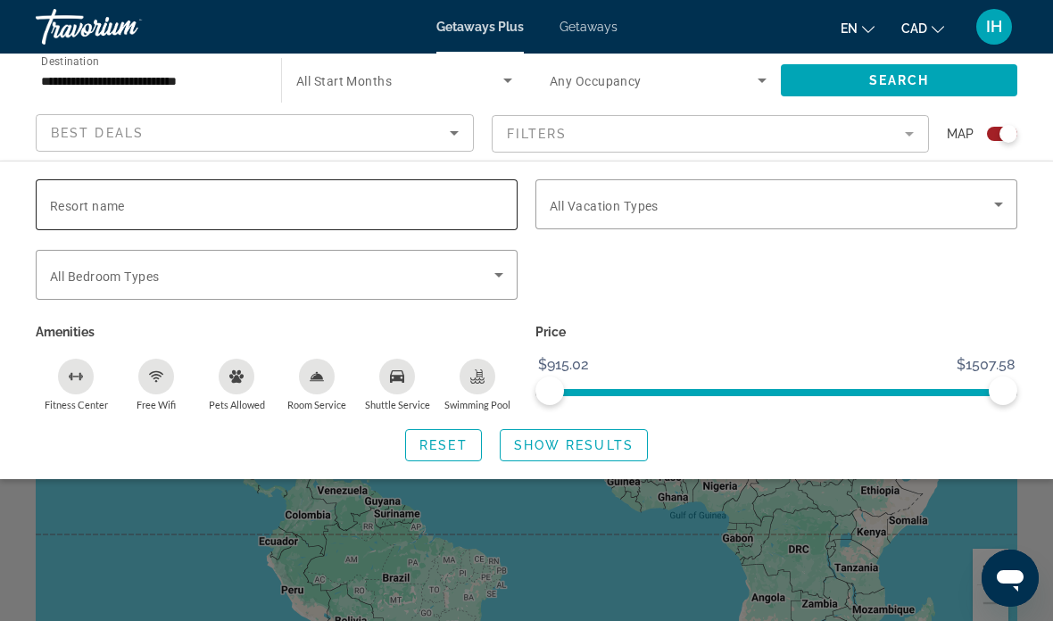
click at [280, 208] on input "Resort name" at bounding box center [276, 205] width 453 height 21
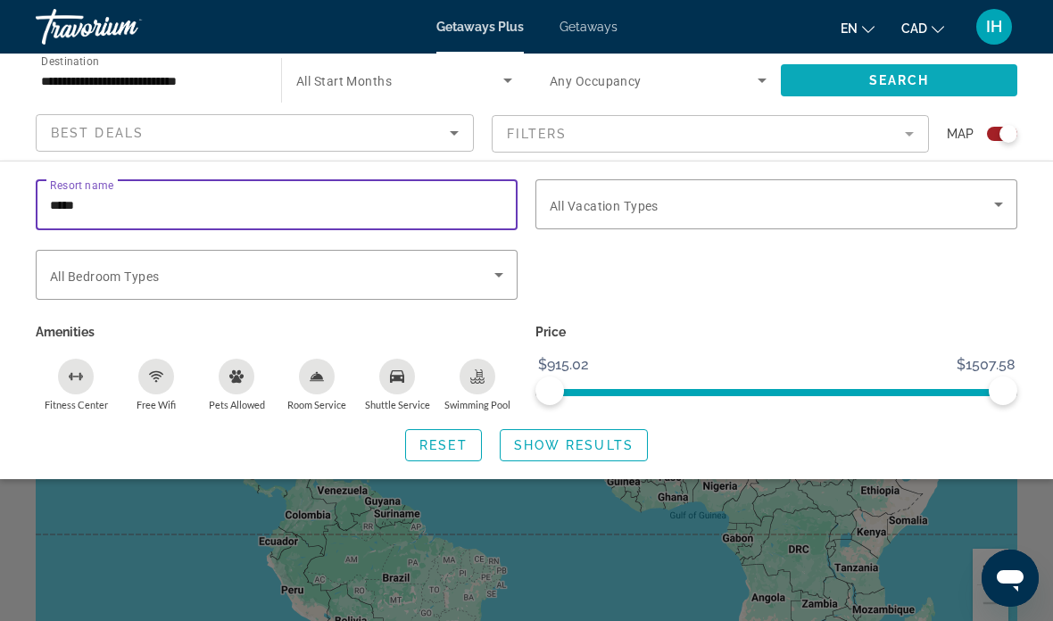
click at [933, 82] on span "Search widget" at bounding box center [899, 80] width 236 height 43
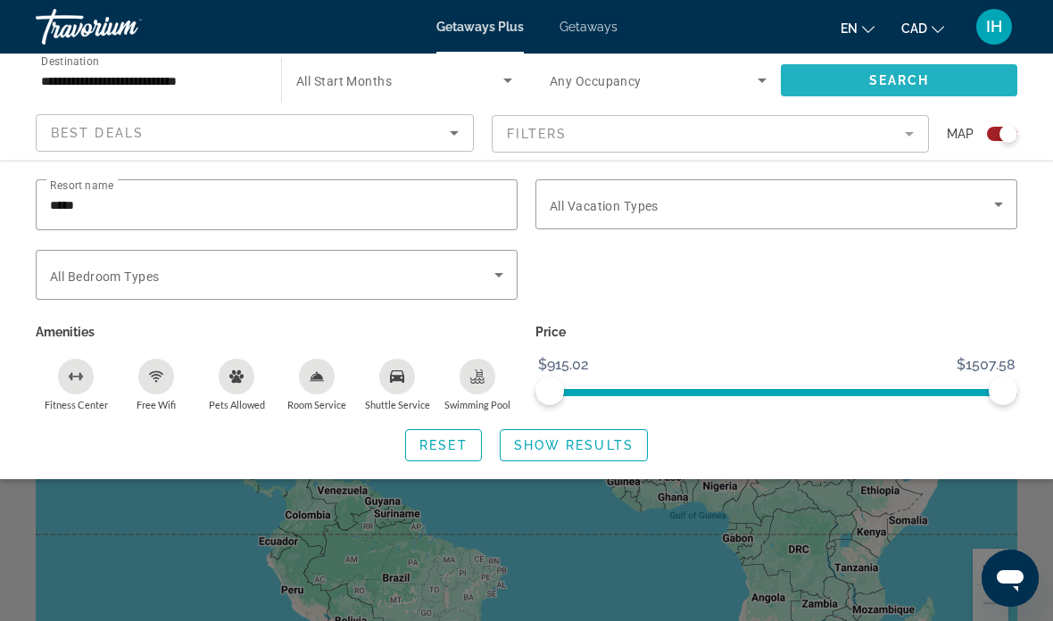
click at [924, 82] on span "Search" at bounding box center [899, 80] width 61 height 14
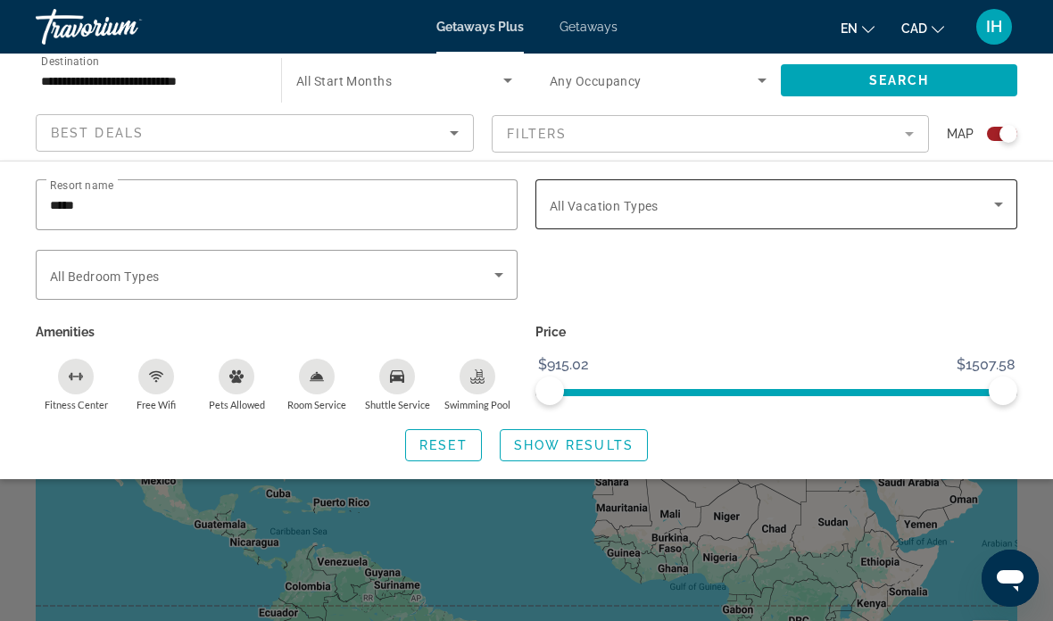
click at [911, 210] on span "Search widget" at bounding box center [772, 204] width 444 height 21
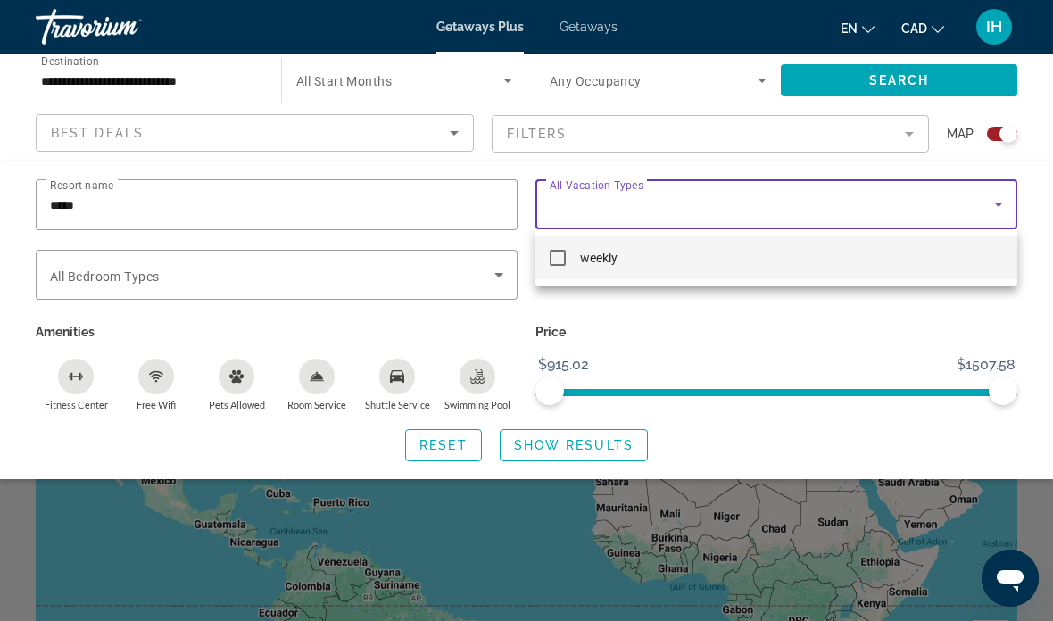
click at [733, 414] on div at bounding box center [526, 310] width 1053 height 621
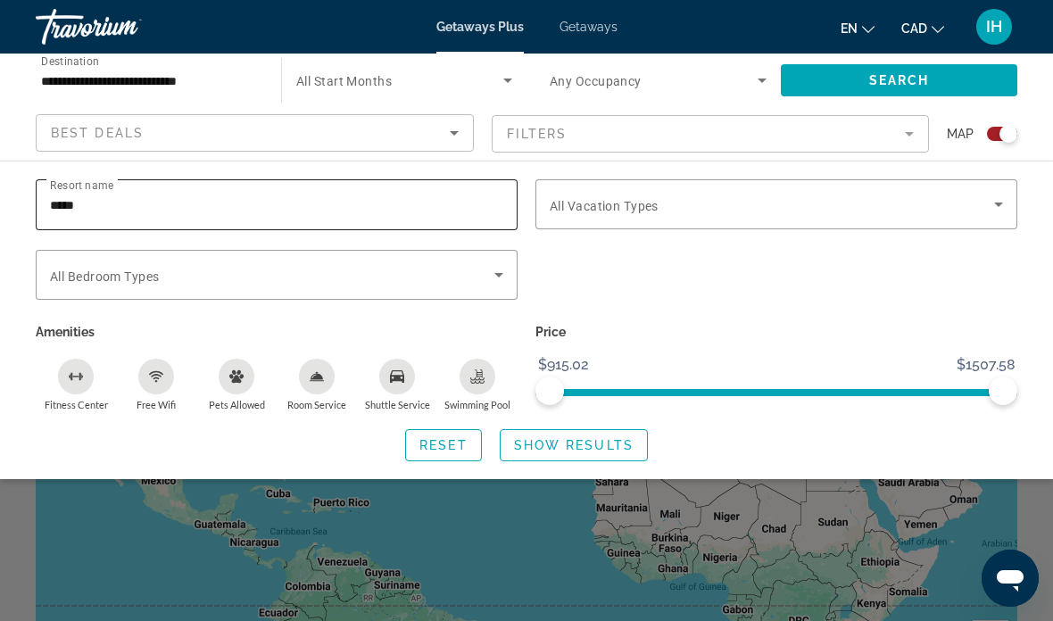
click at [465, 212] on input "*****" at bounding box center [276, 205] width 453 height 21
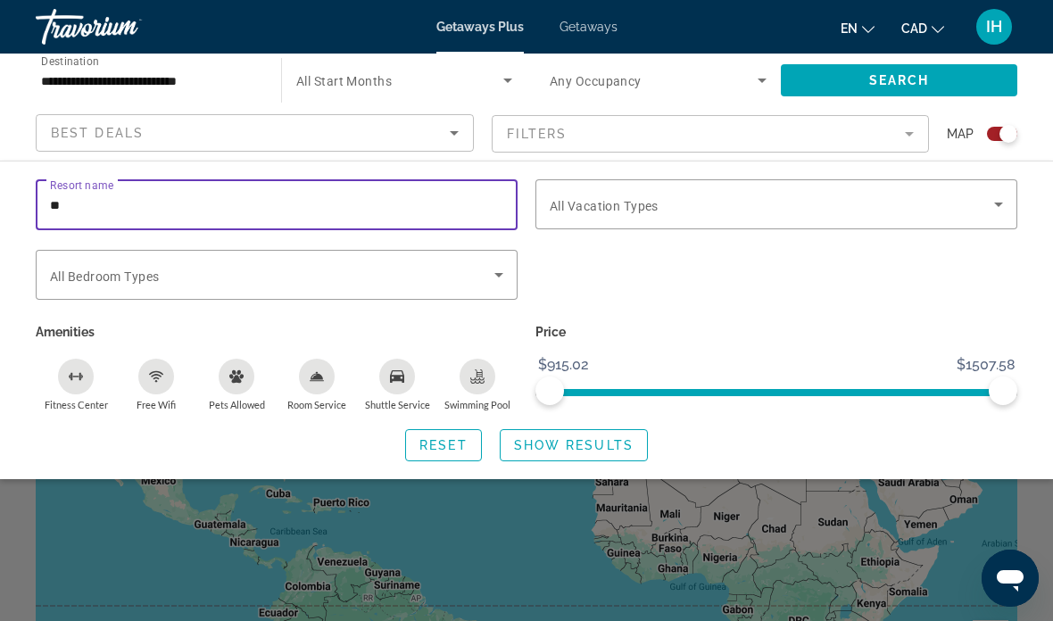
type input "*"
type input "*******"
click at [909, 77] on span "Search" at bounding box center [899, 80] width 61 height 14
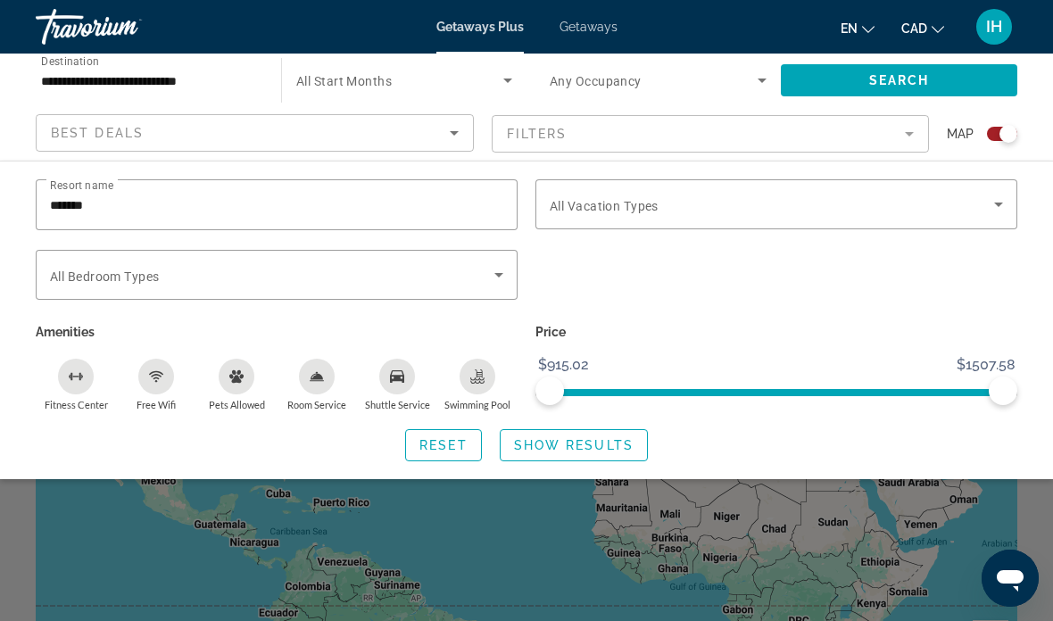
click at [479, 84] on span "Search widget" at bounding box center [399, 80] width 207 height 21
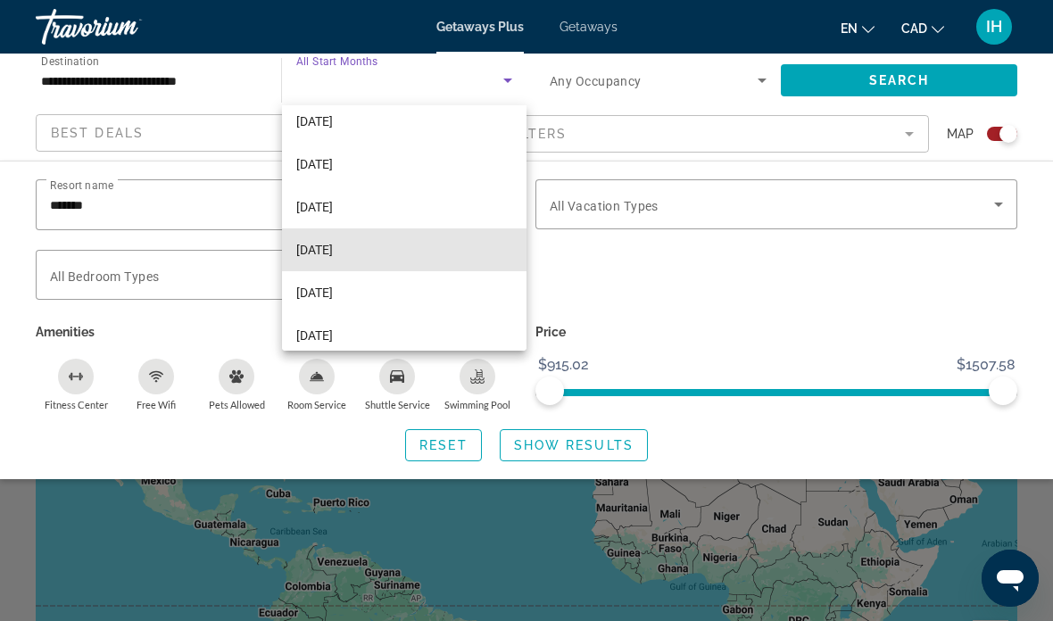
scroll to position [63, 0]
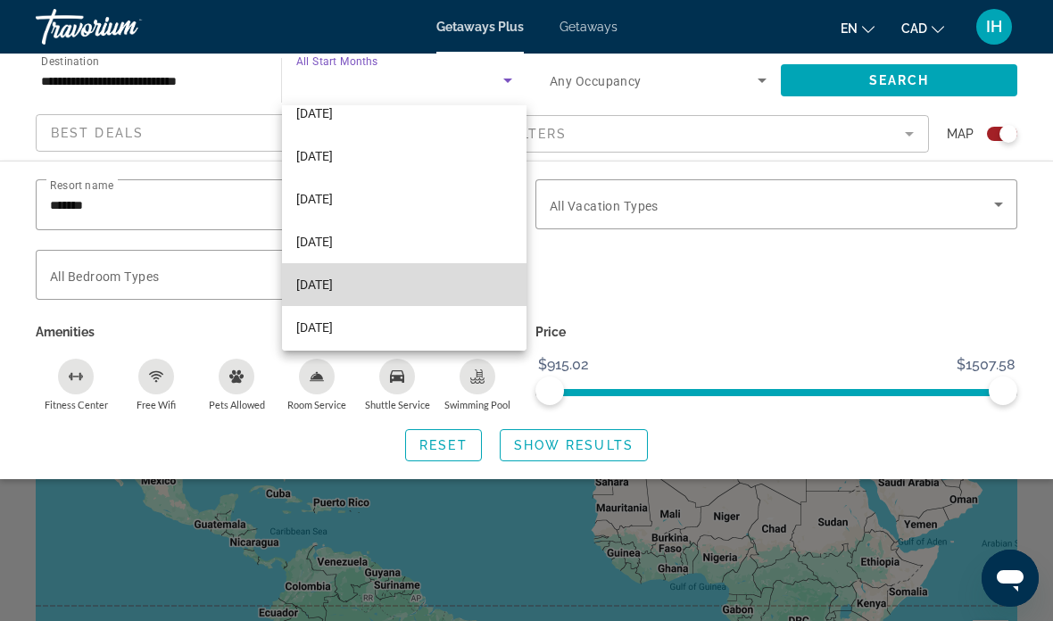
click at [410, 289] on mat-option "[DATE]" at bounding box center [404, 284] width 245 height 43
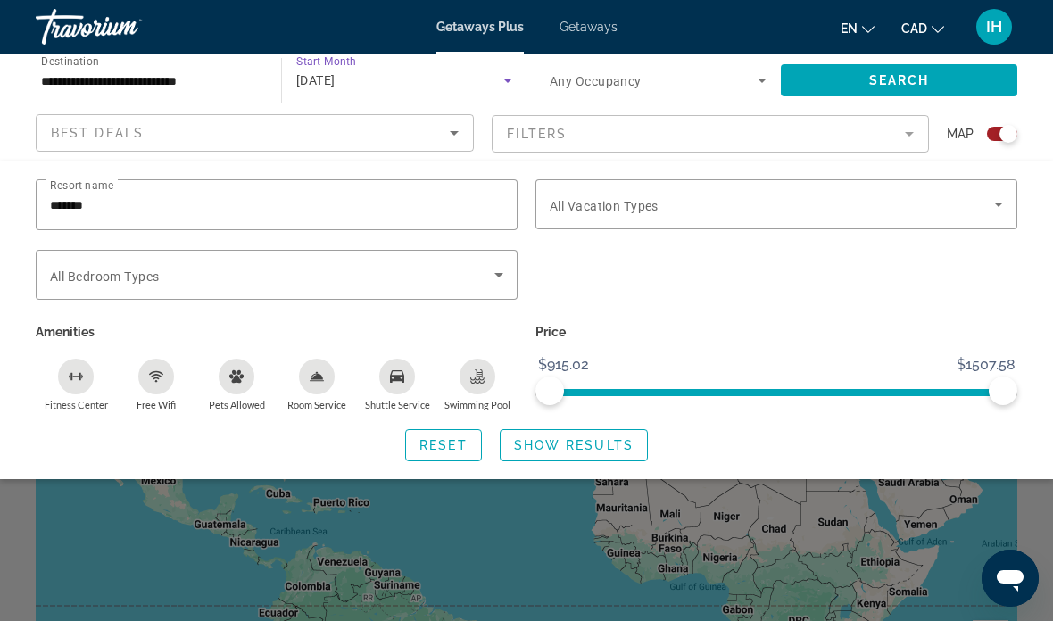
click at [754, 82] on icon "Search widget" at bounding box center [761, 80] width 21 height 21
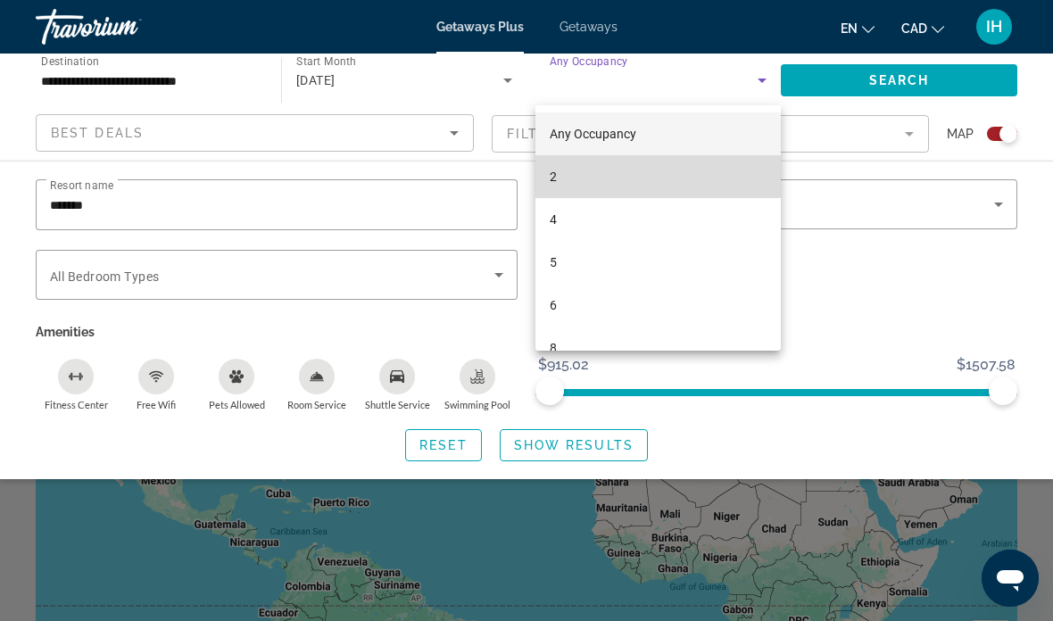
click at [653, 185] on mat-option "2" at bounding box center [657, 176] width 245 height 43
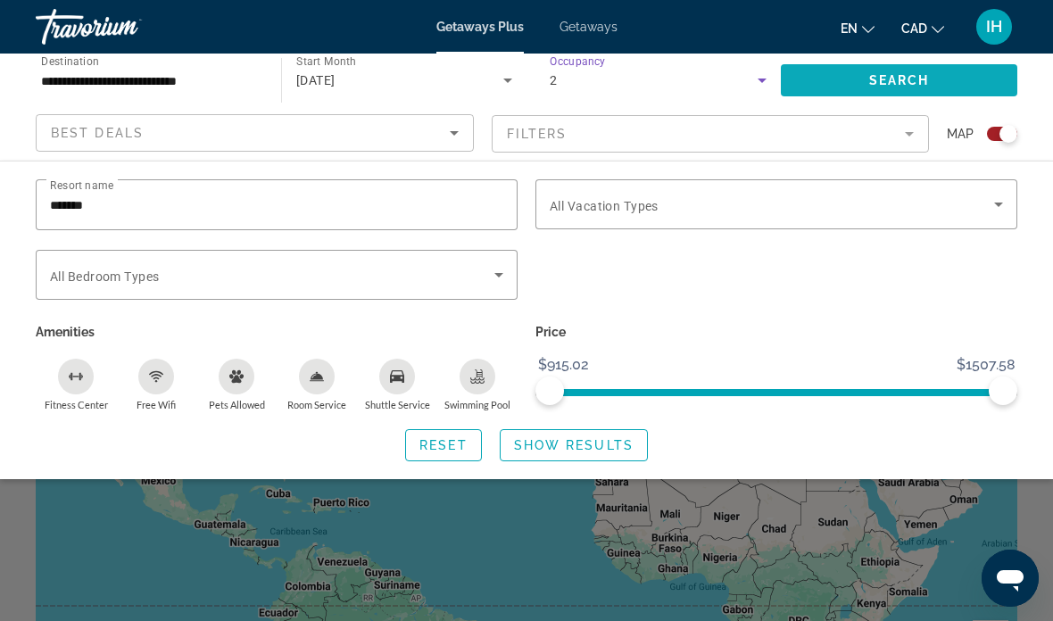
click at [908, 89] on span "Search widget" at bounding box center [899, 80] width 236 height 43
click at [940, 80] on span "Search widget" at bounding box center [899, 80] width 236 height 43
click at [642, 527] on div "Search widget" at bounding box center [526, 444] width 1053 height 353
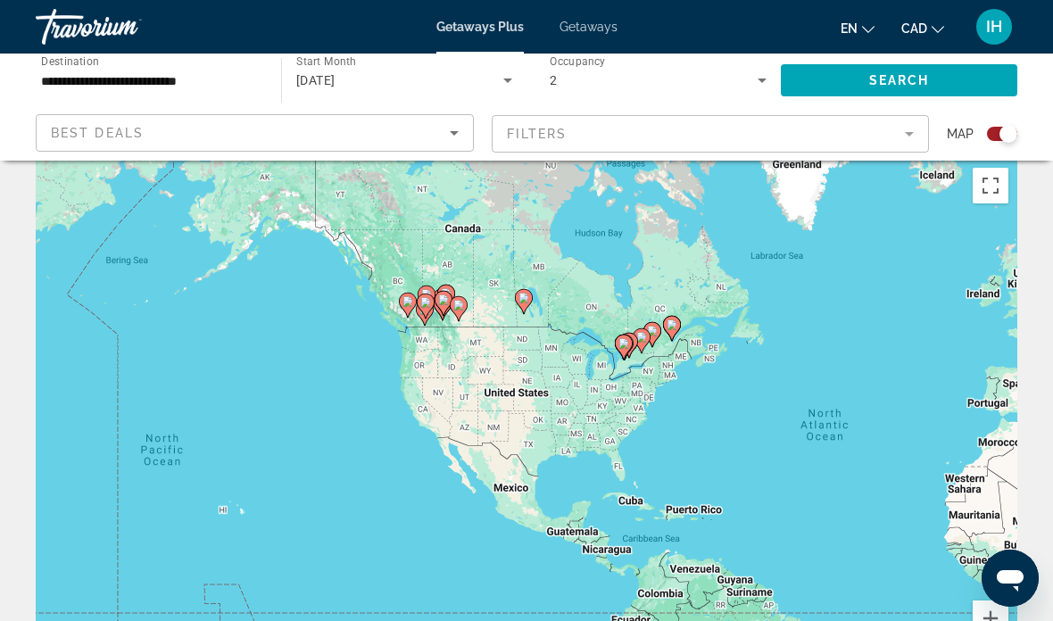
scroll to position [17, 0]
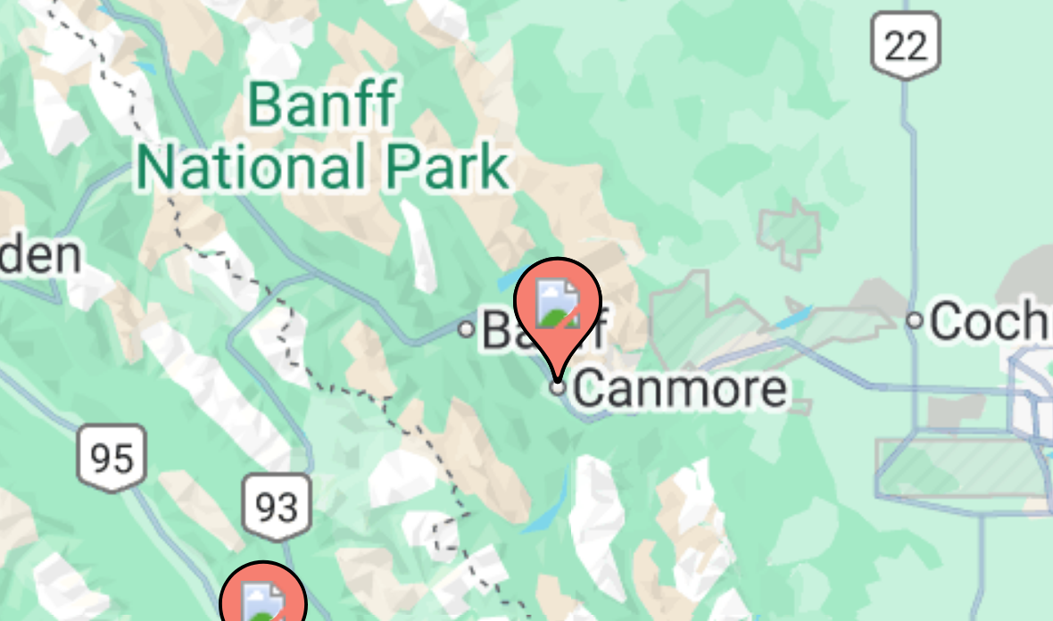
type input "**********"
click at [517, 423] on gmp-advanced-marker "Main content" at bounding box center [526, 436] width 18 height 27
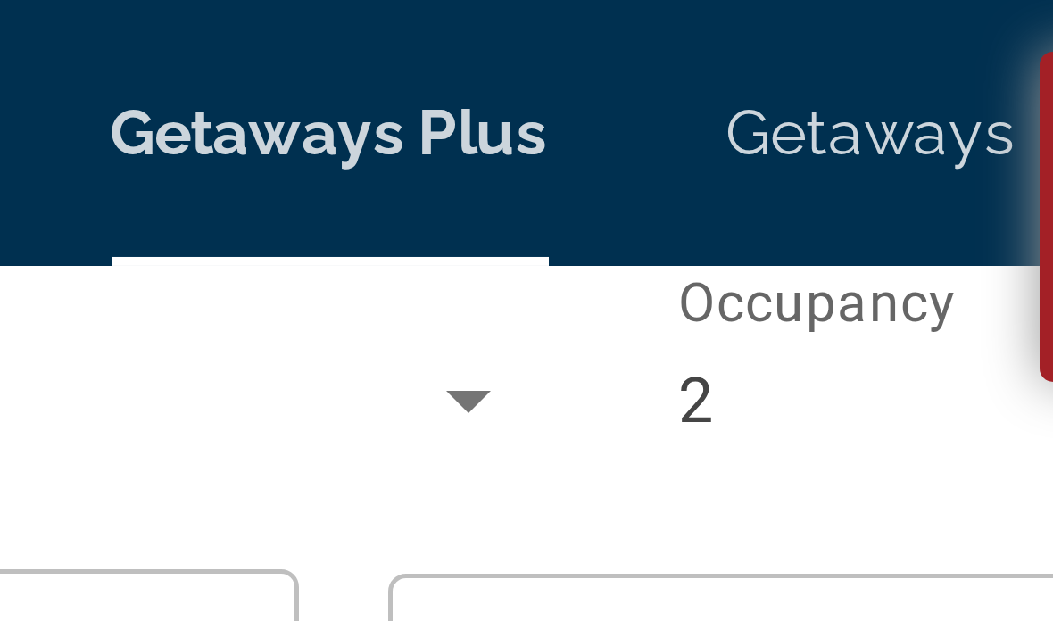
scroll to position [0, 0]
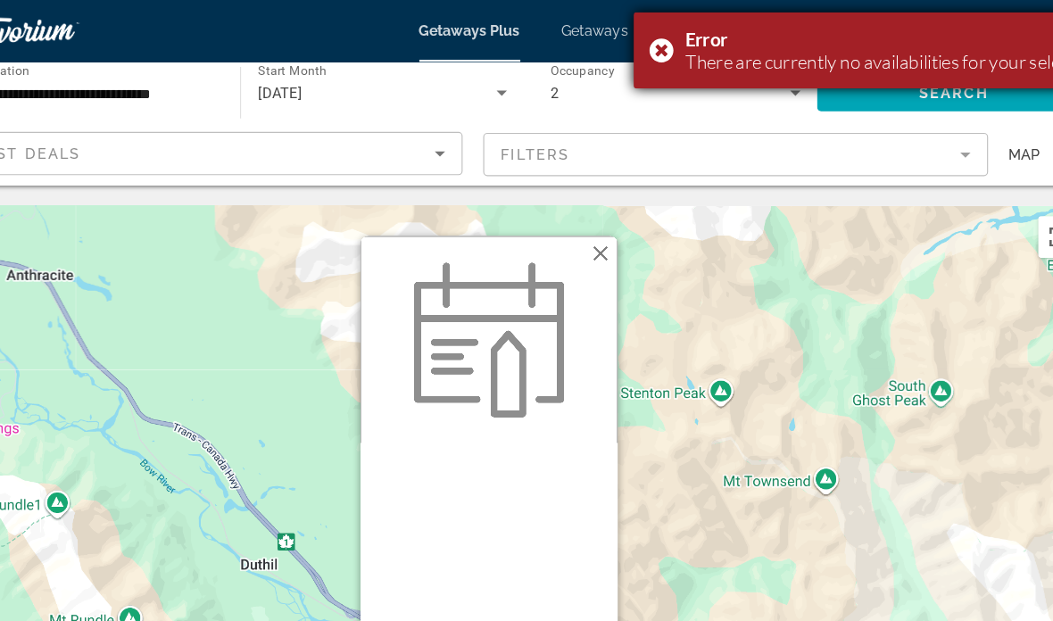
click at [622, 45] on div "Error There are currently no availabilities for your selection." at bounding box center [832, 44] width 420 height 66
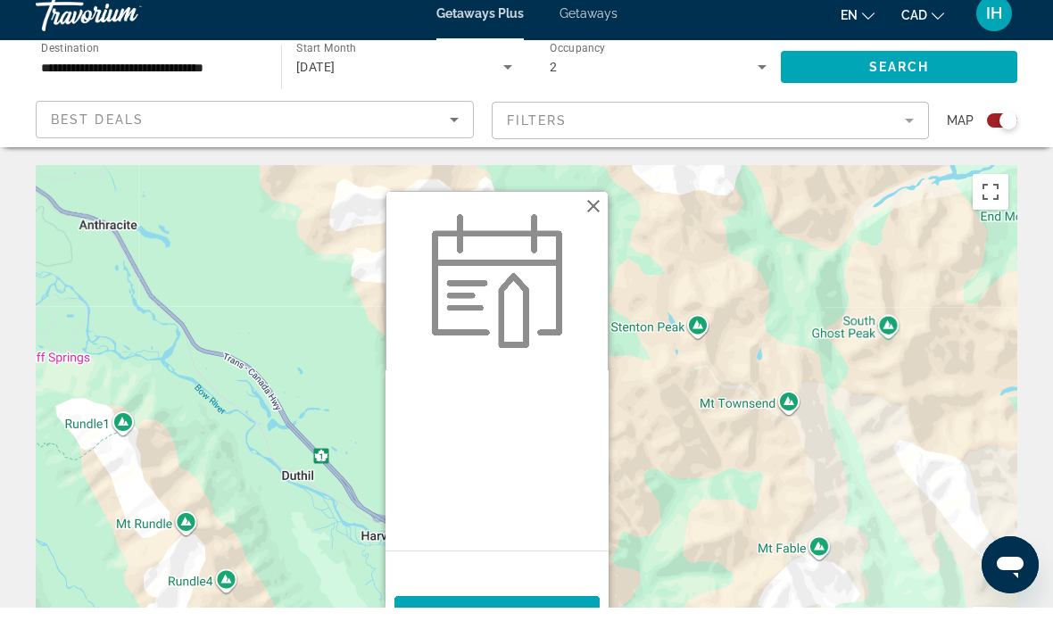
click at [598, 206] on button "Close" at bounding box center [593, 219] width 27 height 27
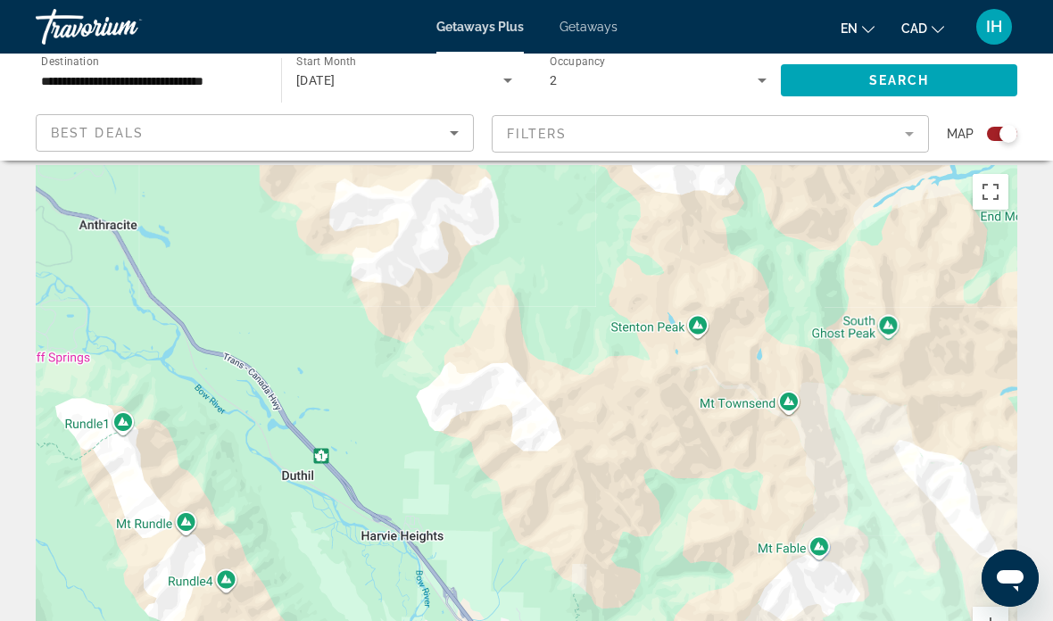
click at [899, 134] on mat-form-field "Filters" at bounding box center [711, 133] width 438 height 37
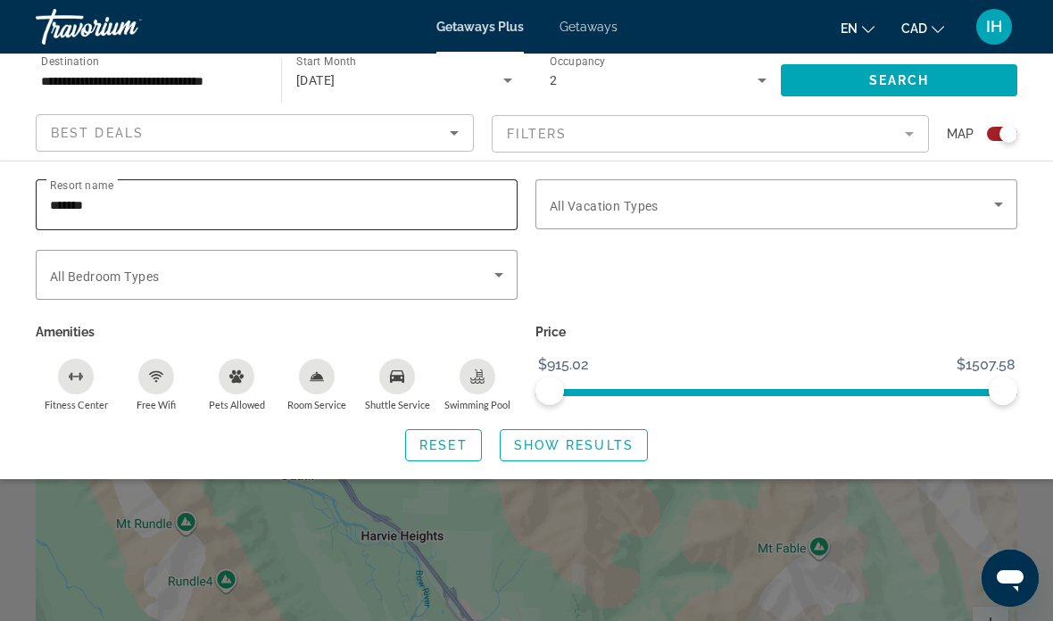
click at [429, 211] on input "*******" at bounding box center [276, 205] width 453 height 21
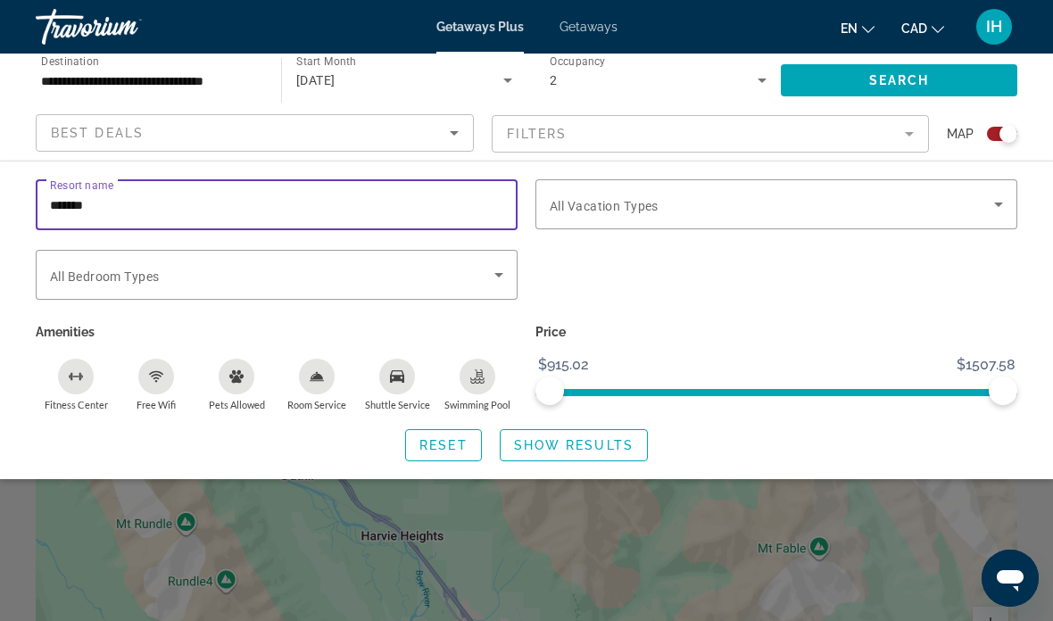
scroll to position [12, 0]
type input "*"
